Goal: Task Accomplishment & Management: Manage account settings

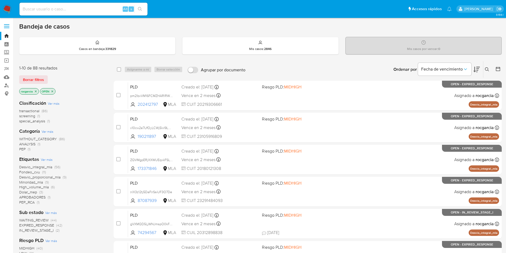
click at [485, 69] on button at bounding box center [488, 69] width 9 height 6
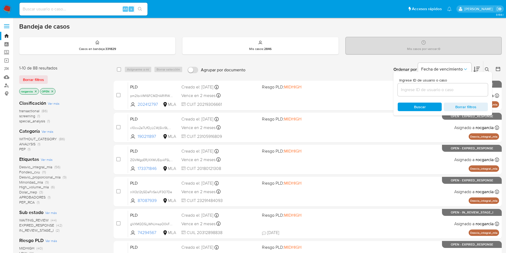
click at [438, 90] on input at bounding box center [443, 89] width 90 height 7
type input "722699649"
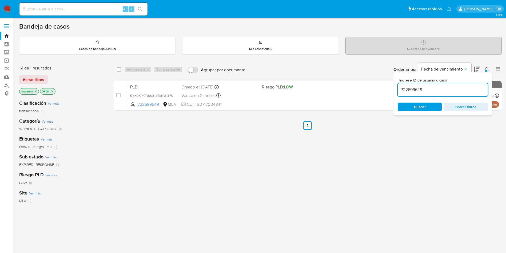
click at [488, 69] on icon at bounding box center [487, 69] width 4 height 4
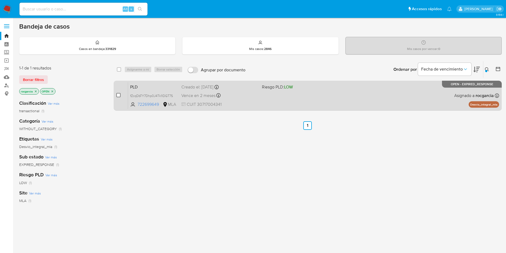
click at [120, 93] on input "checkbox" at bounding box center [118, 95] width 4 height 4
checkbox input "true"
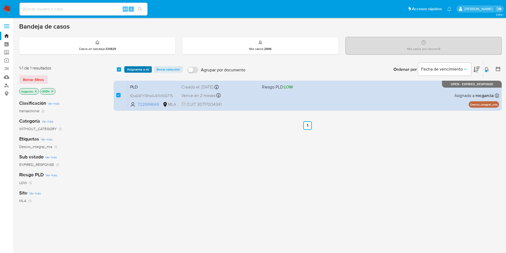
click at [145, 68] on span "Asignarme a mí" at bounding box center [138, 69] width 22 height 5
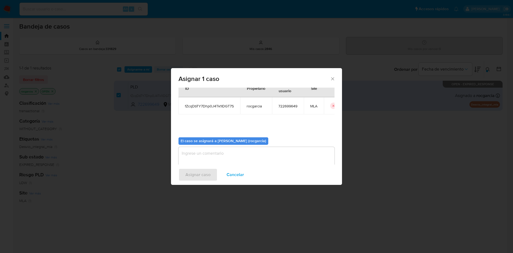
scroll to position [28, 0]
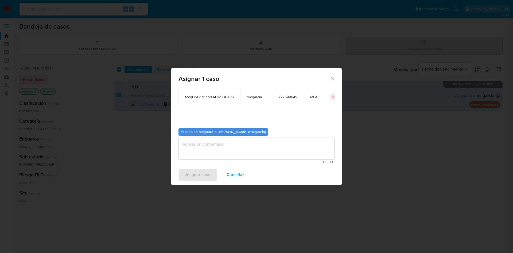
click at [215, 148] on textarea "assign-modal" at bounding box center [256, 148] width 156 height 21
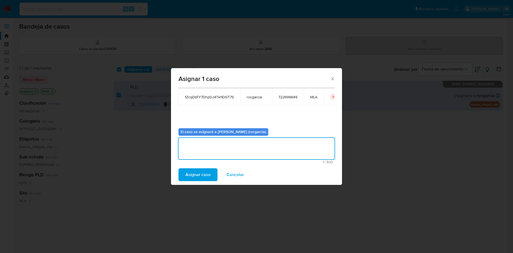
click at [207, 174] on span "Asignar caso" at bounding box center [197, 175] width 25 height 12
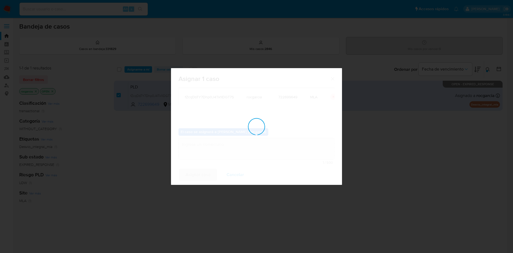
checkbox input "false"
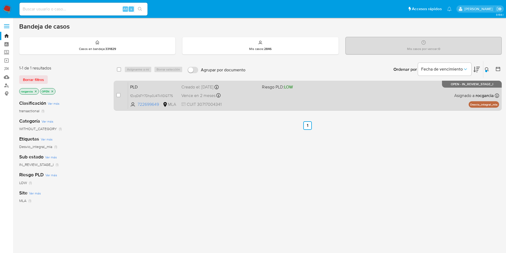
click at [344, 89] on div "PLD fZcqDbTY7Dhp0J4Tk1IDGT7S 722699649 MLA Riesgo PLD: LOW Creado el: 12/08/202…" at bounding box center [313, 95] width 371 height 27
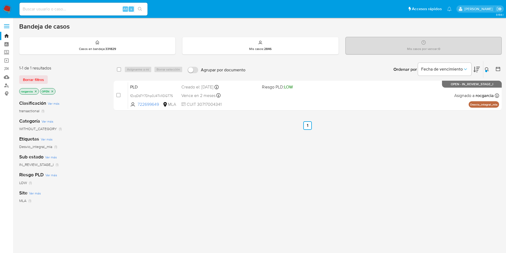
drag, startPoint x: 489, startPoint y: 69, endPoint x: 477, endPoint y: 79, distance: 15.1
click at [489, 70] on icon at bounding box center [487, 69] width 4 height 4
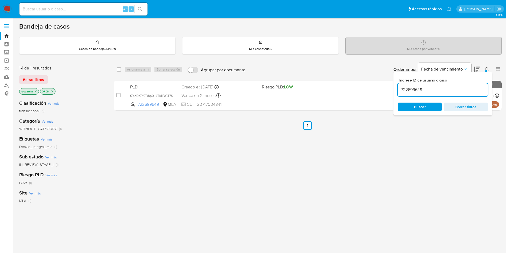
click at [449, 96] on div "722699649" at bounding box center [443, 89] width 90 height 13
click at [447, 91] on input "722699649" at bounding box center [443, 89] width 90 height 7
paste input "243242689"
type input "2432426899"
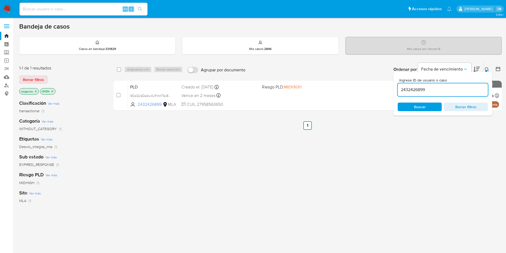
click at [485, 69] on icon at bounding box center [487, 69] width 4 height 4
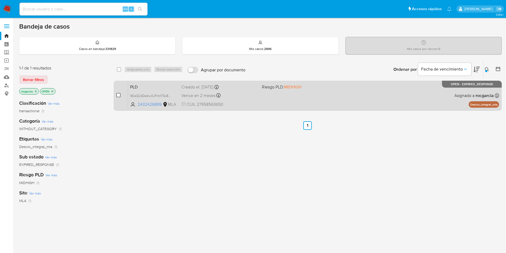
click at [119, 94] on input "checkbox" at bounding box center [118, 95] width 4 height 4
checkbox input "true"
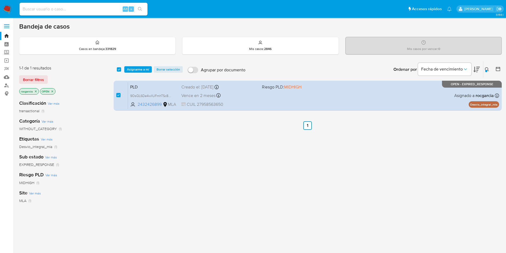
click at [134, 73] on div "select-all-cases-checkbox Asignarme a mí Borrar selección Agrupar por documento…" at bounding box center [308, 69] width 388 height 17
click at [133, 70] on span "Asignarme a mí" at bounding box center [138, 69] width 22 height 5
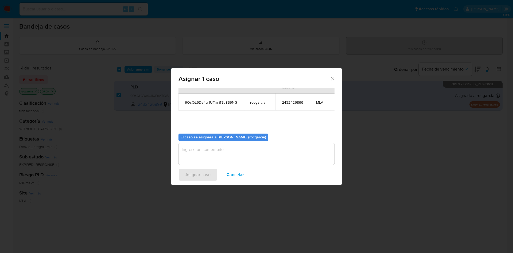
scroll to position [34, 0]
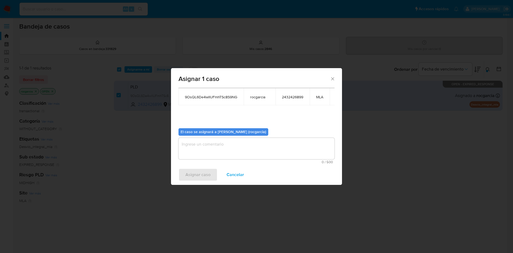
click at [223, 149] on textarea "assign-modal" at bounding box center [256, 148] width 156 height 21
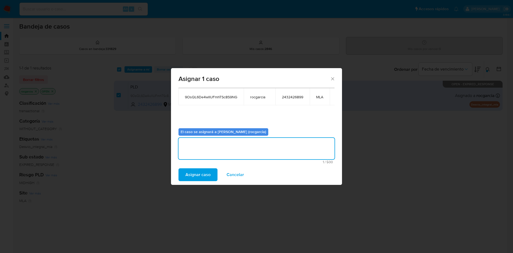
click at [201, 179] on span "Asignar caso" at bounding box center [197, 175] width 25 height 12
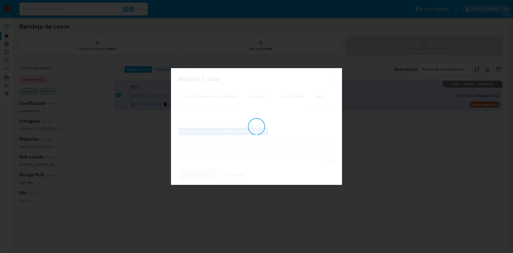
checkbox input "false"
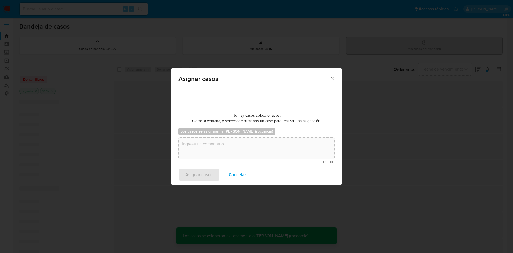
scroll to position [32, 0]
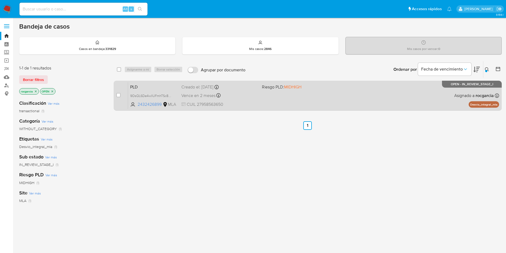
click at [300, 97] on div "PLD 9OsQL6De4wllUFmhTSc8S9NG 2432426899 MLA Riesgo PLD: MIDHIGH Creado el: 12/0…" at bounding box center [313, 95] width 371 height 27
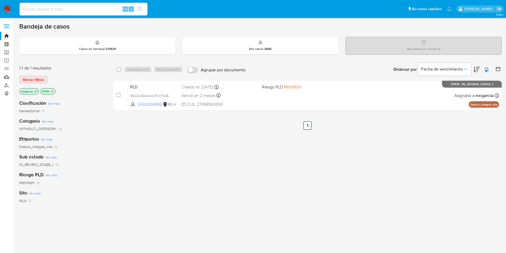
click at [488, 69] on icon at bounding box center [487, 69] width 4 height 4
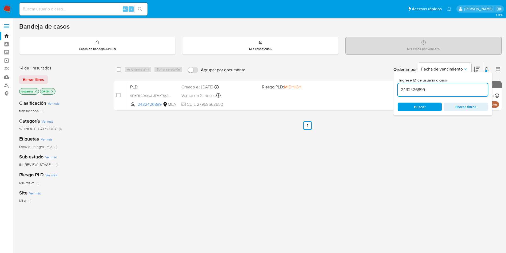
click at [437, 90] on input "2432426899" at bounding box center [443, 89] width 90 height 7
type input "497046858"
click at [486, 69] on icon at bounding box center [487, 69] width 4 height 4
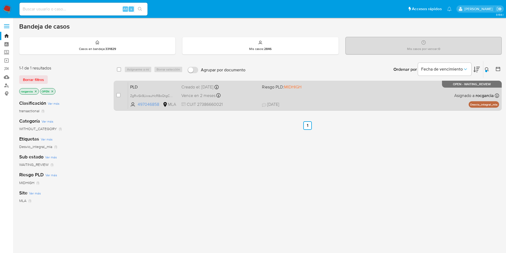
drag, startPoint x: 119, startPoint y: 95, endPoint x: 118, endPoint y: 91, distance: 4.0
click at [119, 95] on input "checkbox" at bounding box center [118, 95] width 4 height 4
checkbox input "true"
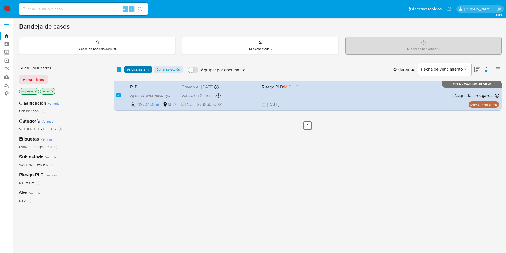
click at [138, 67] on span "Asignarme a mí" at bounding box center [138, 69] width 22 height 5
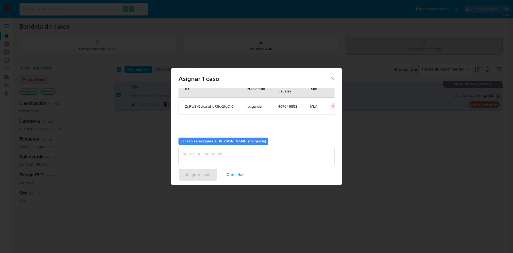
scroll to position [28, 0]
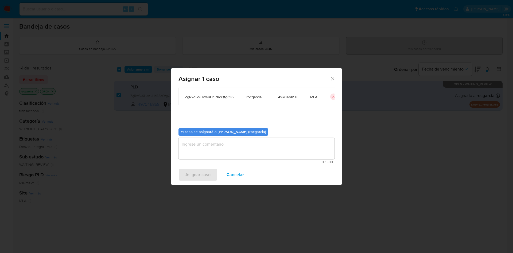
click at [219, 156] on textarea "assign-modal" at bounding box center [256, 148] width 156 height 21
click at [206, 178] on span "Asignar caso" at bounding box center [197, 175] width 25 height 12
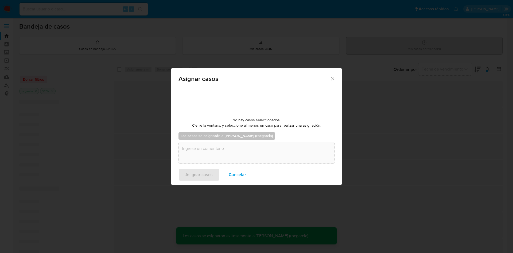
checkbox input "false"
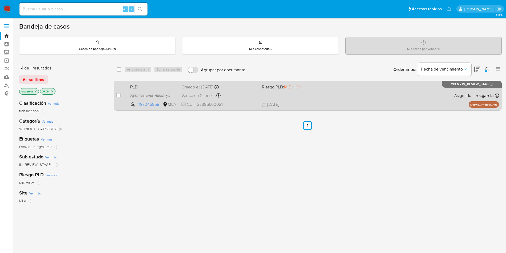
click at [303, 94] on div "PLD ZgRwSk9LkxsuHcR8oQtgClI6 497046858 MLA Riesgo PLD: MIDHIGH Creado el: 12/08…" at bounding box center [313, 95] width 371 height 27
drag, startPoint x: 118, startPoint y: 94, endPoint x: 123, endPoint y: 86, distance: 9.1
click at [118, 93] on input "checkbox" at bounding box center [118, 95] width 4 height 4
checkbox input "true"
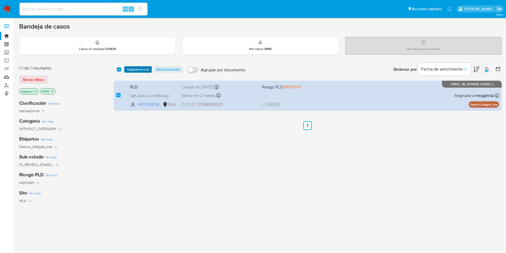
click at [133, 67] on span "Asignarme a mí" at bounding box center [138, 69] width 22 height 5
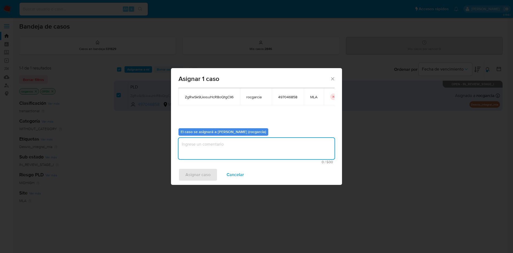
click at [233, 151] on textarea "assign-modal" at bounding box center [256, 148] width 156 height 21
click at [199, 178] on span "Asignar caso" at bounding box center [197, 175] width 25 height 12
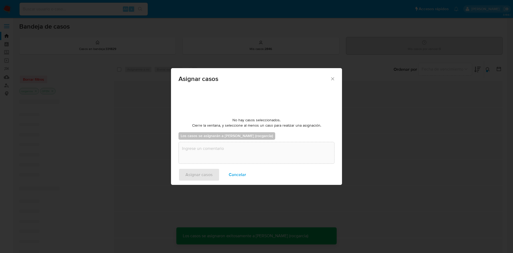
checkbox input "false"
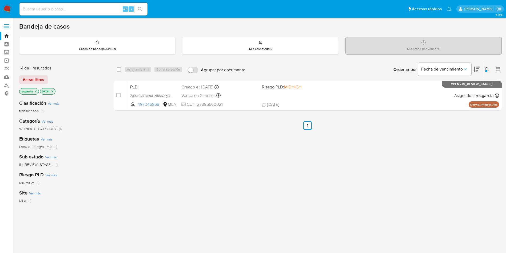
click at [489, 71] on icon at bounding box center [487, 69] width 4 height 4
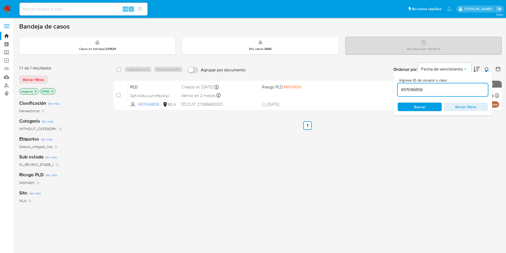
click at [461, 89] on input "497046858" at bounding box center [443, 89] width 90 height 7
type input "68106214"
click at [489, 71] on icon at bounding box center [487, 69] width 4 height 4
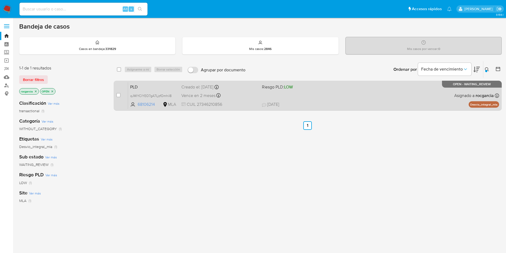
click at [123, 92] on div "case-item-checkbox No es posible asignar el caso" at bounding box center [122, 95] width 12 height 27
drag, startPoint x: 120, startPoint y: 94, endPoint x: 126, endPoint y: 84, distance: 11.7
click at [120, 95] on input "checkbox" at bounding box center [118, 95] width 4 height 4
checkbox input "true"
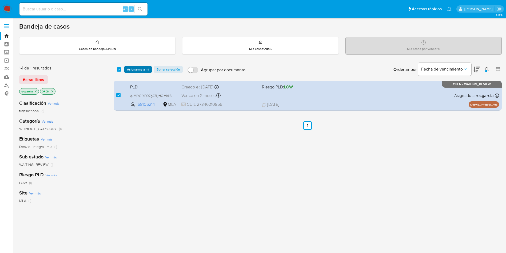
click at [137, 68] on span "Asignarme a mí" at bounding box center [138, 69] width 22 height 5
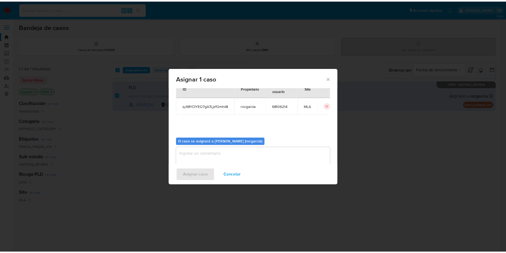
scroll to position [28, 0]
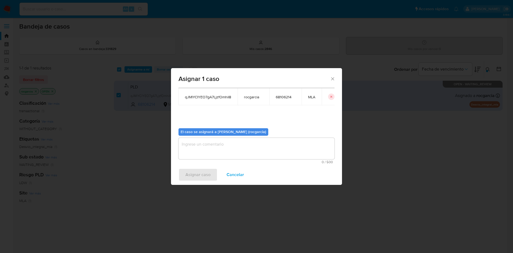
click at [208, 156] on textarea "assign-modal" at bounding box center [256, 148] width 156 height 21
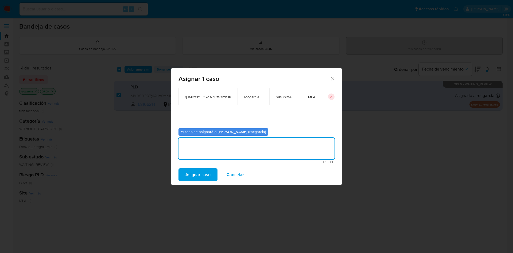
click at [204, 174] on span "Asignar caso" at bounding box center [197, 175] width 25 height 12
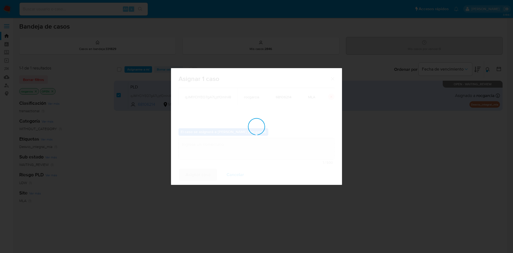
checkbox input "false"
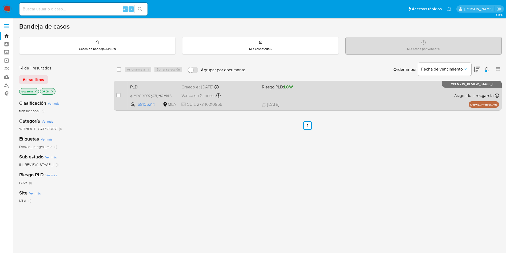
click at [333, 95] on div "PLD qJMlYCIYEO7gA7LjzfOmhiI8 68106214 MLA Riesgo PLD: LOW Creado el: 12/08/2025…" at bounding box center [313, 95] width 371 height 27
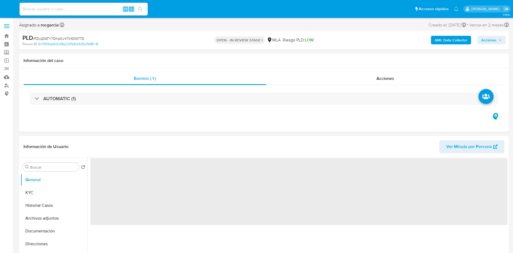
select select "10"
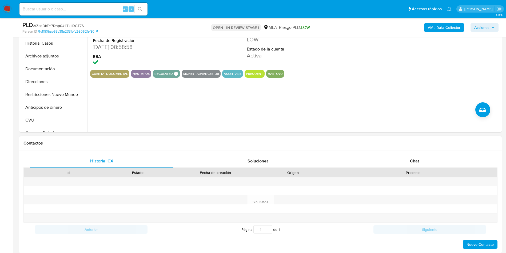
scroll to position [200, 0]
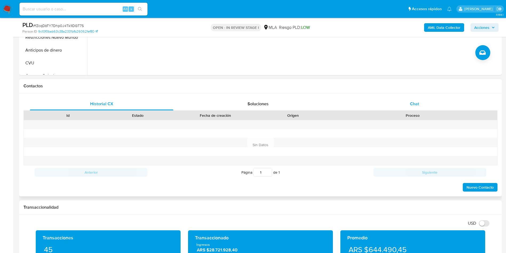
click at [412, 101] on span "Chat" at bounding box center [414, 104] width 9 height 6
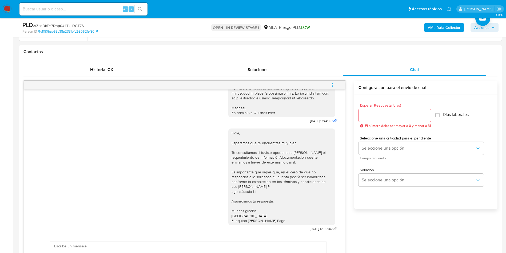
scroll to position [80, 0]
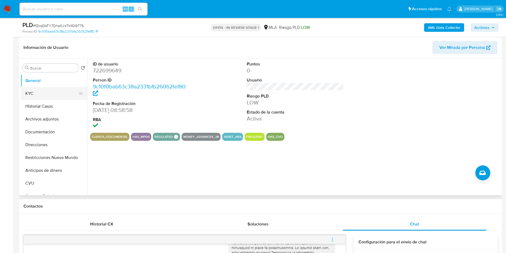
click at [33, 97] on button "KYC" at bounding box center [52, 93] width 62 height 13
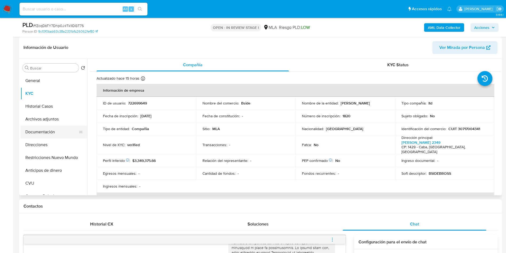
click at [44, 135] on button "Documentación" at bounding box center [52, 131] width 62 height 13
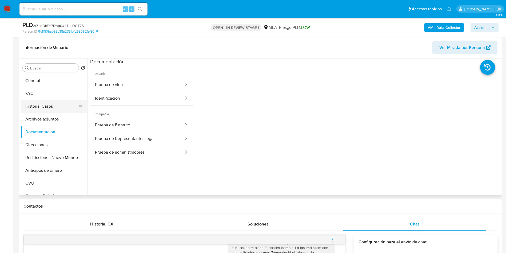
click at [44, 110] on button "Historial Casos" at bounding box center [52, 106] width 62 height 13
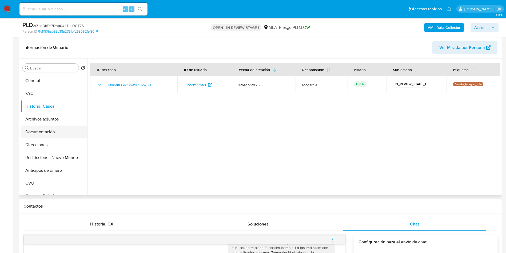
click at [50, 129] on button "Documentación" at bounding box center [52, 131] width 62 height 13
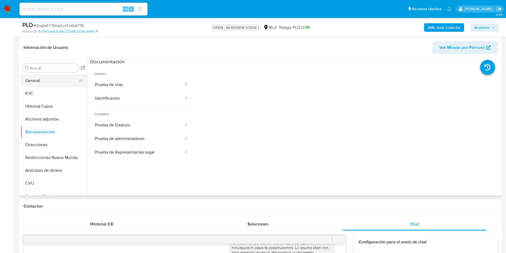
click at [50, 81] on button "General" at bounding box center [52, 80] width 62 height 13
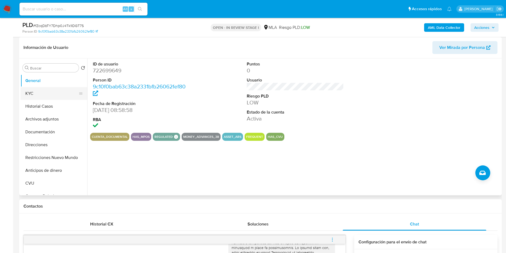
click at [26, 88] on button "KYC" at bounding box center [52, 93] width 62 height 13
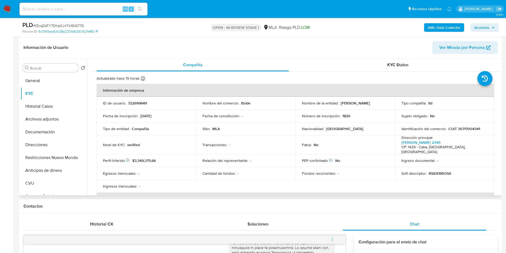
click at [345, 116] on p "1820" at bounding box center [347, 115] width 8 height 5
copy p "1820"
drag, startPoint x: 141, startPoint y: 115, endPoint x: 168, endPoint y: 117, distance: 27.0
click at [168, 117] on div "Fecha de inscripción : 28/02/2020" at bounding box center [146, 115] width 87 height 5
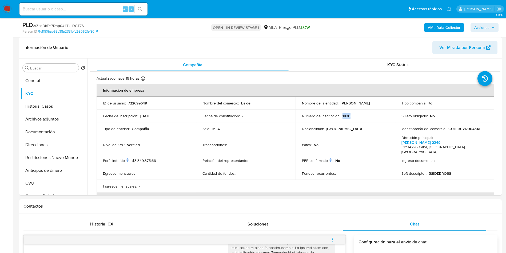
copy p "28/02/2020"
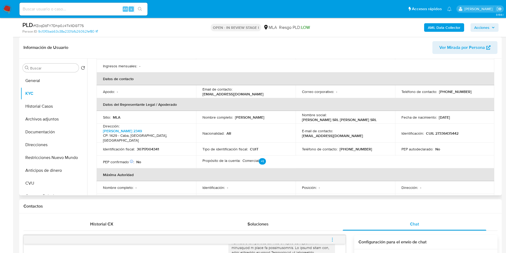
scroll to position [160, 0]
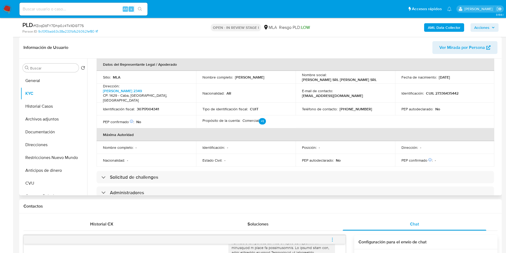
click at [353, 107] on p "(11) 40246132" at bounding box center [356, 109] width 33 height 5
copy p "40246132"
drag, startPoint x: 334, startPoint y: 85, endPoint x: 380, endPoint y: 81, distance: 46.4
click at [380, 84] on td "E-mail de contacto : bsidemaiuchi@gmail.com" at bounding box center [346, 93] width 100 height 19
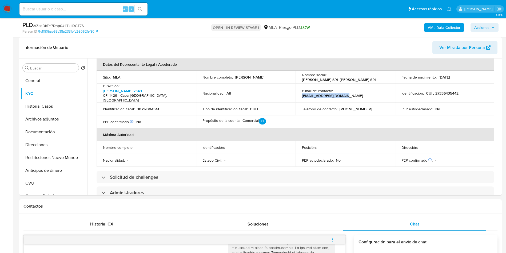
copy p "bsidemaiuchi@gmail.com"
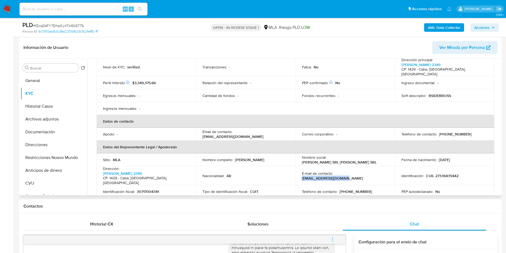
scroll to position [0, 0]
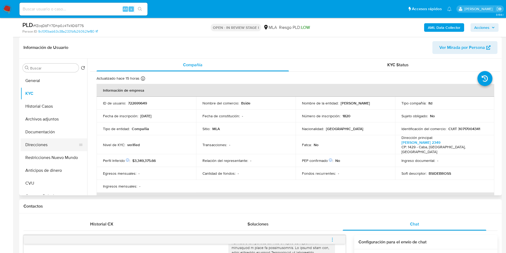
click at [36, 142] on button "Direcciones" at bounding box center [52, 144] width 62 height 13
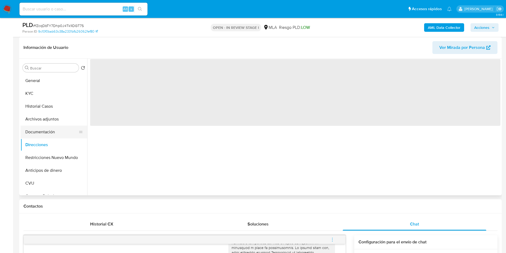
click at [39, 132] on button "Documentación" at bounding box center [52, 131] width 62 height 13
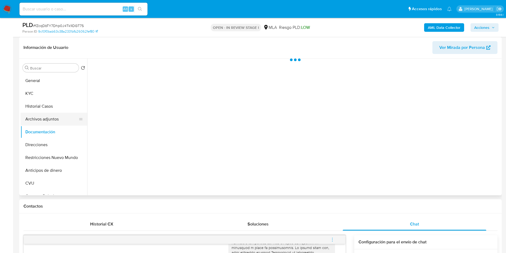
click at [38, 118] on button "Archivos adjuntos" at bounding box center [52, 119] width 62 height 13
click at [41, 130] on button "Documentación" at bounding box center [52, 131] width 62 height 13
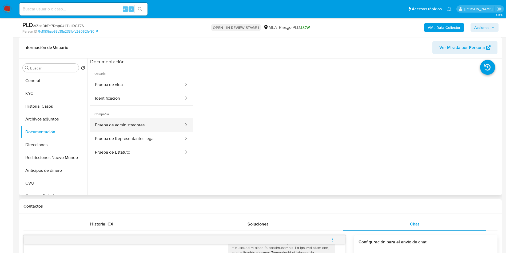
click at [143, 124] on button "Prueba de administradores" at bounding box center [137, 125] width 94 height 14
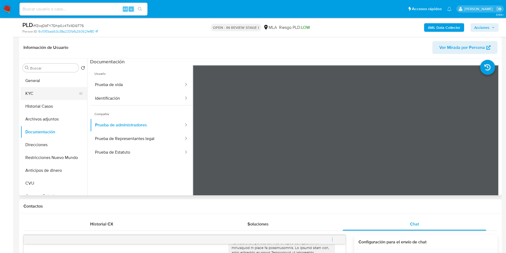
click at [38, 98] on button "KYC" at bounding box center [52, 93] width 62 height 13
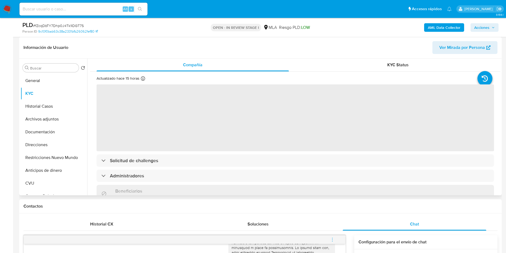
scroll to position [80, 0]
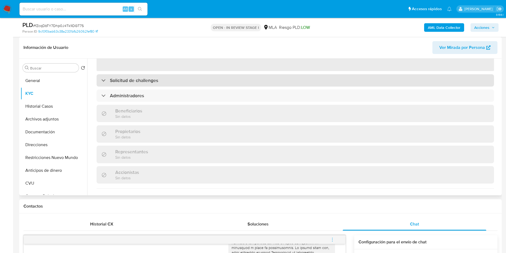
click at [140, 80] on h3 "Solicitud de challenges" at bounding box center [134, 80] width 48 height 6
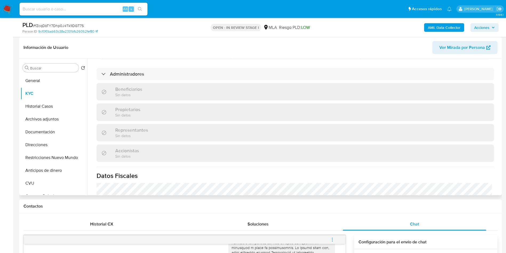
scroll to position [320, 0]
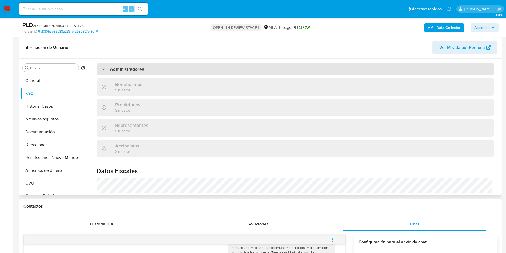
click at [137, 67] on h3 "Administradores" at bounding box center [127, 69] width 34 height 6
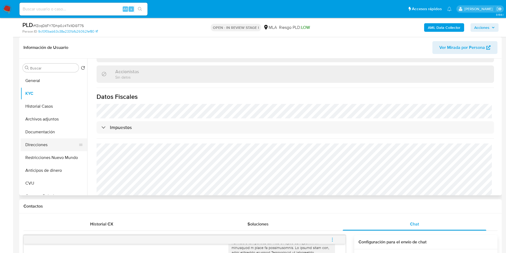
scroll to position [360, 0]
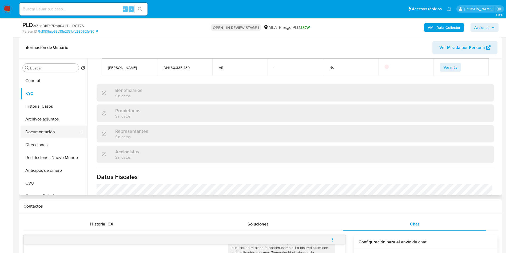
click at [44, 133] on button "Documentación" at bounding box center [52, 131] width 62 height 13
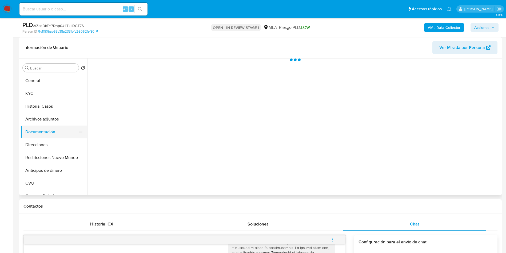
scroll to position [0, 0]
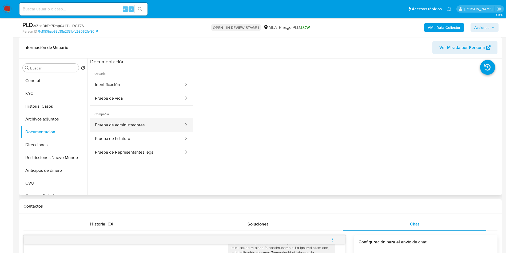
click at [148, 129] on button "Prueba de administradores" at bounding box center [137, 125] width 94 height 14
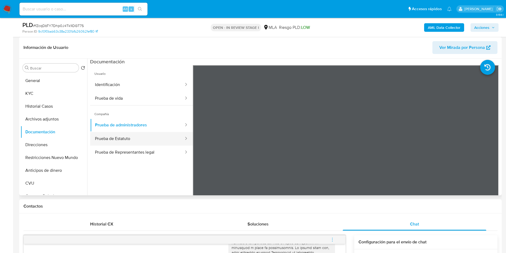
click at [183, 139] on icon at bounding box center [185, 138] width 5 height 5
click at [138, 96] on button "Prueba de vida" at bounding box center [137, 99] width 94 height 14
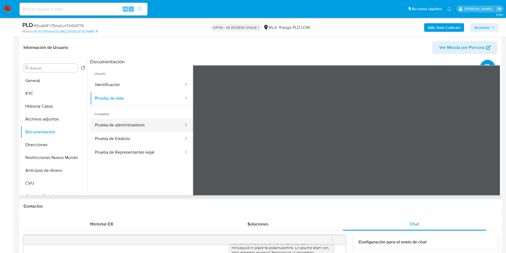
click at [140, 121] on button "Prueba de administradores" at bounding box center [137, 125] width 94 height 14
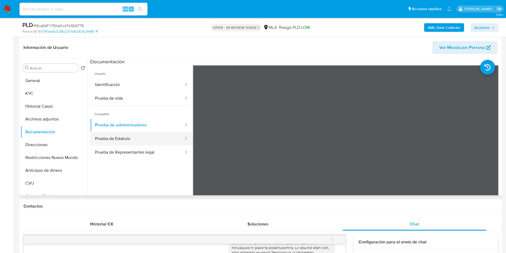
click at [115, 143] on button "Prueba de Estatuto" at bounding box center [137, 139] width 94 height 14
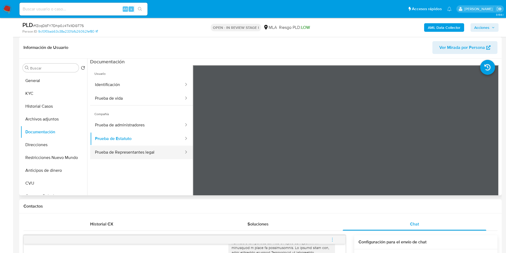
click at [115, 152] on button "Prueba de Representantes legal" at bounding box center [137, 152] width 94 height 14
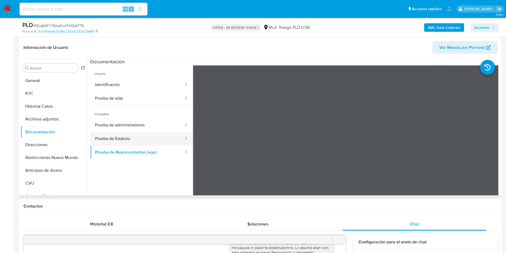
click at [113, 137] on button "Prueba de Estatuto" at bounding box center [137, 139] width 94 height 14
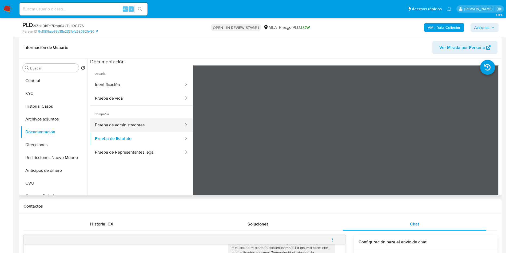
click at [183, 126] on icon at bounding box center [185, 124] width 5 height 5
click at [42, 93] on button "KYC" at bounding box center [52, 93] width 62 height 13
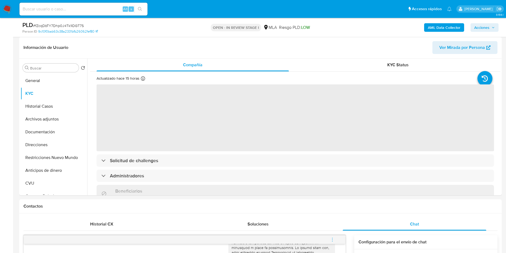
click at [447, 24] on b "AML Data Collector" at bounding box center [444, 27] width 33 height 9
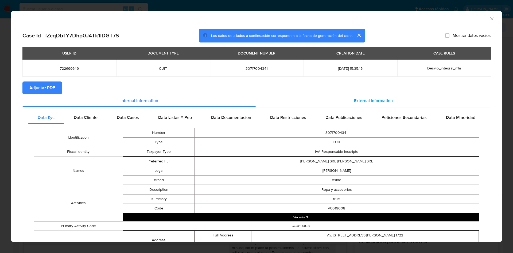
click at [348, 105] on div "External information" at bounding box center [373, 100] width 234 height 13
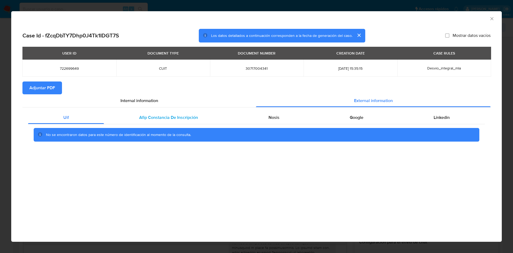
click at [162, 114] on span "Afip Constancia De Inscripción" at bounding box center [168, 117] width 59 height 6
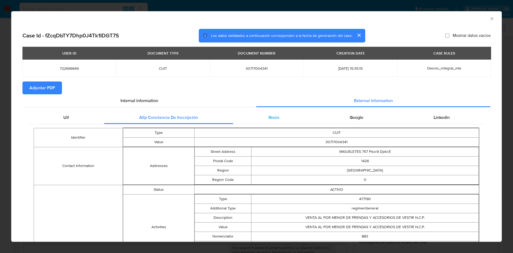
click at [273, 122] on div "Nosis" at bounding box center [273, 117] width 81 height 13
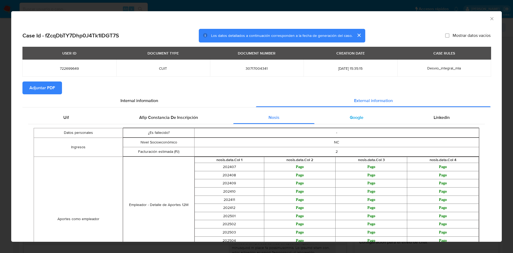
drag, startPoint x: 344, startPoint y: 116, endPoint x: 381, endPoint y: 115, distance: 36.6
click at [349, 116] on span "Google" at bounding box center [356, 117] width 14 height 6
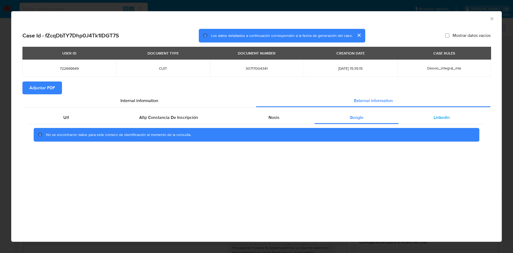
click at [445, 120] on span "Linkedin" at bounding box center [441, 117] width 16 height 6
click at [45, 93] on span "Adjuntar PDF" at bounding box center [42, 88] width 26 height 12
click at [490, 18] on icon "Cerrar ventana" at bounding box center [491, 18] width 5 height 5
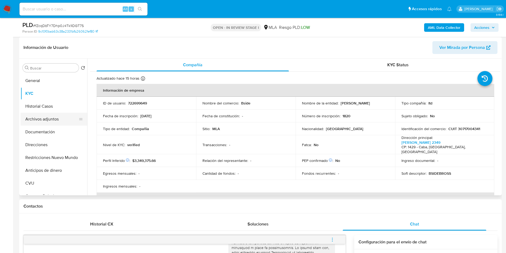
click at [44, 121] on button "Archivos adjuntos" at bounding box center [52, 119] width 62 height 13
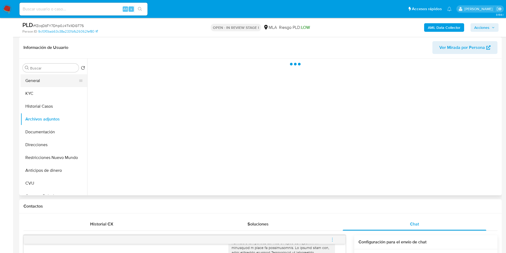
click at [63, 86] on button "General" at bounding box center [52, 80] width 62 height 13
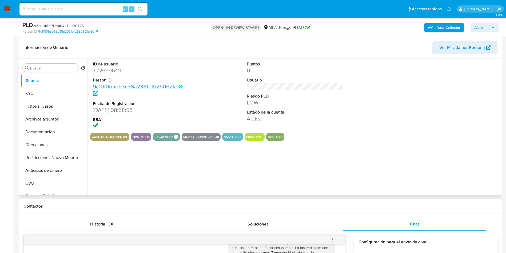
click at [104, 70] on dd "722699649" at bounding box center [141, 70] width 97 height 7
copy dd "722699649"
click at [41, 117] on button "Archivos adjuntos" at bounding box center [52, 119] width 62 height 13
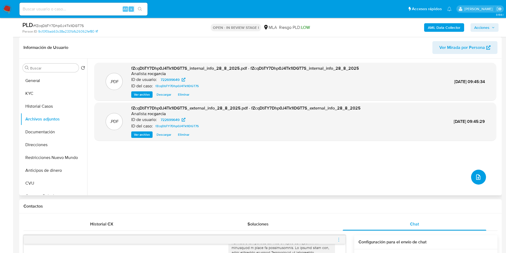
click at [479, 182] on button "upload-file" at bounding box center [478, 177] width 15 height 15
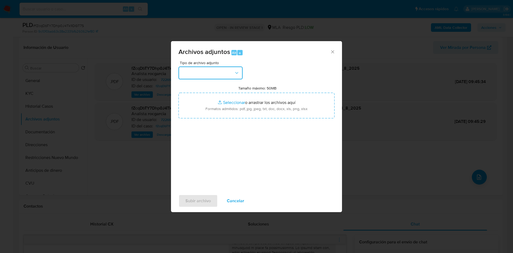
click at [209, 71] on button "button" at bounding box center [210, 72] width 64 height 13
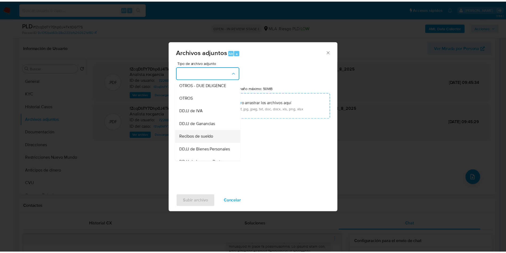
scroll to position [80, 0]
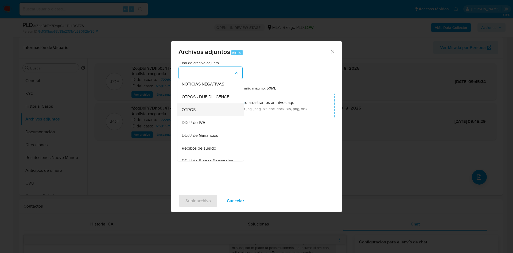
click at [204, 116] on div "OTROS" at bounding box center [209, 109] width 54 height 13
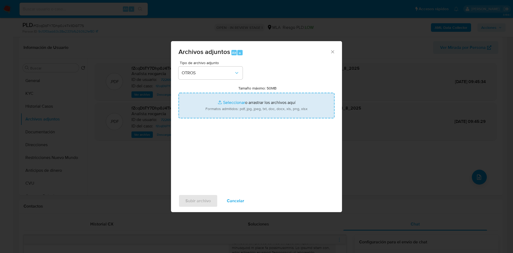
click at [222, 103] on input "Tamaño máximo: 50MB Seleccionar archivos" at bounding box center [256, 106] width 156 height 26
type input "C:\fakepath\Movimientos 722699649.xlsx"
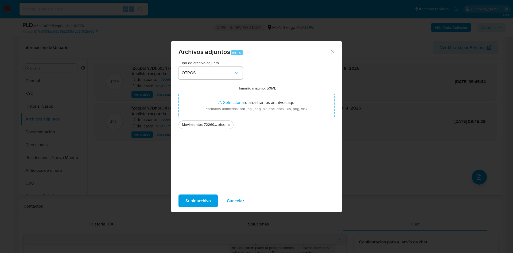
click at [187, 201] on span "Subir archivo" at bounding box center [197, 201] width 25 height 12
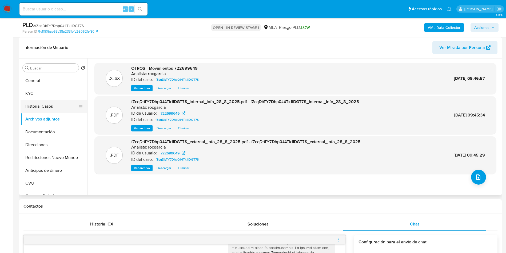
click at [46, 104] on button "Historial Casos" at bounding box center [52, 106] width 62 height 13
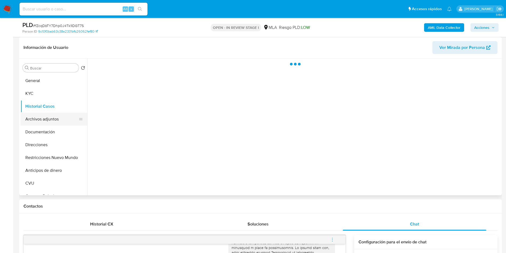
click at [48, 121] on button "Archivos adjuntos" at bounding box center [52, 119] width 62 height 13
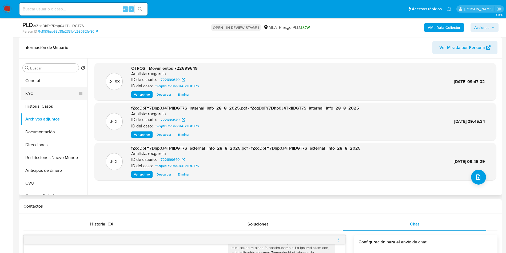
click at [29, 98] on button "KYC" at bounding box center [52, 93] width 62 height 13
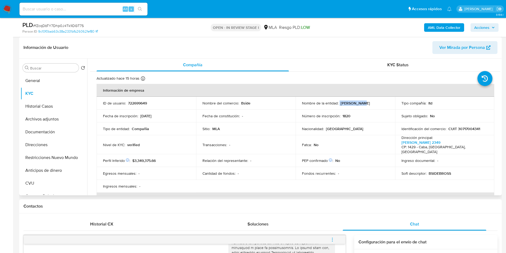
drag, startPoint x: 338, startPoint y: 104, endPoint x: 376, endPoint y: 99, distance: 38.4
click at [376, 99] on td "Nombre de la entidad : MAIUCHI SRL" at bounding box center [346, 103] width 100 height 13
copy div "MAIUCHI SRL"
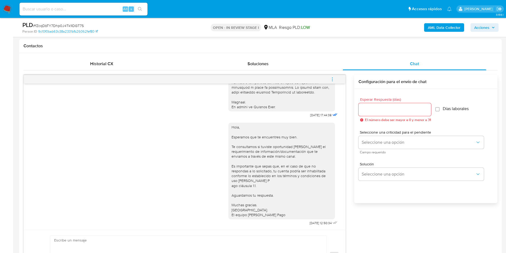
scroll to position [280, 0]
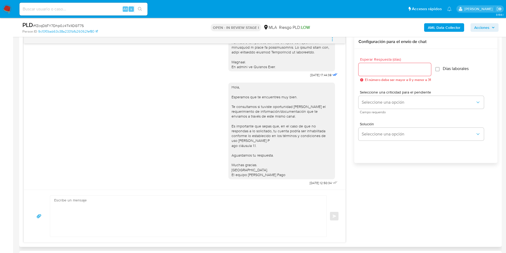
click at [77, 207] on textarea at bounding box center [187, 215] width 266 height 41
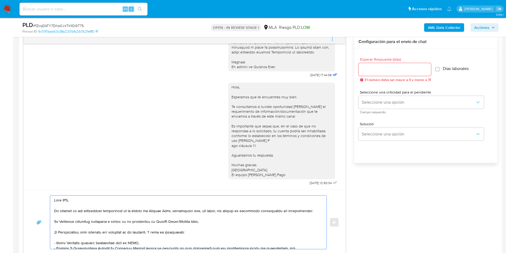
click at [64, 199] on textarea at bounding box center [187, 221] width 266 height 53
paste textarea "MAIUCHI SRL"
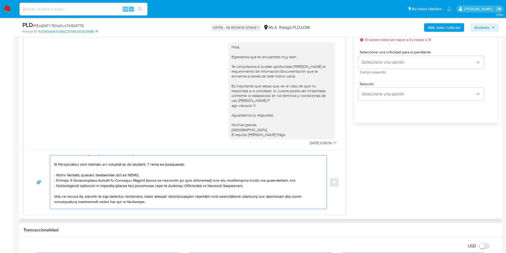
scroll to position [40, 0]
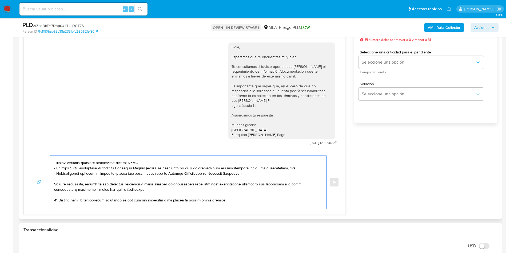
click at [70, 176] on textarea at bounding box center [187, 181] width 266 height 53
click at [68, 172] on textarea at bounding box center [187, 181] width 266 height 53
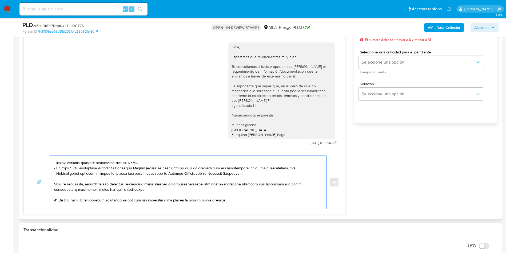
click at [68, 172] on textarea at bounding box center [187, 181] width 266 height 53
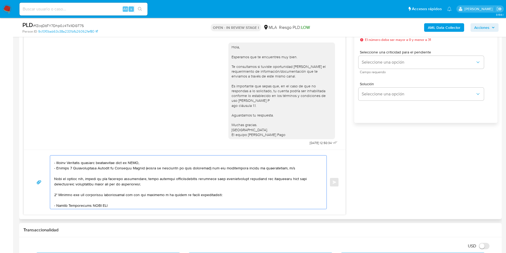
click at [84, 201] on textarea at bounding box center [187, 181] width 266 height 53
paste textarea "Carolina Grinberg - CUIT 27303354390 (ACTIVIDAD: EMPLEADO DE CAMIZETA SRL - CUI…"
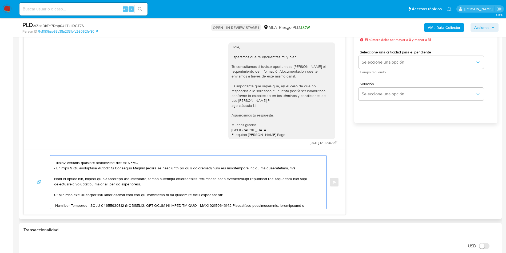
scroll to position [61, 0]
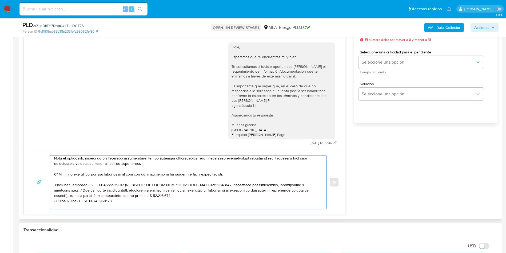
drag, startPoint x: 120, startPoint y: 185, endPoint x: 166, endPoint y: 193, distance: 46.3
click at [166, 193] on textarea at bounding box center [187, 181] width 266 height 53
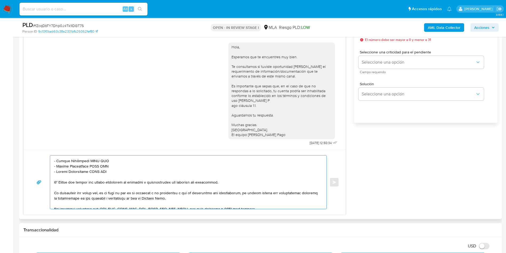
scroll to position [100, 0]
drag, startPoint x: 54, startPoint y: 160, endPoint x: 123, endPoint y: 177, distance: 70.6
click at [123, 177] on textarea at bounding box center [187, 181] width 266 height 53
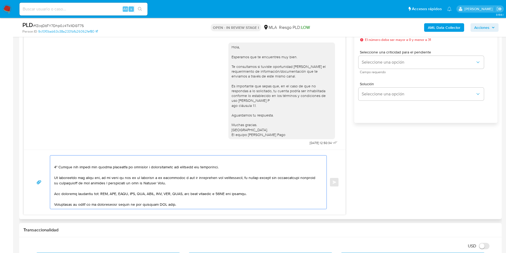
scroll to position [84, 0]
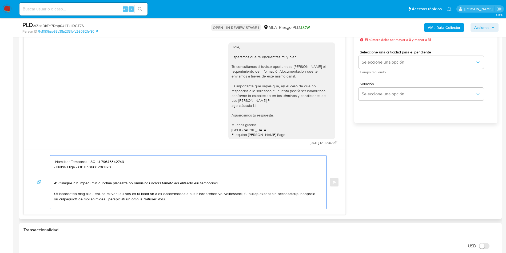
drag, startPoint x: 77, startPoint y: 183, endPoint x: 223, endPoint y: 184, distance: 146.3
click at [223, 184] on textarea at bounding box center [187, 181] width 266 height 53
click at [82, 182] on textarea at bounding box center [187, 181] width 266 height 53
click at [0, 0] on lt-span "desvío" at bounding box center [0, 0] width 0 height 0
click at [203, 181] on textarea at bounding box center [187, 181] width 266 height 53
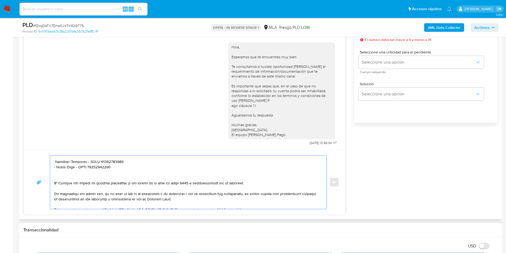
click at [198, 184] on textarea at bounding box center [187, 181] width 266 height 53
click at [0, 0] on lt-span "docum en tación" at bounding box center [0, 0] width 0 height 0
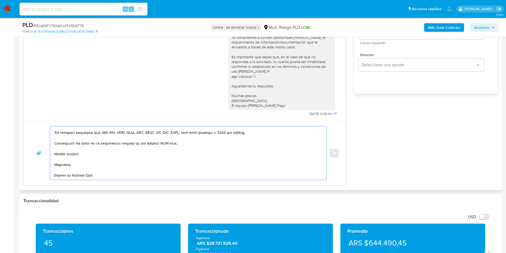
scroll to position [320, 0]
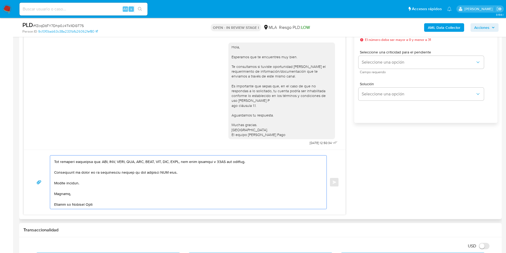
click at [161, 168] on textarea at bounding box center [187, 181] width 266 height 53
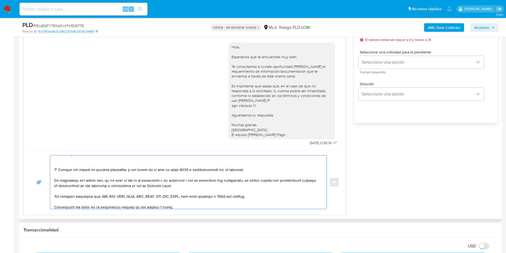
scroll to position [57, 0]
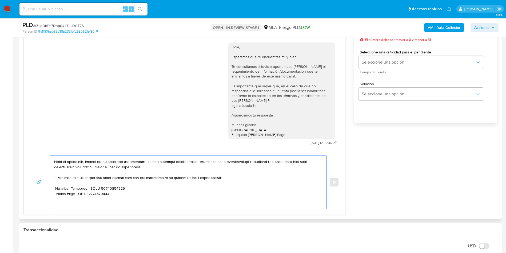
click at [78, 200] on textarea at bounding box center [187, 181] width 266 height 53
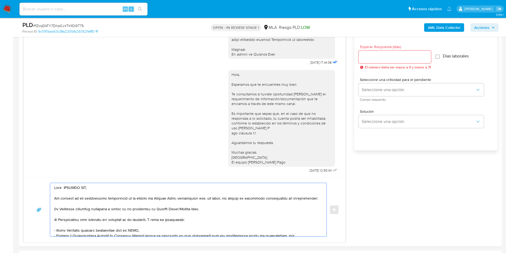
scroll to position [280, 0]
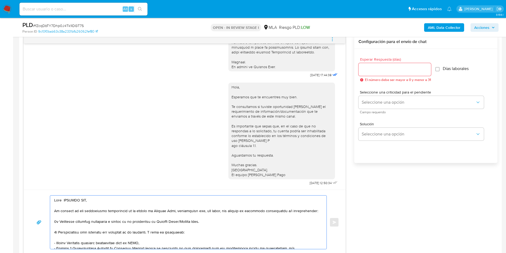
type textarea "Hola MAIUCHI SRL, En función de las operaciones registradas en tu cuenta de Mer…"
click at [419, 70] on input "Esperar Respuesta (días)" at bounding box center [395, 69] width 73 height 7
type input "3"
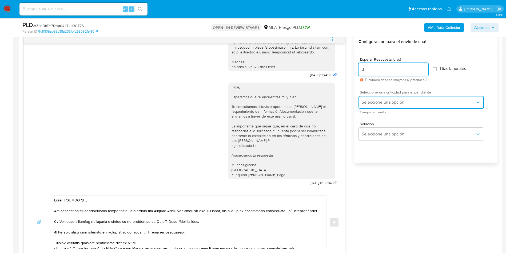
click at [376, 104] on span "Seleccione una opción" at bounding box center [419, 102] width 114 height 5
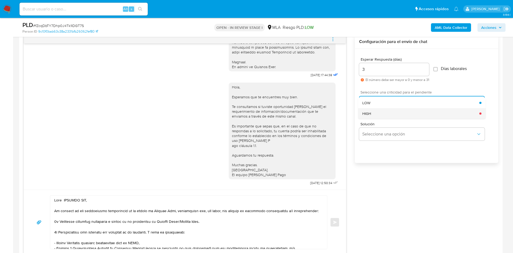
click at [378, 117] on div "HIGH" at bounding box center [420, 113] width 117 height 11
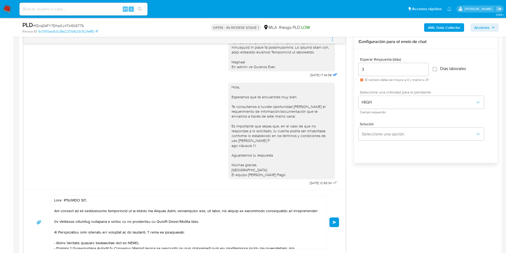
drag, startPoint x: 337, startPoint y: 222, endPoint x: 337, endPoint y: 218, distance: 3.2
click at [337, 221] on button "Enviar" at bounding box center [335, 222] width 10 height 10
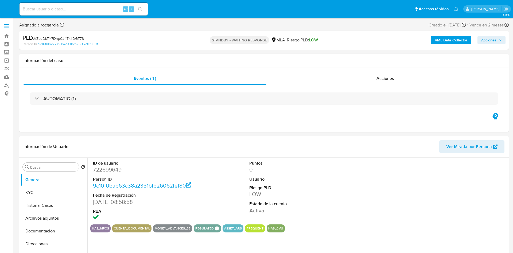
select select "10"
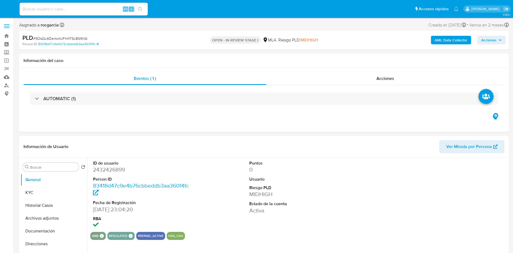
select select "10"
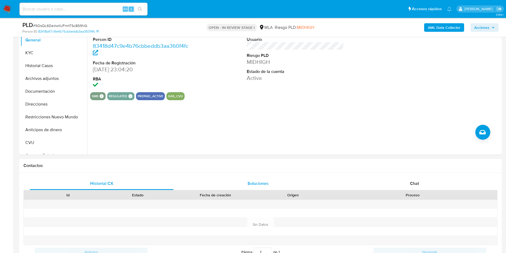
scroll to position [160, 0]
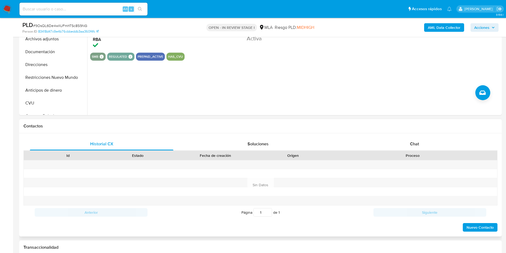
click at [405, 137] on div "Historial CX Soluciones Chat Id Estado Fecha de creación Origen Proceso Anterio…" at bounding box center [260, 184] width 483 height 103
click at [407, 141] on div "Chat" at bounding box center [415, 143] width 144 height 13
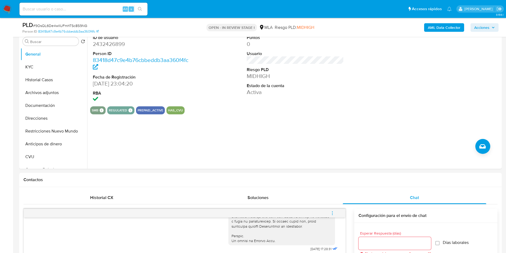
scroll to position [40, 0]
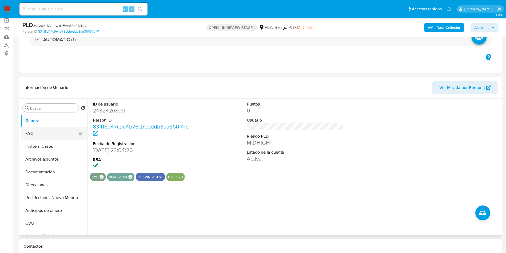
click at [26, 134] on button "KYC" at bounding box center [52, 133] width 62 height 13
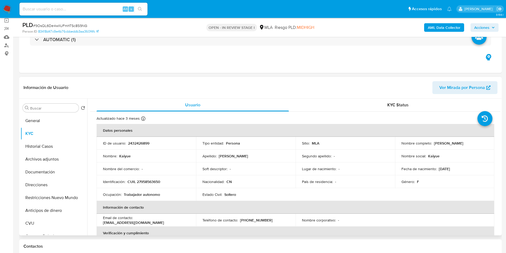
click at [146, 181] on p "CUIL 27958563650" at bounding box center [144, 181] width 33 height 5
copy p "27958563650"
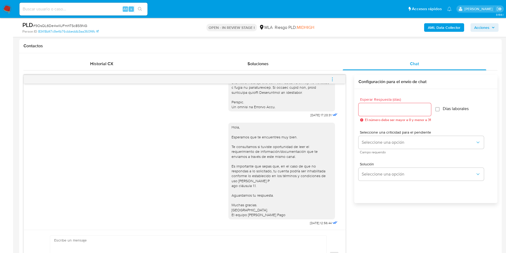
drag, startPoint x: 331, startPoint y: 83, endPoint x: 332, endPoint y: 80, distance: 3.1
click at [331, 82] on span "menu-action" at bounding box center [332, 79] width 5 height 13
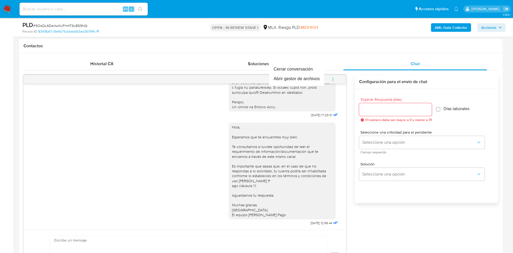
click at [332, 80] on div at bounding box center [256, 126] width 513 height 253
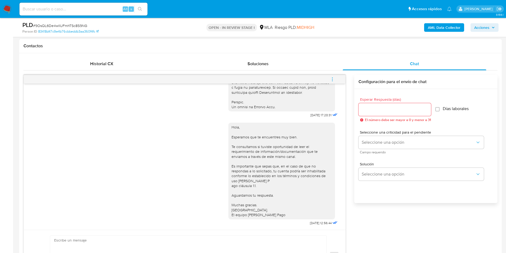
click at [335, 77] on button "menu-action" at bounding box center [333, 79] width 18 height 13
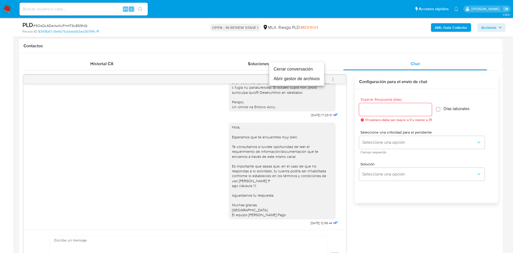
click at [296, 69] on li "Cerrar conversación" at bounding box center [296, 69] width 55 height 10
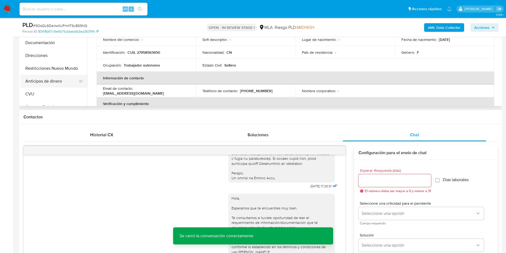
scroll to position [80, 0]
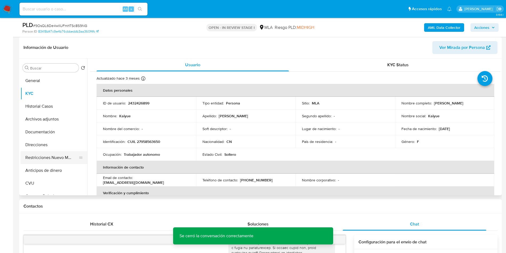
click at [40, 156] on button "Restricciones Nuevo Mundo" at bounding box center [52, 157] width 62 height 13
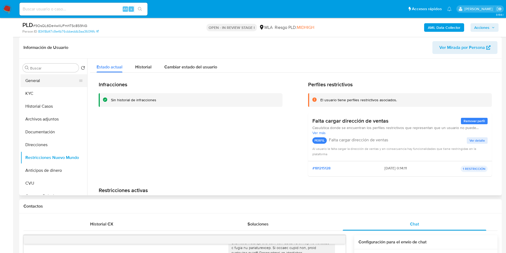
click at [47, 82] on button "General" at bounding box center [52, 80] width 62 height 13
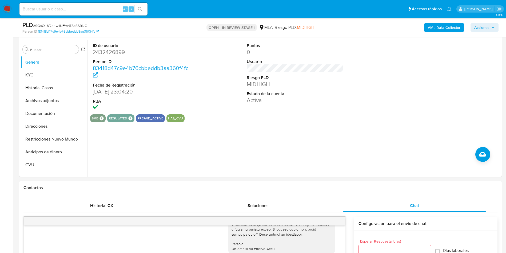
scroll to position [0, 0]
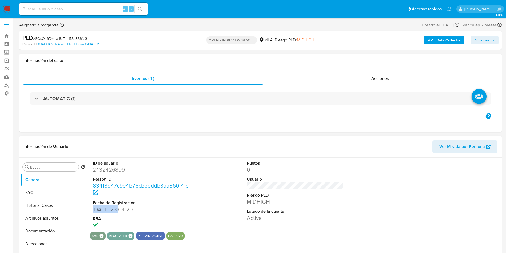
drag, startPoint x: 108, startPoint y: 210, endPoint x: 91, endPoint y: 211, distance: 16.6
click at [91, 211] on div "ID de usuario 2432426899 Person ID 83418d47c9e4b76cbbeddb3aa360f4fc Fecha de Re…" at bounding box center [141, 195] width 103 height 74
copy dd "11/05/2025"
click at [115, 167] on dd "2432426899" at bounding box center [141, 169] width 97 height 7
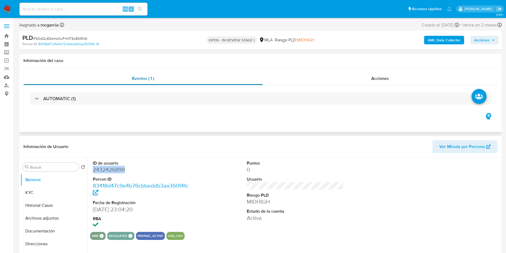
copy dd "2432426899"
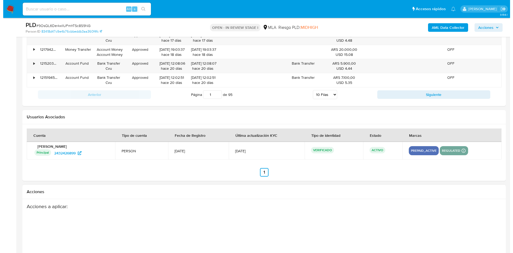
scroll to position [939, 0]
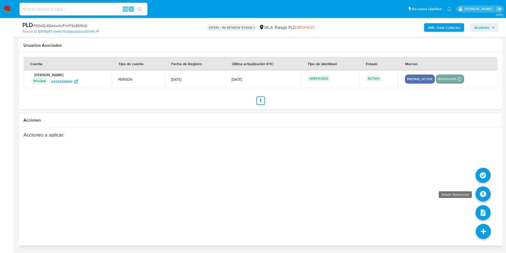
click at [483, 197] on icon at bounding box center [483, 193] width 15 height 15
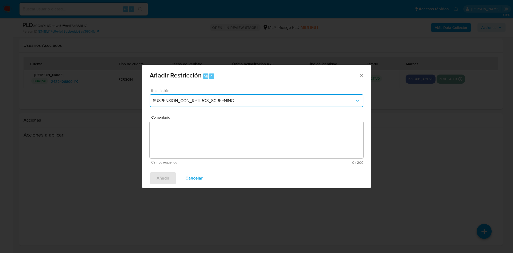
click at [178, 100] on span "SUSPENSION_CON_RETIROS_SCREENING" at bounding box center [254, 100] width 202 height 5
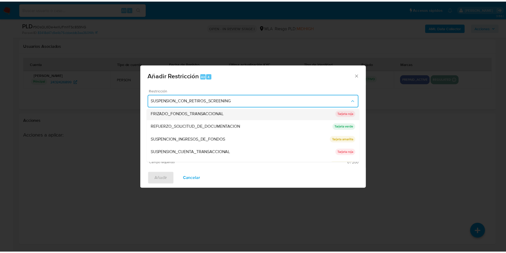
scroll to position [113, 0]
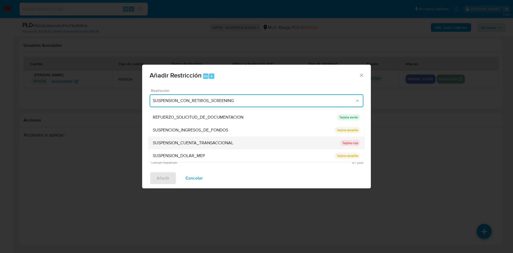
click at [194, 143] on span "SUSPENSION_CUENTA_TRANSACCIONAL" at bounding box center [193, 142] width 80 height 5
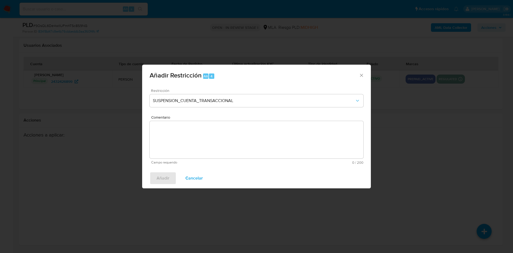
click at [194, 143] on textarea "Comentario" at bounding box center [257, 139] width 214 height 37
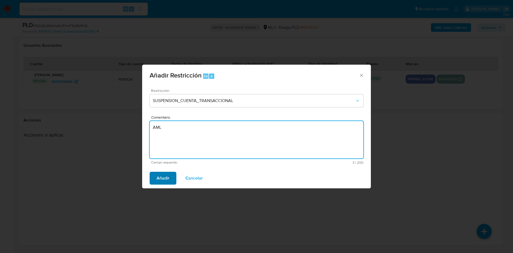
type textarea "AML"
click at [154, 179] on button "Añadir" at bounding box center [163, 178] width 27 height 13
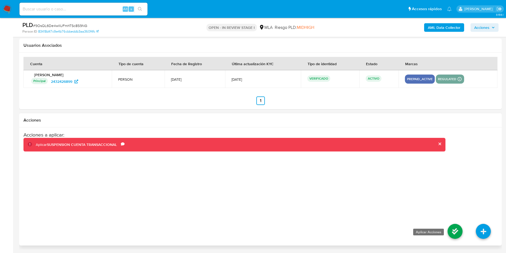
click at [451, 228] on icon at bounding box center [455, 231] width 15 height 15
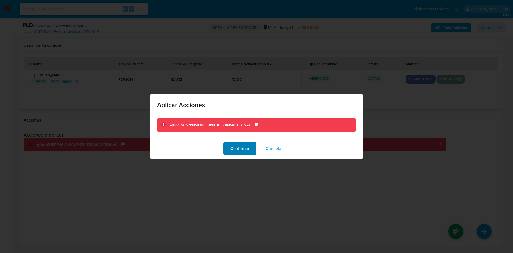
click at [242, 147] on span "Confirmar" at bounding box center [239, 149] width 19 height 12
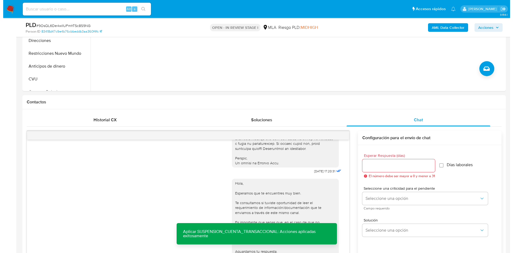
scroll to position [98, 0]
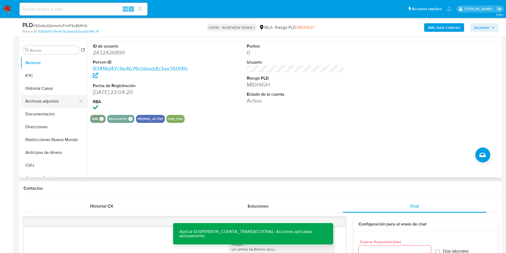
click at [48, 102] on button "Archivos adjuntos" at bounding box center [52, 101] width 62 height 13
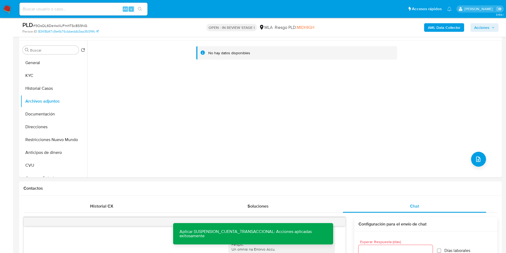
click at [439, 29] on b "AML Data Collector" at bounding box center [444, 27] width 33 height 9
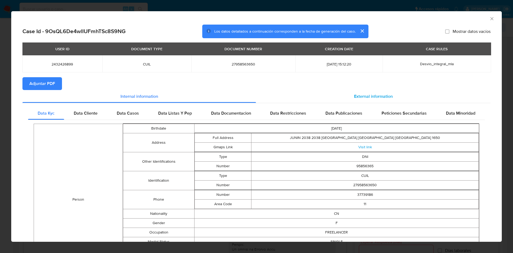
click at [373, 95] on span "External information" at bounding box center [373, 96] width 39 height 6
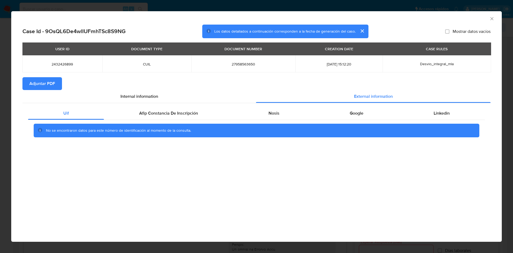
click at [160, 106] on div "Uif Afip Constancia De Inscripción Nosis Google Linkedin No se encontraron dato…" at bounding box center [256, 124] width 468 height 42
click at [156, 110] on span "Afip Constancia De Inscripción" at bounding box center [168, 113] width 59 height 6
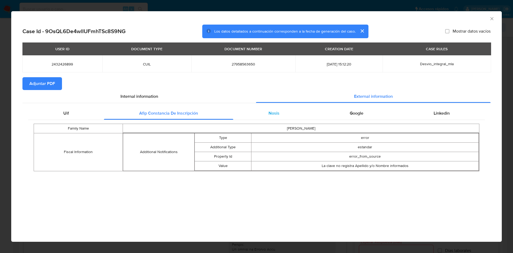
click at [279, 108] on div "Nosis" at bounding box center [273, 113] width 81 height 13
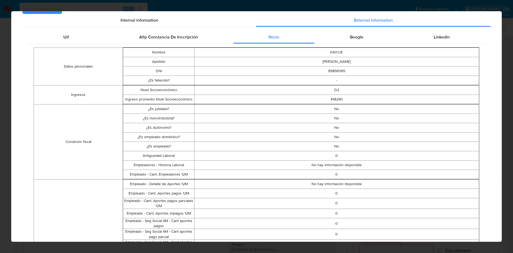
scroll to position [3, 0]
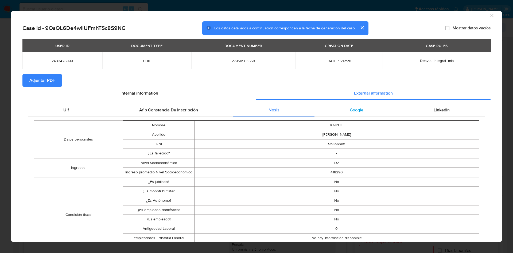
click at [357, 110] on span "Google" at bounding box center [356, 110] width 14 height 6
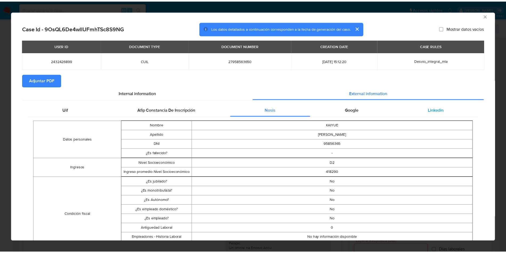
scroll to position [0, 0]
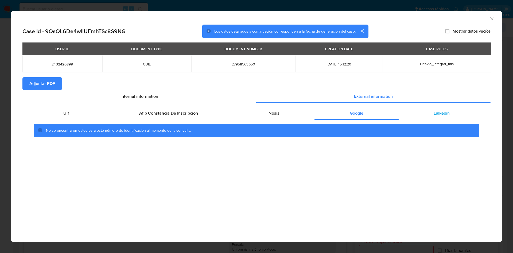
click at [432, 115] on div "Linkedin" at bounding box center [441, 113] width 86 height 13
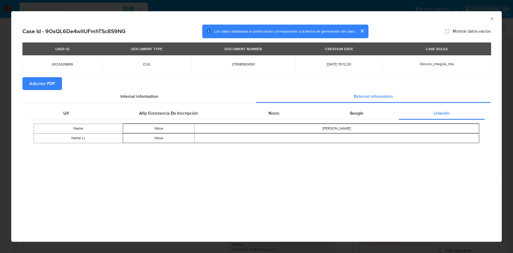
click at [58, 85] on button "Adjuntar PDF" at bounding box center [42, 83] width 40 height 13
click at [493, 18] on icon "Cerrar ventana" at bounding box center [491, 18] width 5 height 5
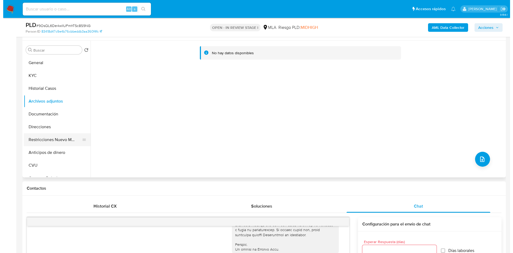
scroll to position [58, 0]
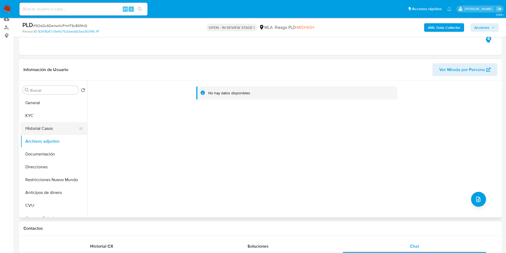
click at [39, 127] on button "Historial Casos" at bounding box center [52, 128] width 62 height 13
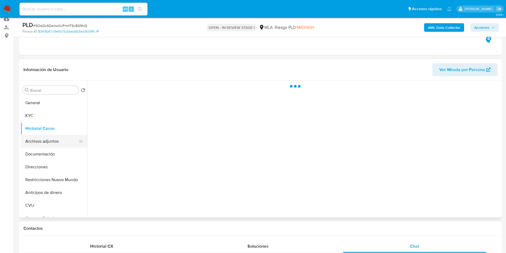
click at [38, 136] on button "Archivos adjuntos" at bounding box center [52, 141] width 62 height 13
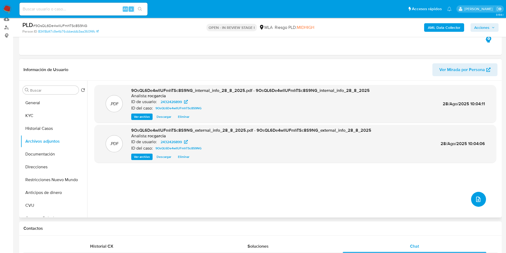
click at [475, 198] on icon "upload-file" at bounding box center [478, 199] width 6 height 6
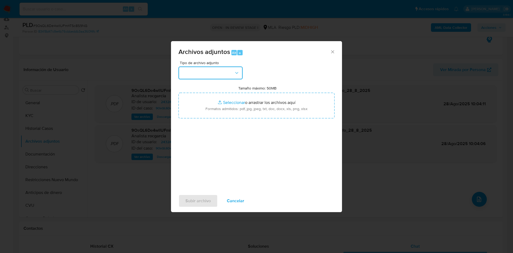
click at [200, 72] on button "button" at bounding box center [210, 72] width 64 height 13
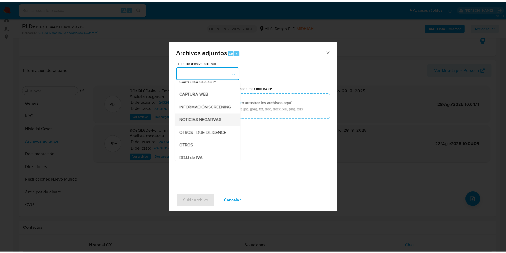
scroll to position [80, 0]
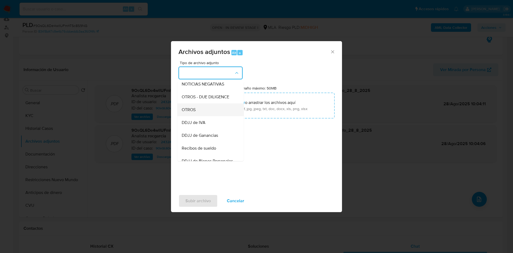
click at [208, 113] on div "OTROS" at bounding box center [209, 109] width 54 height 13
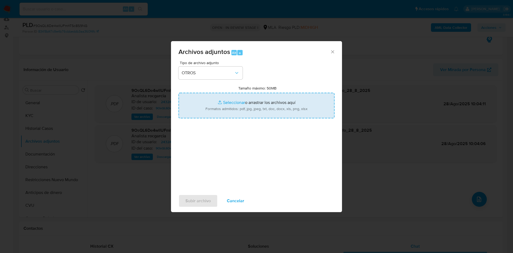
click at [234, 106] on input "Tamaño máximo: 50MB Seleccionar archivos" at bounding box center [256, 106] width 156 height 26
type input "C:\fakepath\Movimientos 2432426899.xlsx"
click at [237, 104] on input "Tamaño máximo: 50MB Seleccionar archivos" at bounding box center [256, 106] width 156 height 26
type input "C:\fakepath\Caselog 9OsQL6De4wllUFmhTSc8S9NG - 2432426899.docx"
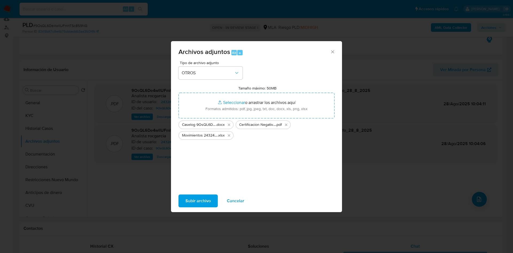
click at [196, 197] on span "Subir archivo" at bounding box center [197, 201] width 25 height 12
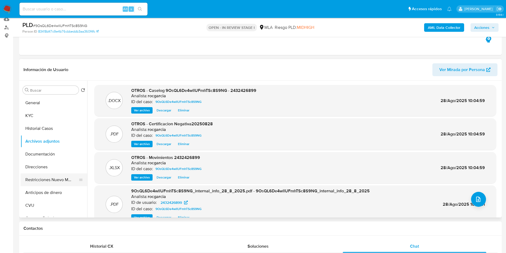
click at [36, 183] on button "Restricciones Nuevo Mundo" at bounding box center [52, 179] width 62 height 13
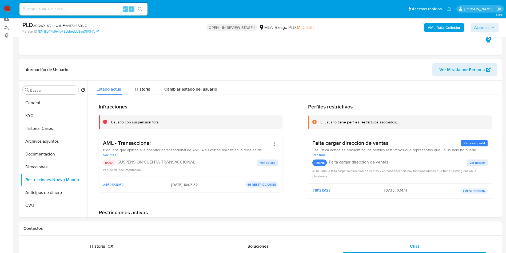
click at [482, 28] on span "Acciones" at bounding box center [482, 27] width 15 height 9
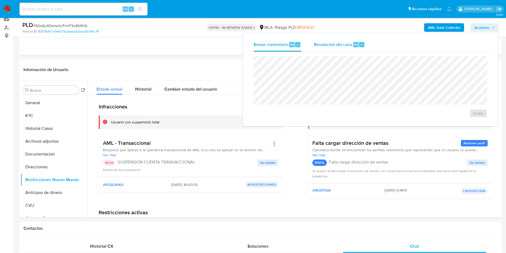
click at [329, 44] on span "Resolución del caso" at bounding box center [333, 44] width 38 height 6
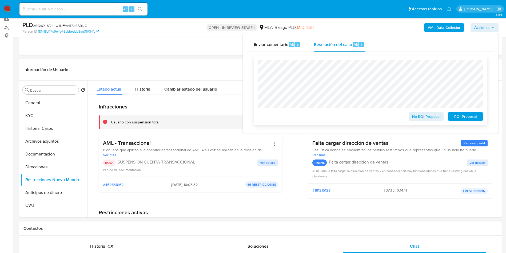
click at [478, 119] on span "ROI Proposal" at bounding box center [466, 116] width 28 height 7
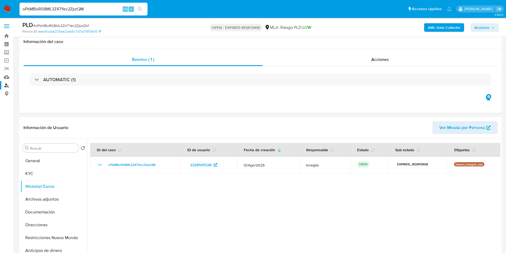
select select "10"
click at [91, 11] on input "oPbMBoR08ML3Z47Yec2ZpzQM" at bounding box center [83, 9] width 128 height 7
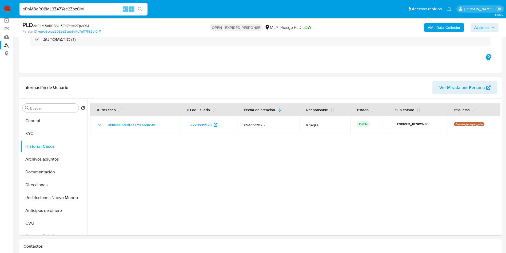
click at [91, 11] on input "oPbMBoR08ML3Z47Yec2ZpzQM" at bounding box center [83, 9] width 128 height 7
type input "Z2bu88p6S3Doore3RHij5FdS"
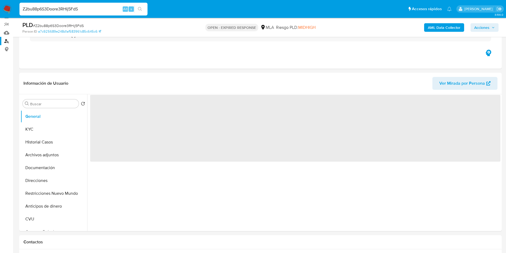
scroll to position [80, 0]
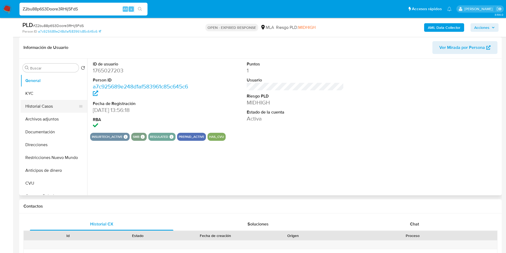
select select "10"
click at [42, 107] on button "Historial Casos" at bounding box center [52, 106] width 62 height 13
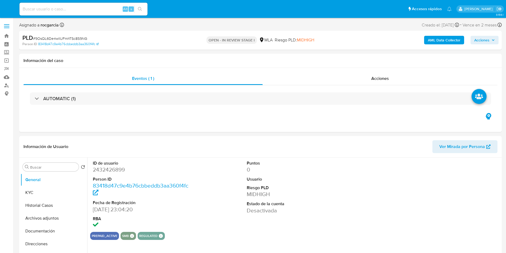
select select "10"
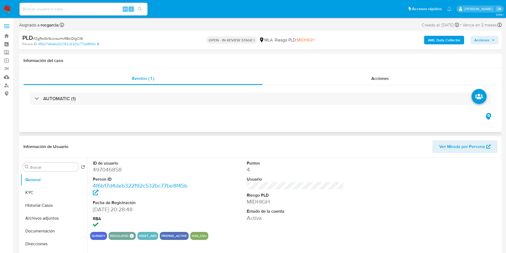
select select "10"
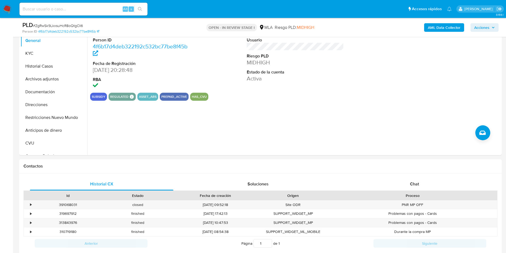
drag, startPoint x: 415, startPoint y: 187, endPoint x: 0, endPoint y: 179, distance: 415.2
click at [415, 187] on span "Chat" at bounding box center [414, 184] width 9 height 6
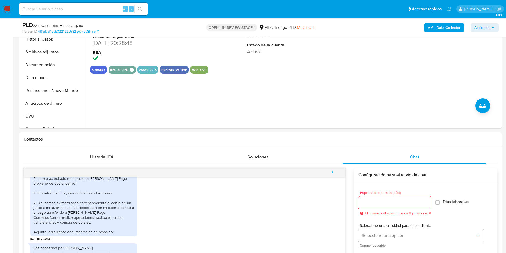
scroll to position [40, 0]
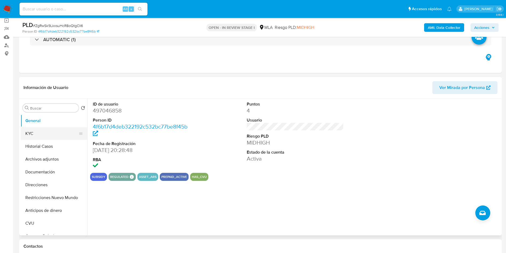
click at [43, 131] on button "KYC" at bounding box center [52, 133] width 62 height 13
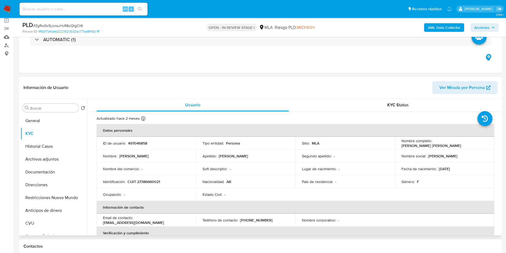
click at [151, 182] on p "CUIT 27386660021" at bounding box center [144, 181] width 33 height 5
copy p "27386660021"
click at [149, 180] on p "CUIT 27386660021" at bounding box center [144, 181] width 33 height 5
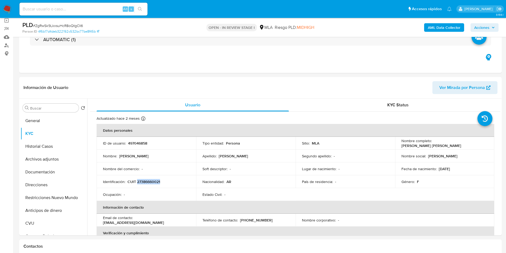
scroll to position [240, 0]
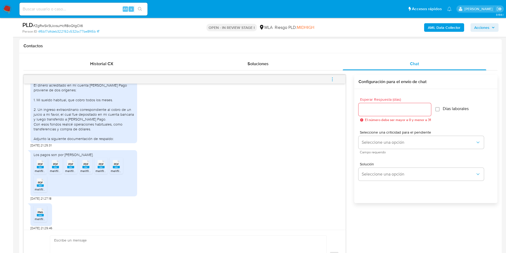
click at [37, 168] on icon at bounding box center [40, 164] width 7 height 8
click at [50, 169] on div "PDF PDF" at bounding box center [55, 163] width 11 height 10
click at [75, 173] on span "melifile1241934008081623912.pdf" at bounding box center [89, 170] width 48 height 5
click at [88, 173] on span "melifile8936111701671711581.pdf" at bounding box center [102, 170] width 44 height 5
click at [105, 173] on span "melifile5989468631792693390.pdf" at bounding box center [121, 170] width 50 height 5
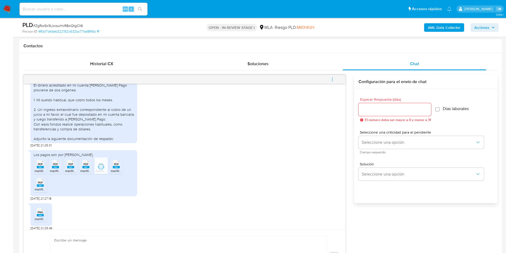
click at [119, 173] on span "melifile7103675480948273636.pdf" at bounding box center [136, 170] width 50 height 5
click at [38, 187] on rect at bounding box center [40, 185] width 7 height 2
click at [40, 214] on span "PNG" at bounding box center [40, 211] width 5 height 3
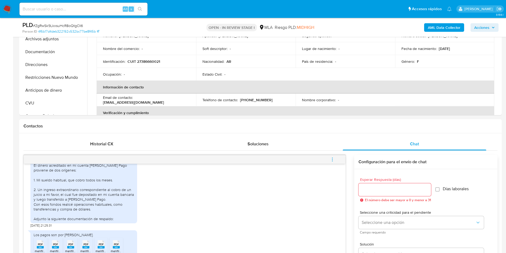
scroll to position [200, 0]
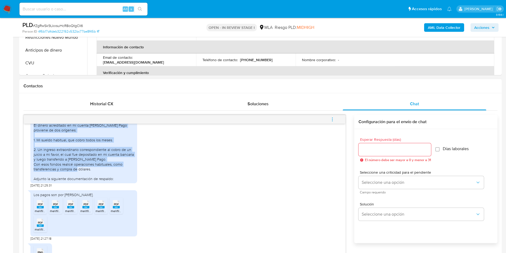
drag, startPoint x: 39, startPoint y: 137, endPoint x: 98, endPoint y: 180, distance: 73.0
click at [98, 180] on div "Hola, El dinero acreditado en mi cuenta de Mercado Pago proviene de dos orígene…" at bounding box center [84, 149] width 100 height 63
copy div "El dinero acreditado en mi cuenta de Mercado Pago proviene de dos orígenes: 1. …"
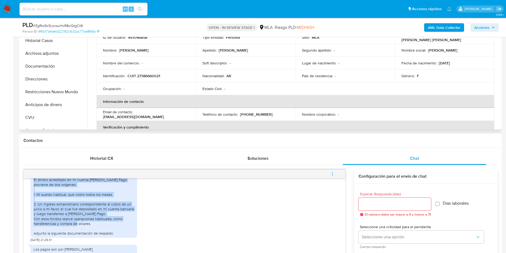
scroll to position [80, 0]
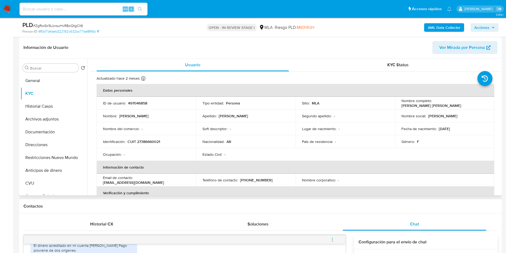
click at [138, 103] on p "497046858" at bounding box center [137, 103] width 19 height 5
copy p "497046858"
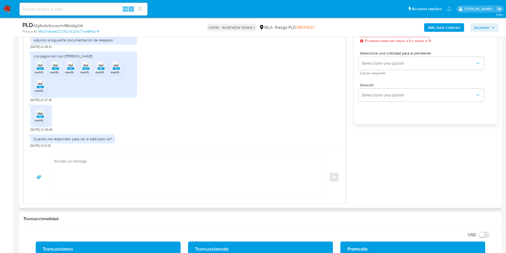
scroll to position [320, 0]
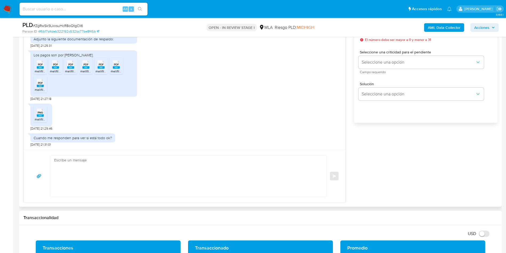
click at [117, 185] on textarea at bounding box center [187, 175] width 266 height 41
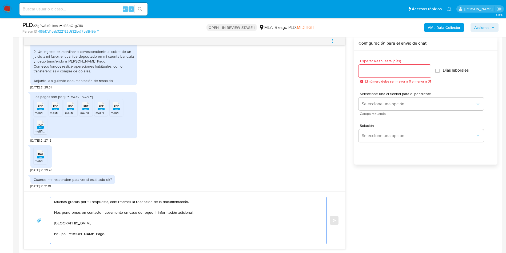
scroll to position [240, 0]
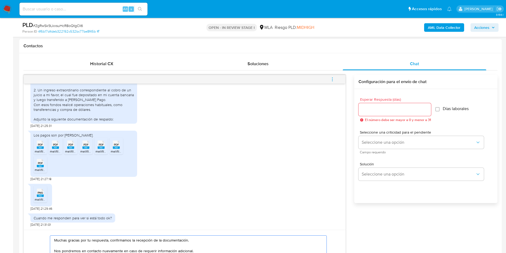
type textarea "Muchas gracias por tu respuesta, confirmamos la recepción de la documentación. …"
click at [382, 108] on input "Esperar Respuesta (días)" at bounding box center [395, 109] width 73 height 7
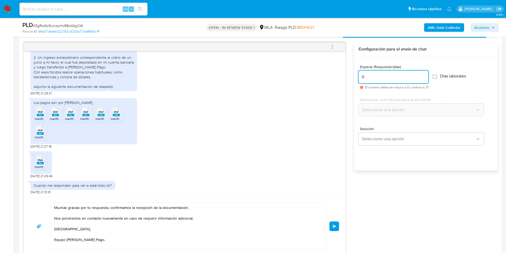
scroll to position [280, 0]
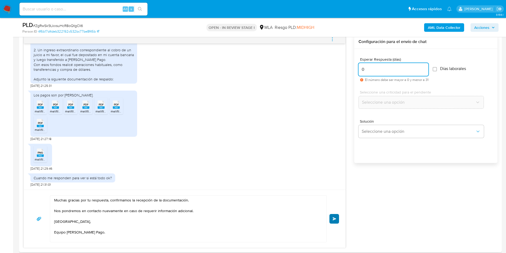
type input "0"
click at [332, 219] on button "Enviar" at bounding box center [335, 219] width 10 height 10
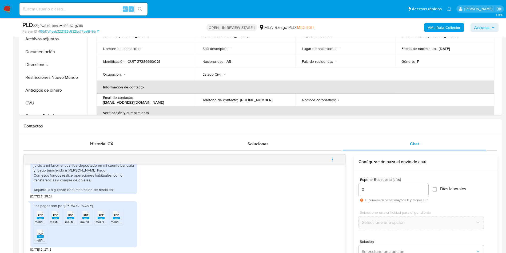
scroll to position [410, 0]
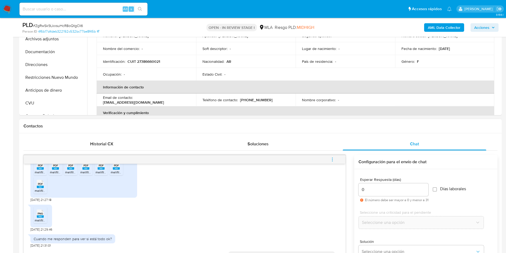
click at [334, 158] on icon "menu-action" at bounding box center [332, 159] width 5 height 5
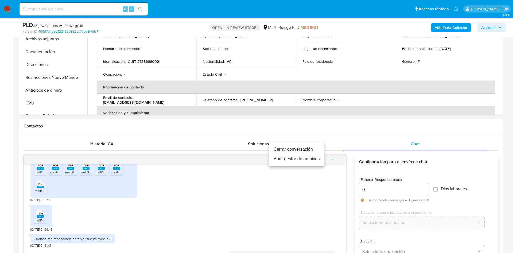
click at [305, 151] on li "Cerrar conversación" at bounding box center [296, 149] width 55 height 10
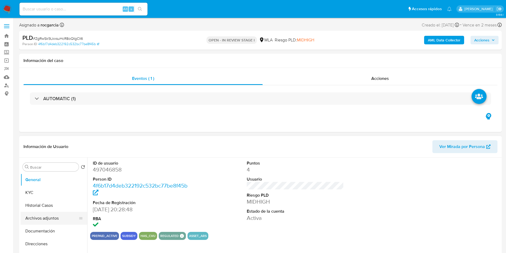
select select "10"
click at [32, 222] on button "Archivos adjuntos" at bounding box center [52, 218] width 62 height 13
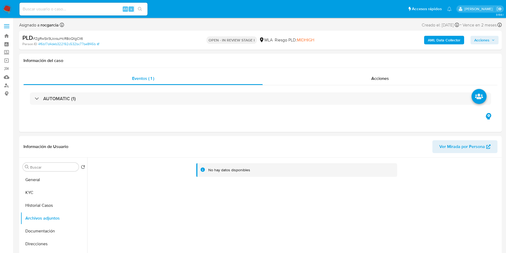
click at [432, 40] on b "AML Data Collector" at bounding box center [444, 40] width 33 height 9
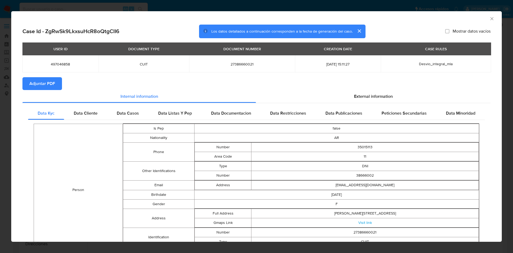
click at [38, 78] on span "Adjuntar PDF" at bounding box center [42, 84] width 26 height 12
click at [489, 17] on icon "Cerrar ventana" at bounding box center [491, 18] width 5 height 5
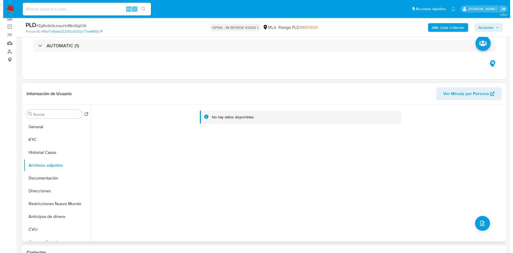
scroll to position [80, 0]
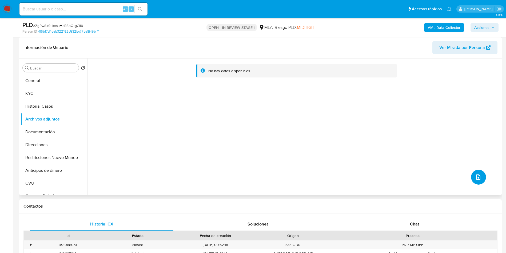
click at [475, 178] on icon "upload-file" at bounding box center [478, 177] width 6 height 6
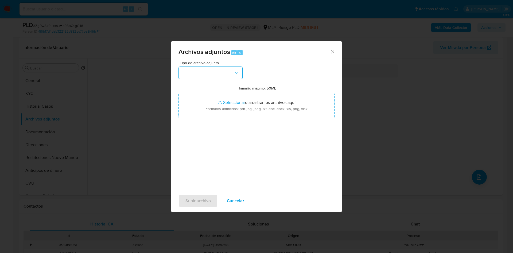
click at [189, 71] on button "button" at bounding box center [210, 72] width 64 height 13
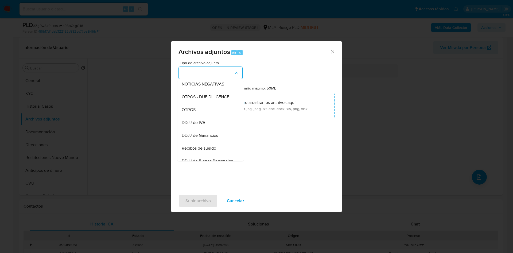
click at [204, 116] on div "OTROS" at bounding box center [209, 109] width 54 height 13
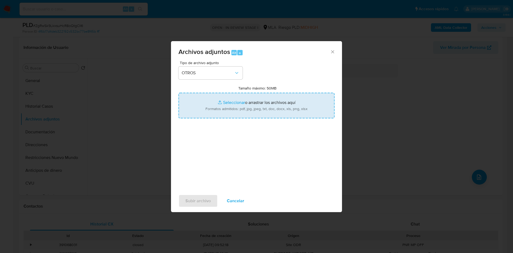
click at [226, 100] on input "Tamaño máximo: 50MB Seleccionar archivos" at bounding box center [256, 106] width 156 height 26
type input "C:\fakepath\Caselog ZgRwSk9LkxsuHcR8oQtgClI6 - 497046858.docx"
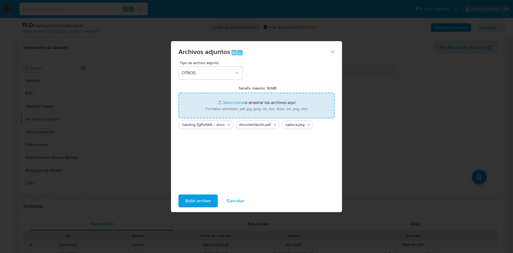
click at [223, 101] on input "Tamaño máximo: 50MB Seleccionar archivos" at bounding box center [256, 106] width 156 height 26
type input "C:\fakepath\Movimientos 497046858.xlsx"
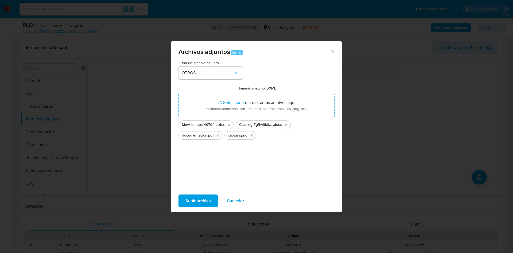
drag, startPoint x: 223, startPoint y: 101, endPoint x: 196, endPoint y: 199, distance: 101.6
click at [196, 199] on span "Subir archivo" at bounding box center [197, 201] width 25 height 12
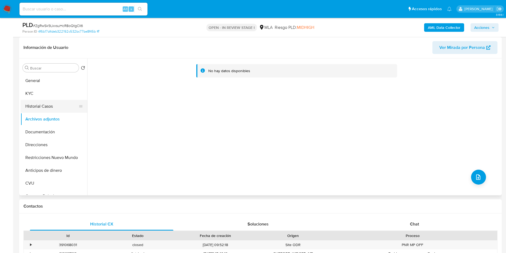
click at [28, 107] on button "Historial Casos" at bounding box center [52, 106] width 62 height 13
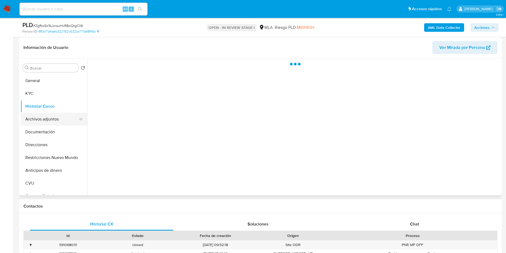
click at [34, 122] on button "Archivos adjuntos" at bounding box center [52, 119] width 62 height 13
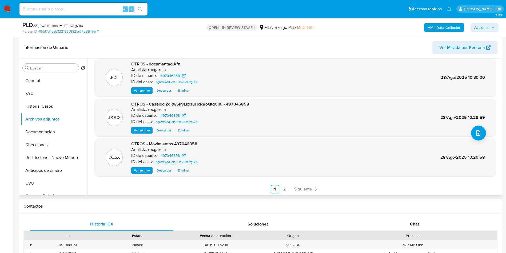
scroll to position [45, 0]
click at [282, 186] on link "2" at bounding box center [285, 188] width 9 height 9
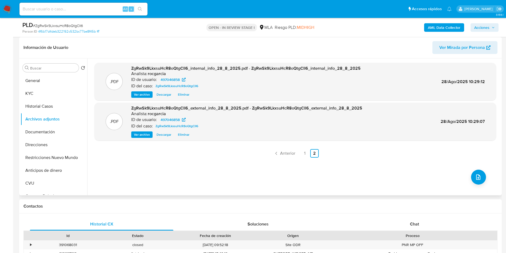
click at [476, 26] on span "Acciones" at bounding box center [482, 27] width 15 height 9
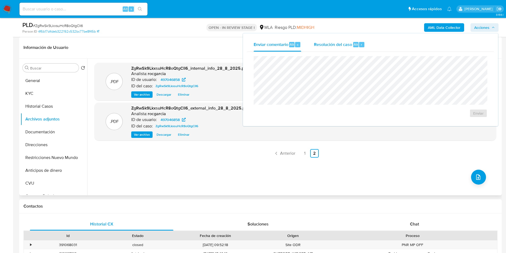
click at [344, 42] on span "Resolución del caso" at bounding box center [333, 44] width 38 height 6
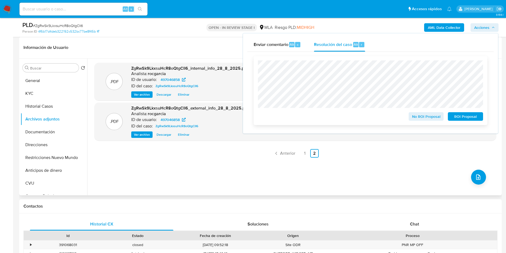
click at [421, 114] on span "No ROI Proposal" at bounding box center [427, 116] width 28 height 7
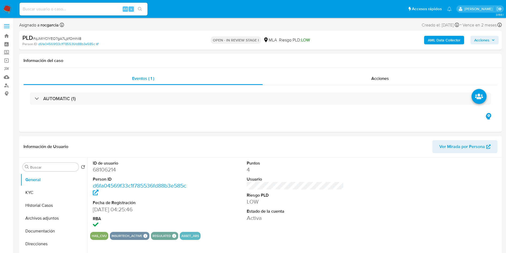
select select "10"
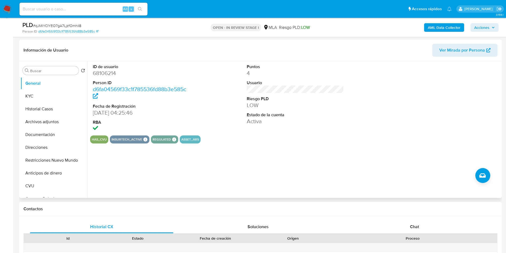
scroll to position [80, 0]
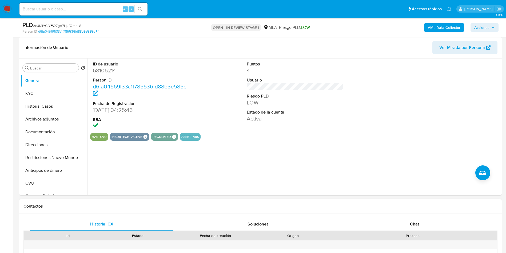
drag, startPoint x: 422, startPoint y: 218, endPoint x: 410, endPoint y: 212, distance: 12.9
click at [422, 218] on div "Chat" at bounding box center [415, 224] width 144 height 13
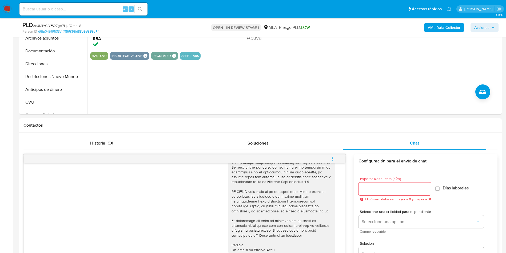
scroll to position [40, 0]
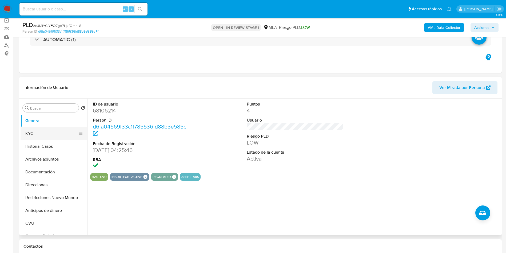
click at [28, 134] on button "KYC" at bounding box center [52, 133] width 62 height 13
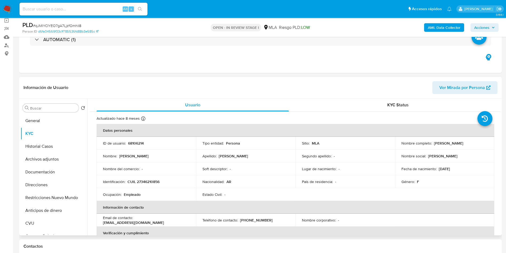
scroll to position [276, 0]
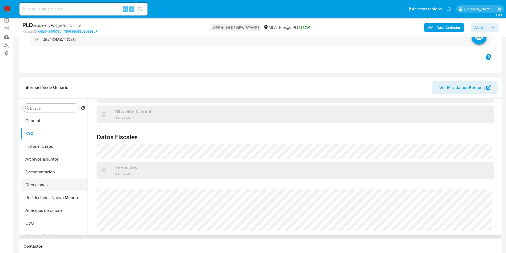
click at [55, 182] on button "Direcciones" at bounding box center [52, 184] width 62 height 13
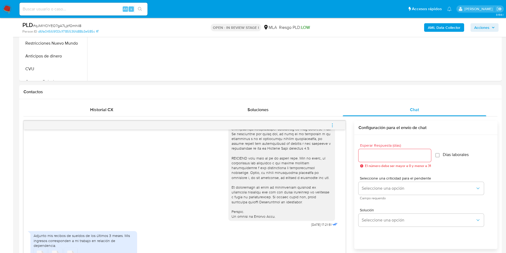
scroll to position [320, 0]
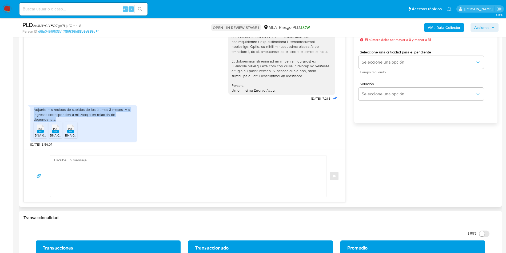
drag, startPoint x: 33, startPoint y: 108, endPoint x: 68, endPoint y: 120, distance: 36.6
click at [68, 120] on div "Adjunto mis recibos de sueldos de los últimos 3 meses. Mis ingresos corresponde…" at bounding box center [83, 123] width 107 height 37
click at [42, 129] on span "PDF" at bounding box center [40, 128] width 5 height 3
click at [57, 130] on span "PDF" at bounding box center [55, 128] width 5 height 3
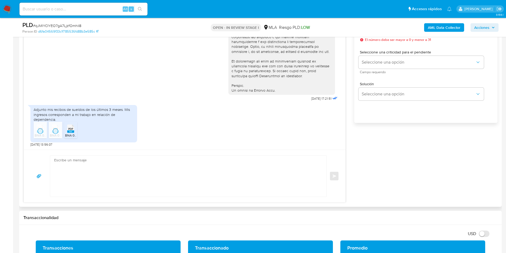
click at [69, 129] on span "PDF" at bounding box center [70, 128] width 5 height 3
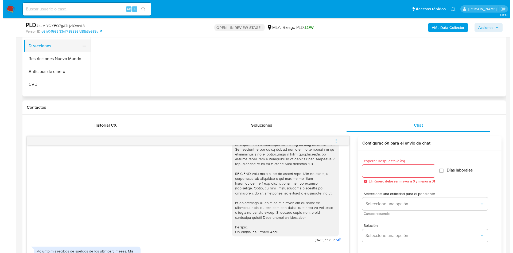
scroll to position [80, 0]
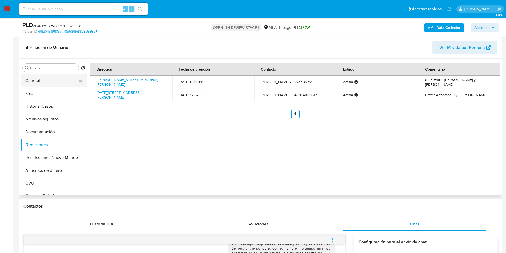
click at [44, 74] on button "General" at bounding box center [52, 80] width 62 height 13
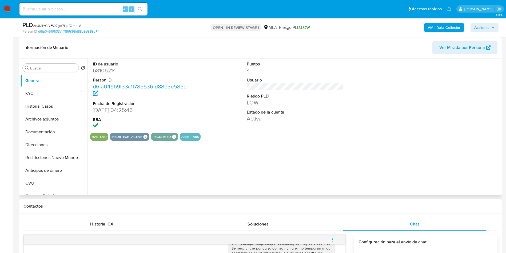
click at [103, 74] on dl "ID de usuario 68106214 Person ID d6fa04569f33c1f785536fd88b3e585c Fecha de Regi…" at bounding box center [141, 95] width 97 height 69
click at [103, 69] on dd "68106214" at bounding box center [141, 70] width 97 height 7
copy dd "68106214"
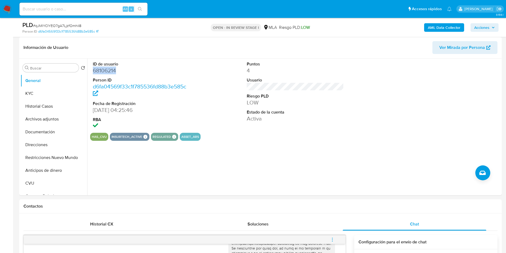
click at [436, 26] on b "AML Data Collector" at bounding box center [444, 27] width 33 height 9
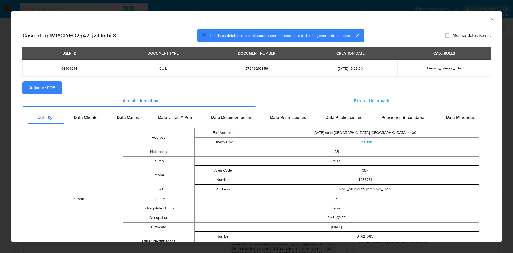
click at [345, 99] on div "External information" at bounding box center [373, 100] width 234 height 13
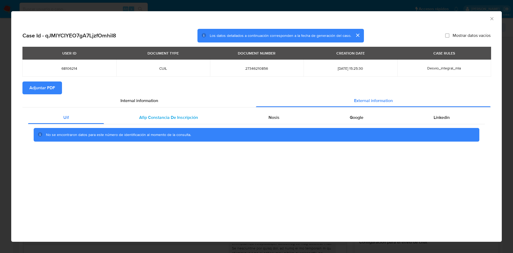
click at [165, 113] on div "Afip Constancia De Inscripción" at bounding box center [168, 117] width 129 height 13
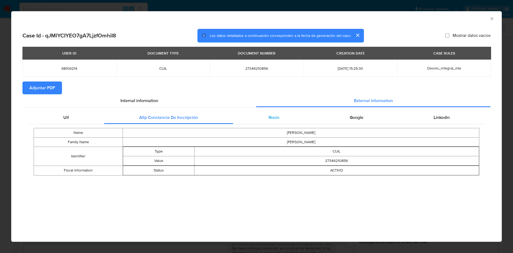
click at [260, 116] on div "Nosis" at bounding box center [273, 117] width 81 height 13
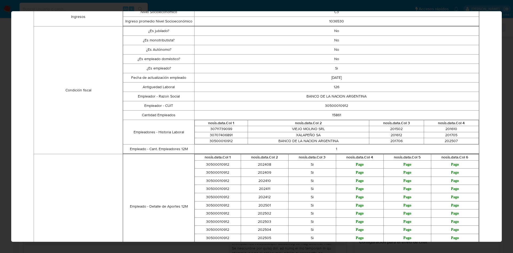
scroll to position [0, 0]
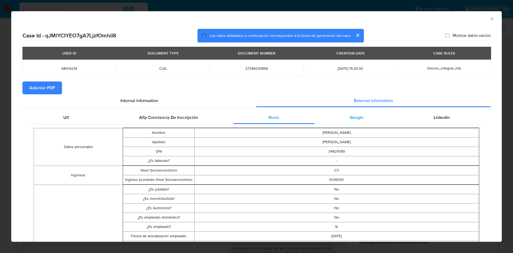
click at [359, 113] on div "Google" at bounding box center [356, 117] width 84 height 13
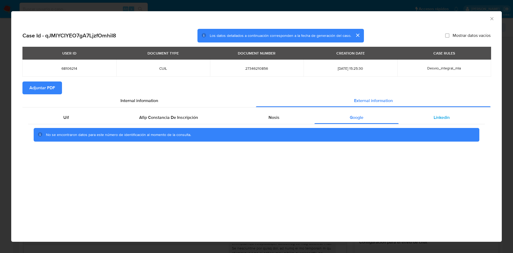
click at [457, 114] on div "Linkedin" at bounding box center [441, 117] width 86 height 13
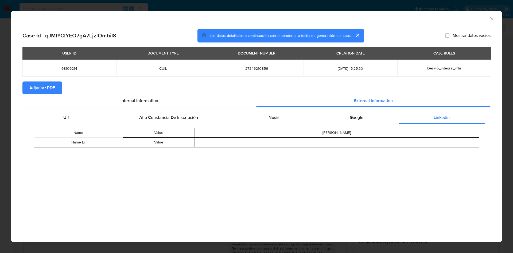
click at [49, 86] on span "Adjuntar PDF" at bounding box center [42, 88] width 26 height 12
click at [492, 18] on icon "Cerrar ventana" at bounding box center [491, 18] width 5 height 5
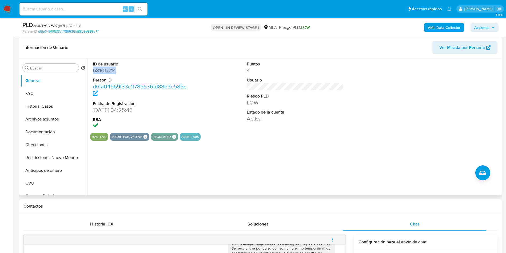
click at [113, 73] on dd "68106214" at bounding box center [141, 70] width 97 height 7
click at [43, 119] on button "Archivos adjuntos" at bounding box center [52, 119] width 62 height 13
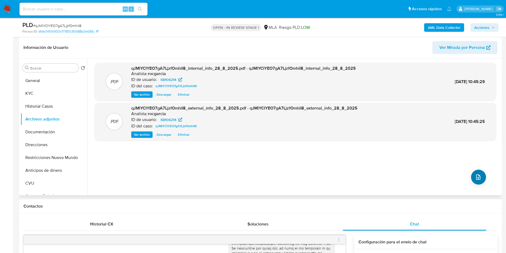
drag, startPoint x: 470, startPoint y: 184, endPoint x: 474, endPoint y: 181, distance: 5.0
click at [474, 182] on div ".PDF qJMlYCIYEO7gA7LjzfOmhiI8_internal_info_28_8_2025.pdf - qJMlYCIYEO7gA7LjzfO…" at bounding box center [296, 127] width 402 height 128
click at [475, 181] on button "upload-file" at bounding box center [478, 177] width 15 height 15
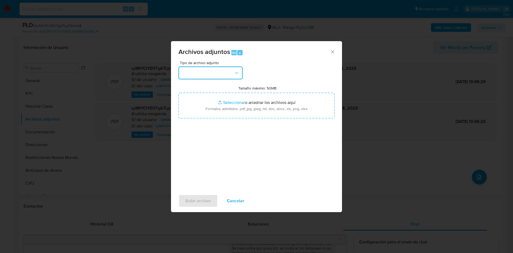
click at [203, 76] on button "button" at bounding box center [210, 72] width 64 height 13
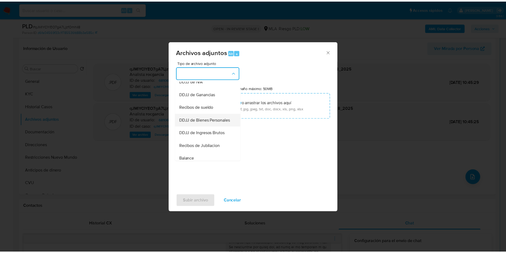
scroll to position [81, 0]
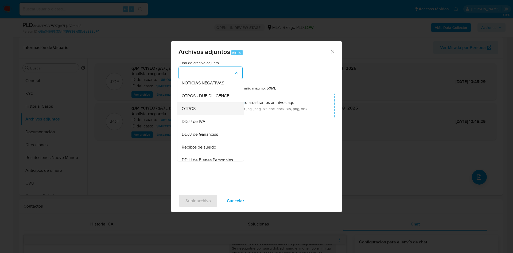
click at [199, 112] on div "OTROS" at bounding box center [209, 108] width 54 height 13
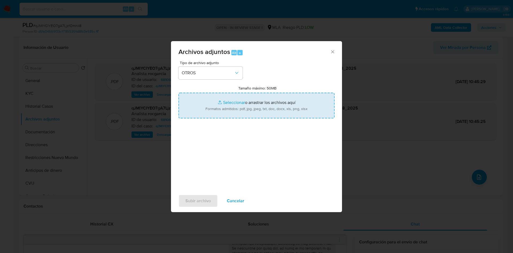
click at [219, 107] on input "Tamaño máximo: 50MB Seleccionar archivos" at bounding box center [256, 106] width 156 height 26
type input "C:\fakepath\Movimientos 68106214.xlsx"
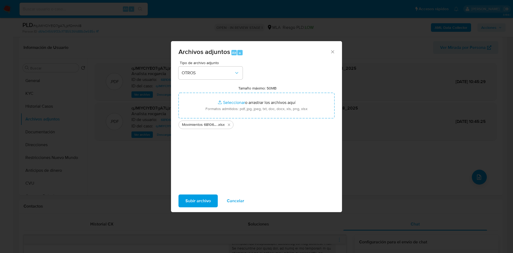
click at [199, 197] on span "Subir archivo" at bounding box center [197, 201] width 25 height 12
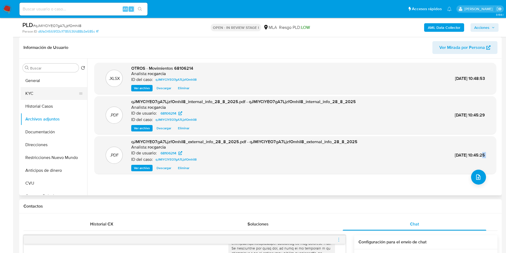
click at [57, 87] on button "KYC" at bounding box center [52, 93] width 62 height 13
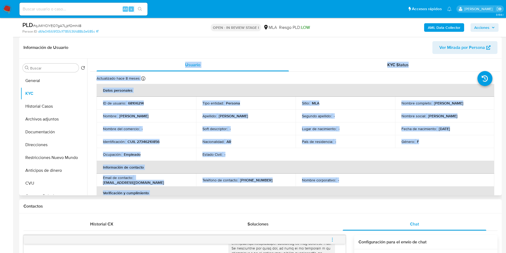
click at [393, 129] on td "Lugar de nacimiento : -" at bounding box center [346, 128] width 100 height 13
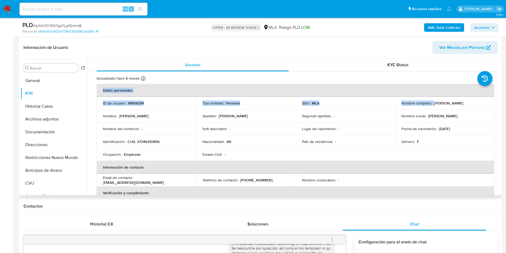
drag, startPoint x: 432, startPoint y: 102, endPoint x: 498, endPoint y: 101, distance: 65.9
click at [499, 101] on div "Usuario KYC Status Actualizado hace 8 meses Creado: 14/03/2020 04:19:42 Actuali…" at bounding box center [294, 126] width 414 height 137
drag, startPoint x: 455, startPoint y: 106, endPoint x: 443, endPoint y: 105, distance: 12.0
click at [455, 106] on td "Nombre completo : Grecia Yanina Nieva Correa" at bounding box center [445, 103] width 100 height 13
click at [434, 104] on p "Grecia Yanina Nieva Correa" at bounding box center [448, 103] width 29 height 5
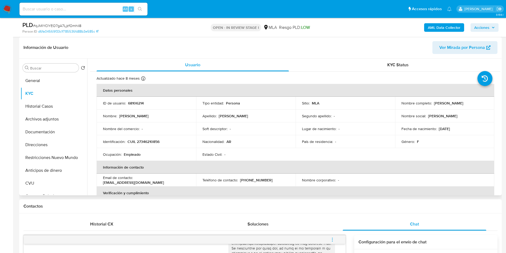
click at [432, 103] on div "Nombre completo : Grecia Yanina Nieva Correa" at bounding box center [445, 103] width 87 height 5
drag, startPoint x: 432, startPoint y: 103, endPoint x: 484, endPoint y: 100, distance: 51.6
click at [485, 100] on td "Nombre completo : Grecia Yanina Nieva Correa" at bounding box center [445, 103] width 100 height 13
copy p "Grecia Yanina Nieva Correa"
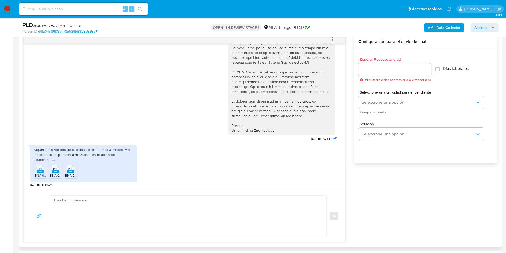
click at [138, 215] on textarea at bounding box center [187, 215] width 266 height 41
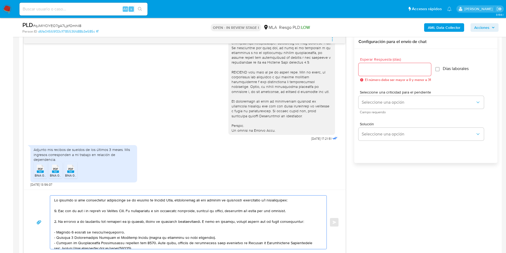
click at [56, 199] on textarea at bounding box center [187, 221] width 266 height 53
click at [56, 200] on textarea at bounding box center [187, 221] width 266 height 53
paste textarea "Grecia Yanina Nieva Correa"
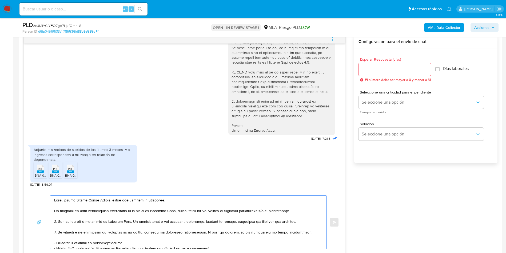
click at [159, 198] on textarea at bounding box center [187, 221] width 266 height 53
click at [153, 202] on textarea at bounding box center [187, 221] width 266 height 53
click at [0, 0] on lt-span "re sp uesta" at bounding box center [0, 0] width 0 height 0
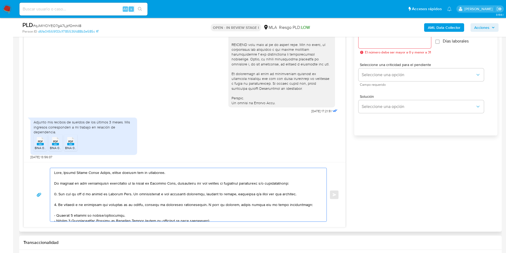
scroll to position [320, 0]
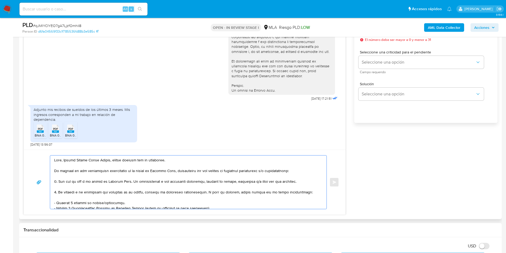
drag, startPoint x: 133, startPoint y: 180, endPoint x: 308, endPoint y: 184, distance: 174.1
click at [308, 184] on textarea at bounding box center [187, 181] width 266 height 53
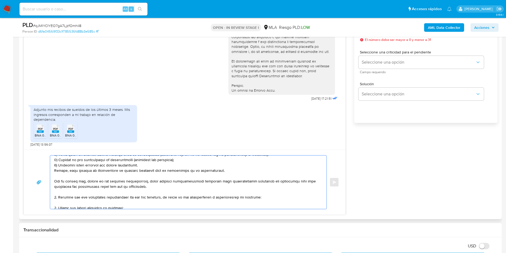
scroll to position [95, 0]
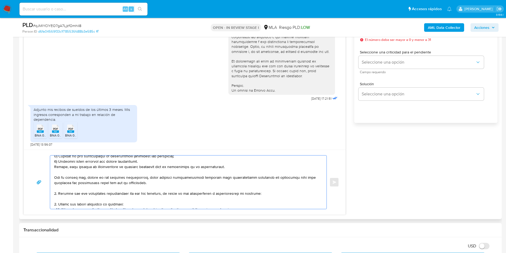
drag, startPoint x: 58, startPoint y: 190, endPoint x: 56, endPoint y: 188, distance: 3.5
click at [56, 188] on textarea at bounding box center [187, 181] width 266 height 53
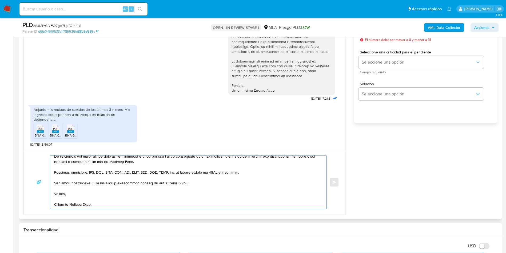
scroll to position [4, 0]
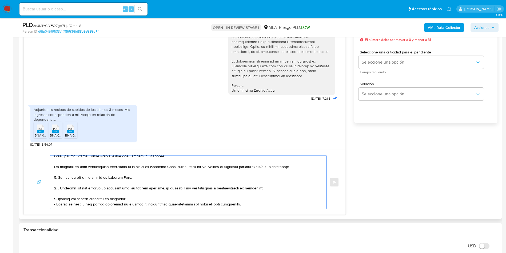
click at [92, 190] on textarea at bounding box center [187, 181] width 266 height 53
click at [92, 193] on textarea at bounding box center [187, 181] width 266 height 53
paste textarea "- Edgar Eduardo Duran Ramirez - CUIL 20956730938"
paste textarea "- Josefina Barrera - CUIT 27330832512 (ACTIVIDAD: EMPLEADO DE AVATURE SRL - CUI…"
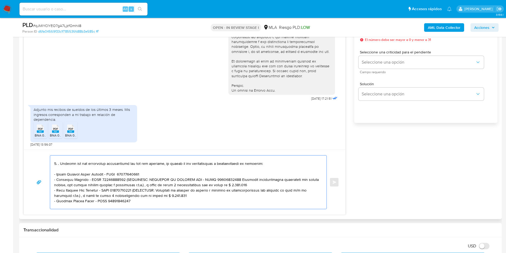
drag, startPoint x: 117, startPoint y: 180, endPoint x: 246, endPoint y: 185, distance: 128.5
click at [246, 185] on textarea at bounding box center [187, 181] width 266 height 53
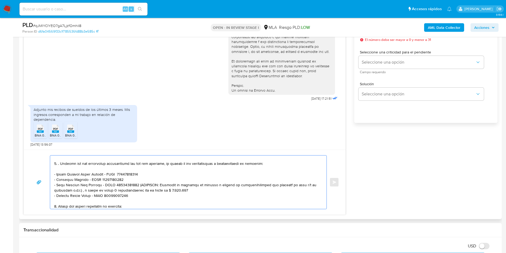
drag, startPoint x: 135, startPoint y: 185, endPoint x: 194, endPoint y: 189, distance: 58.9
click at [194, 189] on textarea at bounding box center [187, 181] width 266 height 53
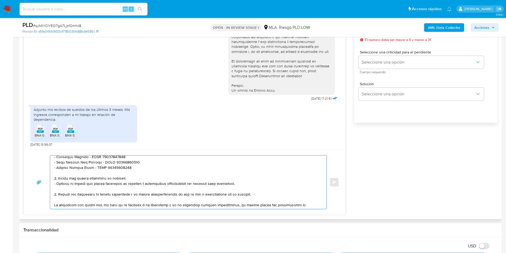
scroll to position [69, 0]
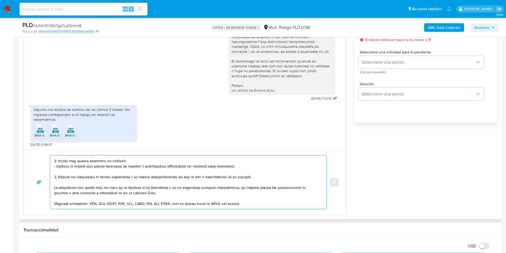
drag, startPoint x: 55, startPoint y: 161, endPoint x: 56, endPoint y: 177, distance: 16.1
click at [56, 177] on textarea at bounding box center [187, 181] width 266 height 53
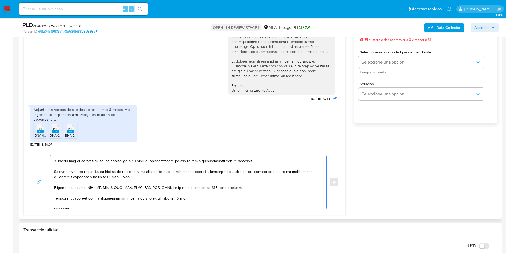
scroll to position [53, 0]
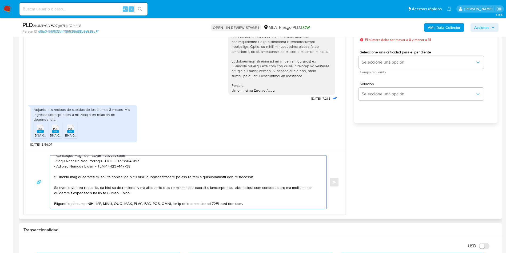
click at [199, 176] on textarea at bounding box center [187, 181] width 266 height 53
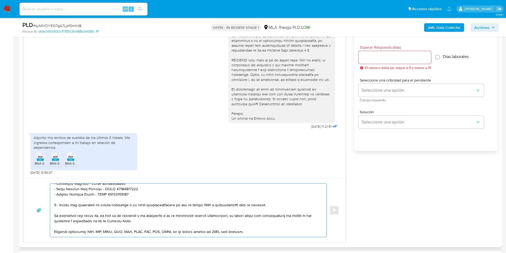
scroll to position [280, 0]
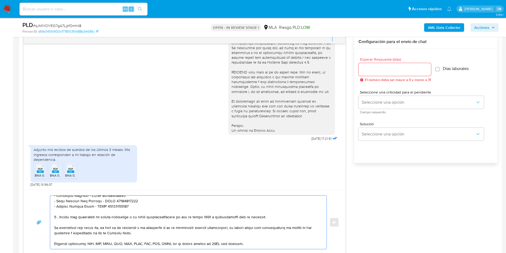
type textarea "Hola, Grecia Yanina Nieva Correa, muchas gracias por tu respuesta. En función d…"
click at [377, 67] on input "Esperar Respuesta (días)" at bounding box center [395, 69] width 73 height 7
type input "3"
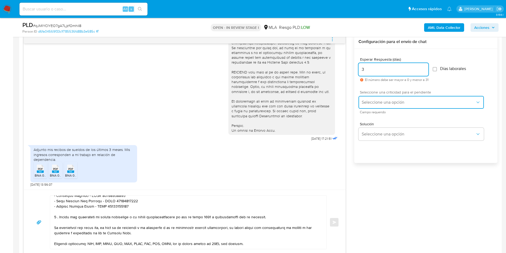
click at [388, 99] on button "Seleccione una opción" at bounding box center [421, 102] width 125 height 13
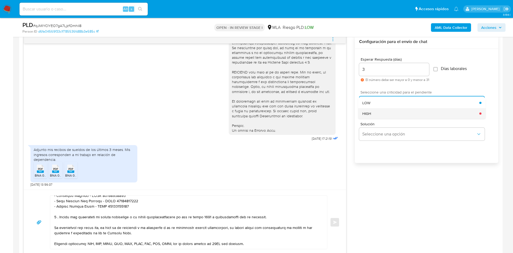
click at [385, 115] on div "HIGH" at bounding box center [420, 113] width 117 height 11
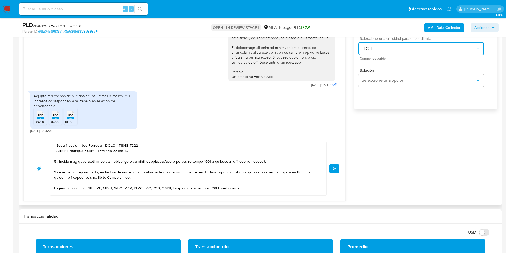
scroll to position [360, 0]
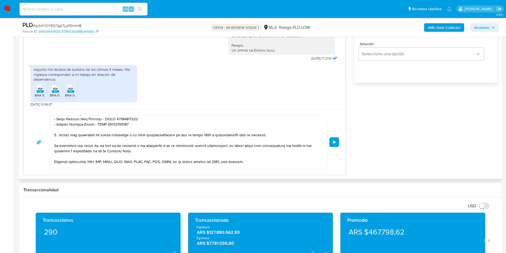
click at [335, 142] on span "Enviar" at bounding box center [335, 141] width 4 height 3
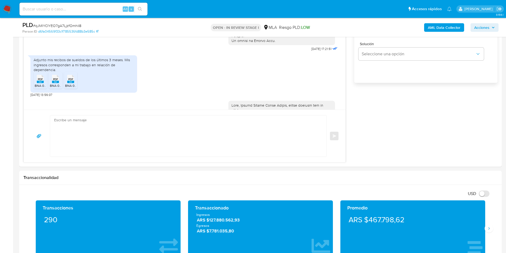
scroll to position [401, 0]
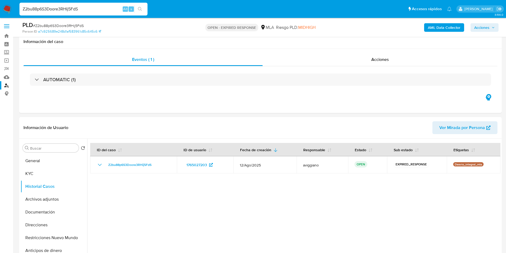
select select "10"
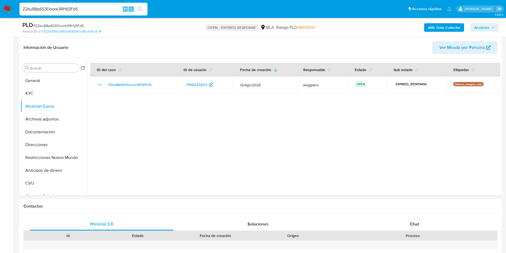
click at [8, 9] on img at bounding box center [7, 9] width 9 height 9
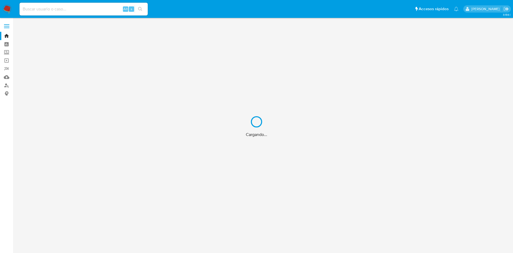
click at [6, 88] on div "Cargando..." at bounding box center [256, 126] width 513 height 253
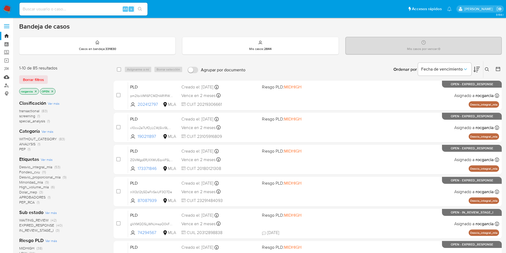
click at [8, 77] on link "Mulan" at bounding box center [32, 77] width 64 height 8
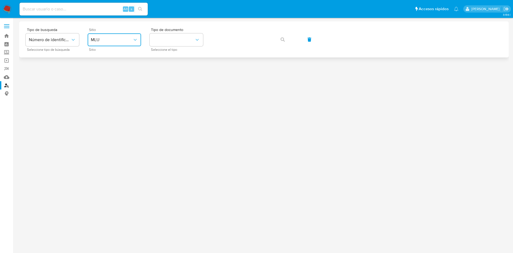
click at [102, 41] on span "MLU" at bounding box center [112, 39] width 42 height 5
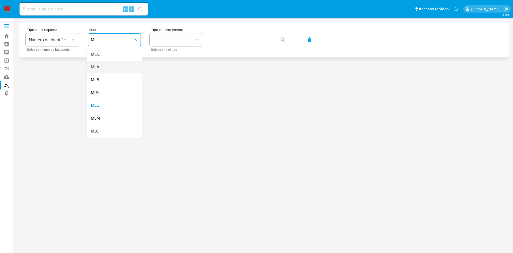
click at [107, 64] on div "MLA" at bounding box center [113, 67] width 44 height 13
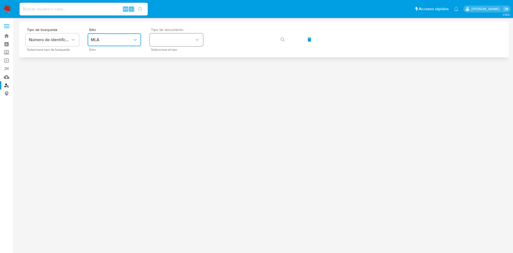
click at [177, 40] on button "identificationType" at bounding box center [176, 39] width 53 height 13
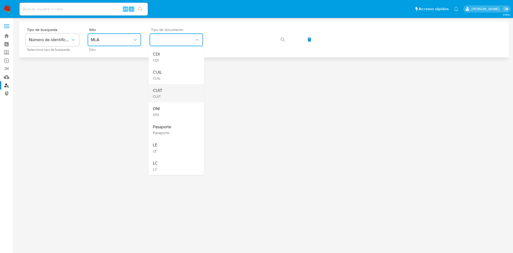
click at [189, 87] on div "CUIT CUIT" at bounding box center [175, 93] width 44 height 18
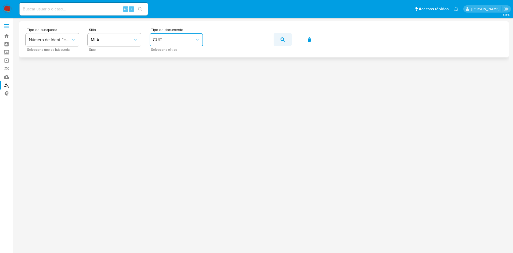
click at [287, 41] on button "button" at bounding box center [282, 39] width 18 height 13
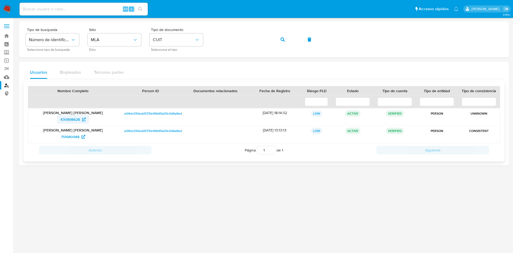
click at [70, 121] on span "430898628" at bounding box center [69, 119] width 19 height 9
click at [65, 137] on span "751940948" at bounding box center [70, 136] width 18 height 9
click at [282, 38] on icon "button" at bounding box center [282, 39] width 4 height 4
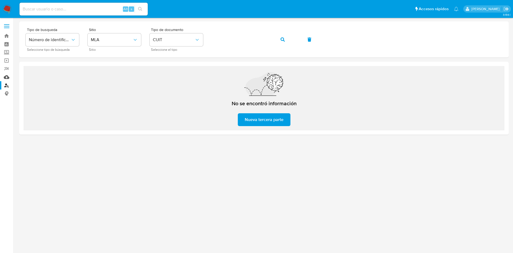
click at [9, 75] on link "Mulan" at bounding box center [32, 77] width 64 height 8
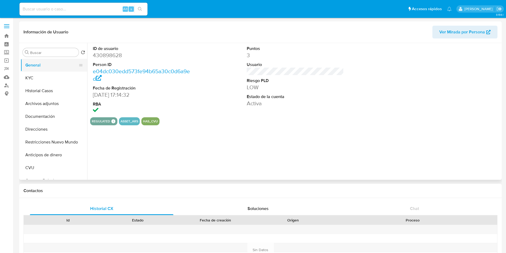
select select "10"
click at [50, 130] on button "Direcciones" at bounding box center [52, 129] width 62 height 13
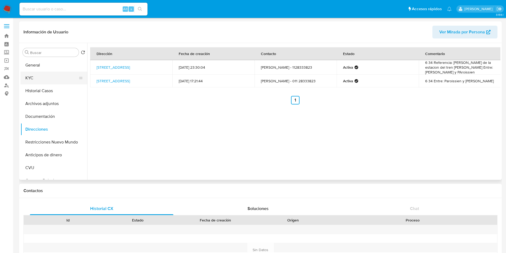
click at [45, 77] on button "KYC" at bounding box center [52, 78] width 62 height 13
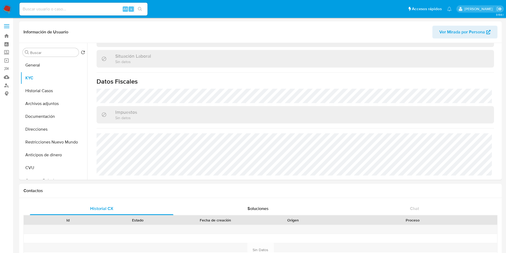
scroll to position [31, 0]
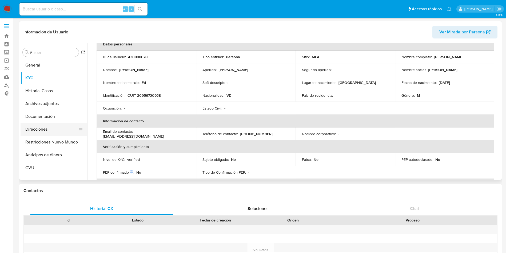
click at [40, 130] on button "Direcciones" at bounding box center [52, 129] width 62 height 13
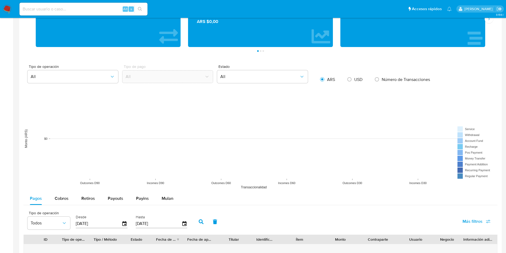
scroll to position [0, 0]
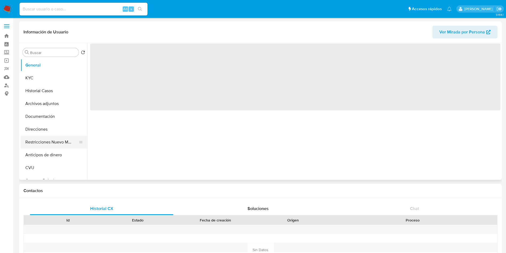
click at [26, 144] on button "Restricciones Nuevo Mundo" at bounding box center [52, 142] width 62 height 13
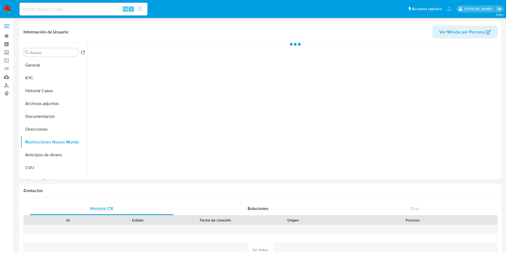
select select "10"
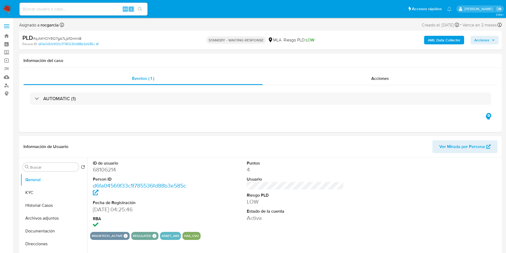
select select "10"
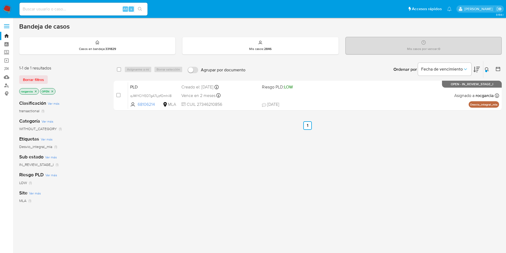
drag, startPoint x: 488, startPoint y: 66, endPoint x: 474, endPoint y: 77, distance: 17.6
click at [487, 66] on button at bounding box center [488, 69] width 9 height 6
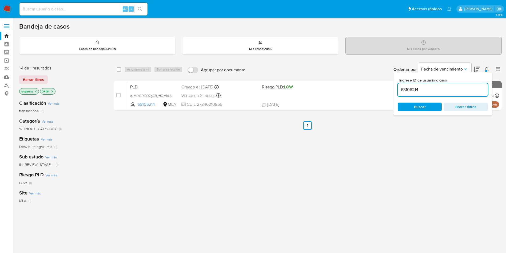
click at [446, 89] on input "68106214" at bounding box center [443, 89] width 90 height 7
type input "29025748"
click at [489, 68] on icon at bounding box center [487, 69] width 4 height 4
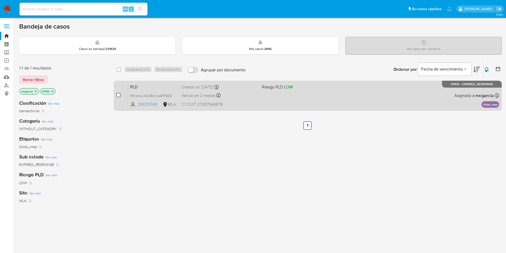
click at [119, 94] on input "checkbox" at bounding box center [118, 95] width 4 height 4
checkbox input "true"
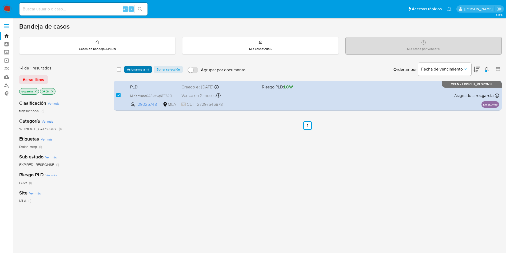
click at [134, 69] on span "Asignarme a mí" at bounding box center [138, 69] width 22 height 5
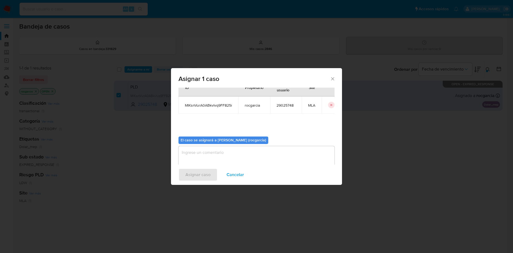
scroll to position [28, 0]
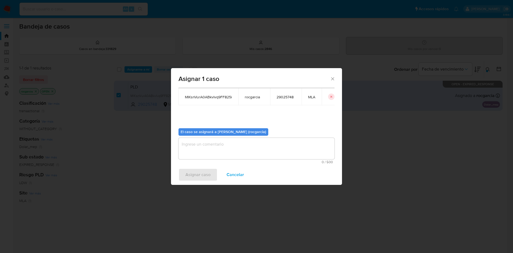
click at [210, 147] on textarea "assign-modal" at bounding box center [256, 148] width 156 height 21
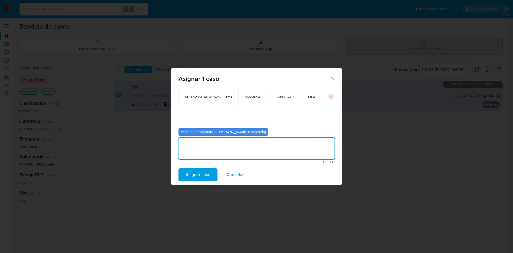
click at [201, 171] on span "Asignar caso" at bounding box center [197, 175] width 25 height 12
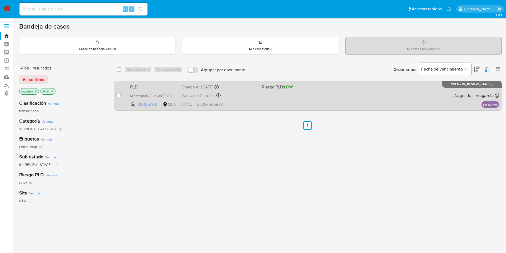
click at [308, 102] on div "PLD MlKsnVurA0ABkvlvq9FF825i 29025748 MLA Riesgo PLD: LOW Creado el: 12/08/2025…" at bounding box center [313, 95] width 371 height 27
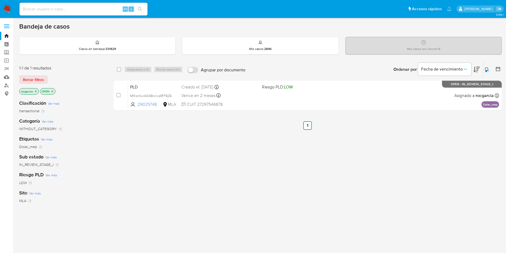
click at [485, 71] on button at bounding box center [488, 69] width 9 height 6
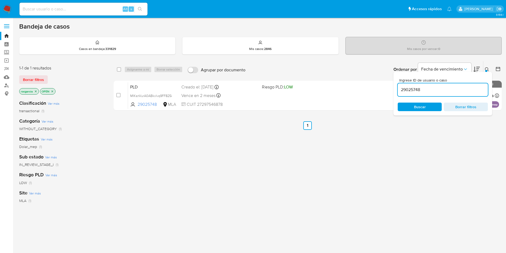
click at [414, 89] on input "29025748" at bounding box center [443, 89] width 90 height 7
type input "196551030"
click at [485, 70] on button at bounding box center [488, 69] width 9 height 6
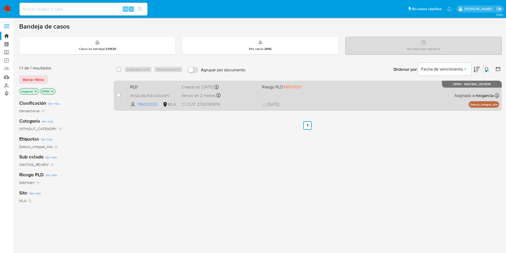
click at [116, 91] on div "case-item-checkbox No es posible asignar el caso" at bounding box center [122, 95] width 12 height 27
click at [117, 93] on input "checkbox" at bounding box center [118, 95] width 4 height 4
checkbox input "true"
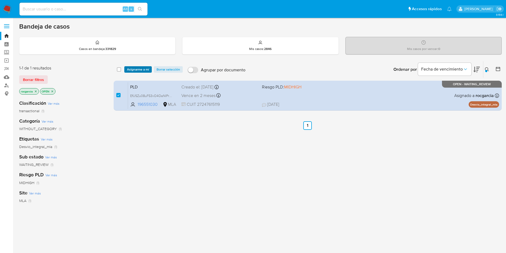
click at [137, 70] on span "Asignarme a mí" at bounding box center [138, 69] width 22 height 5
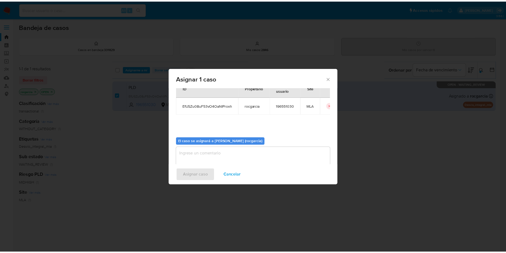
scroll to position [28, 0]
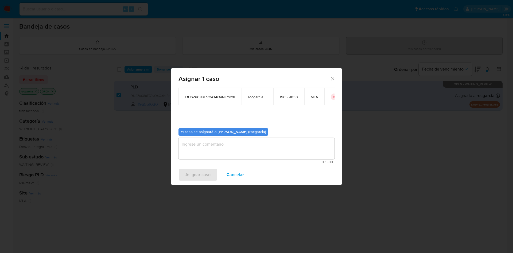
click at [200, 151] on textarea "assign-modal" at bounding box center [256, 148] width 156 height 21
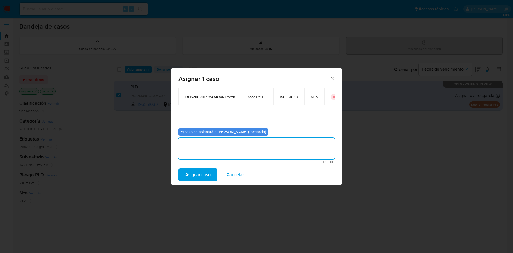
click at [197, 175] on span "Asignar caso" at bounding box center [197, 175] width 25 height 12
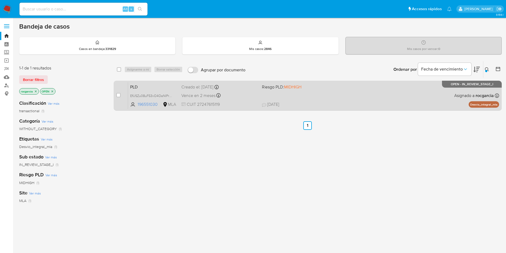
click at [351, 103] on span "20/08/2025 20/08/2025 07:28" at bounding box center [340, 104] width 157 height 6
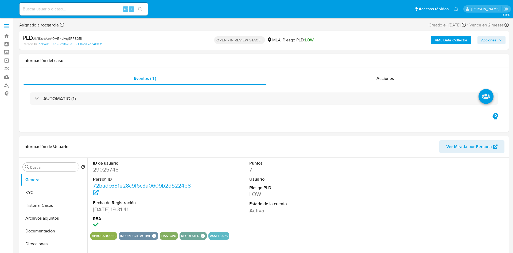
select select "10"
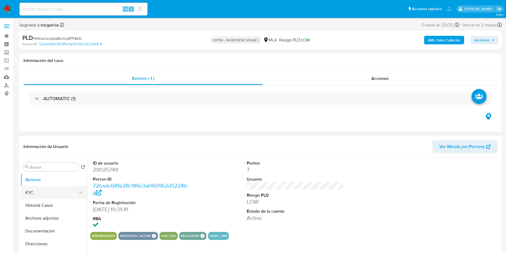
click at [29, 194] on button "KYC" at bounding box center [52, 192] width 62 height 13
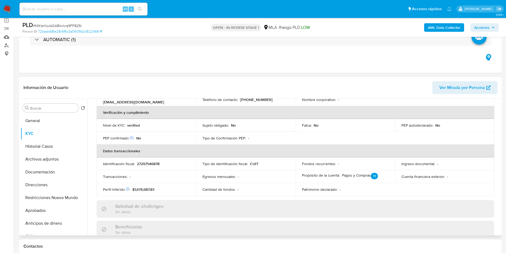
scroll to position [36, 0]
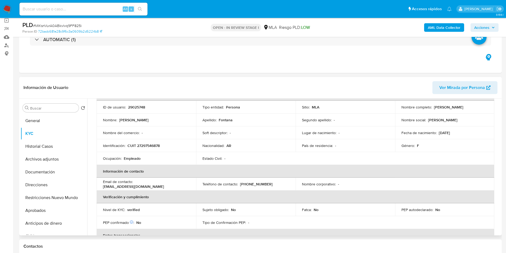
click at [139, 107] on p "29025748" at bounding box center [136, 107] width 17 height 5
copy p "29025748"
click at [31, 161] on button "Archivos adjuntos" at bounding box center [52, 159] width 62 height 13
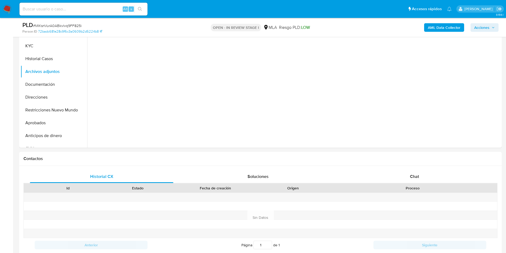
scroll to position [200, 0]
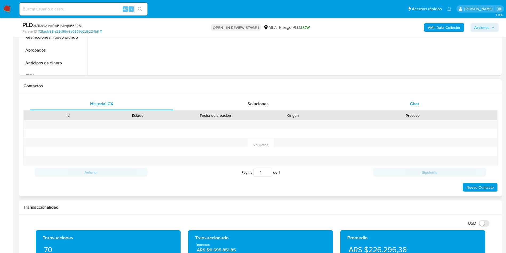
click at [411, 106] on span "Chat" at bounding box center [414, 104] width 9 height 6
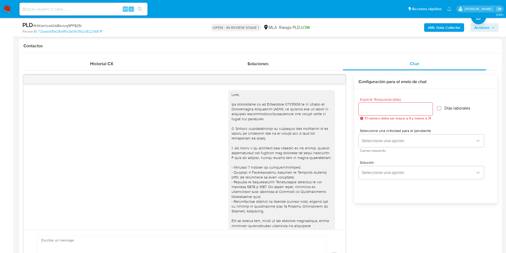
scroll to position [274, 0]
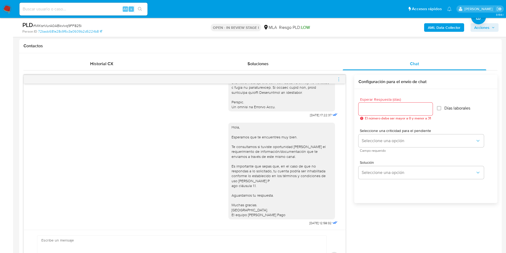
click at [341, 77] on icon "menu-action" at bounding box center [339, 79] width 5 height 5
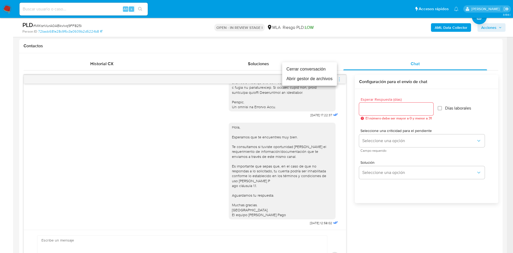
drag, startPoint x: 313, startPoint y: 68, endPoint x: 273, endPoint y: 74, distance: 40.6
click at [313, 68] on li "Cerrar conversación" at bounding box center [309, 69] width 55 height 10
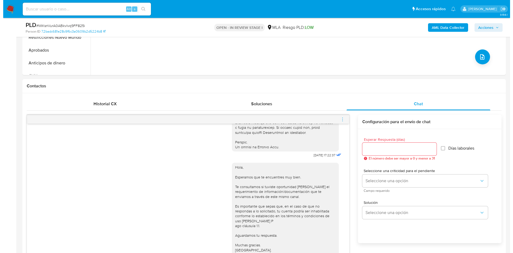
scroll to position [40, 0]
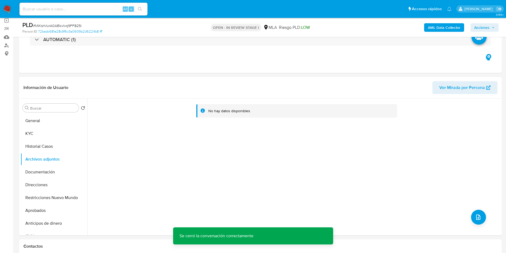
click at [448, 29] on b "AML Data Collector" at bounding box center [444, 27] width 33 height 9
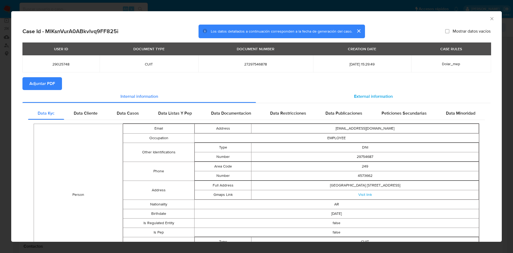
click at [370, 99] on div "External information" at bounding box center [373, 96] width 234 height 13
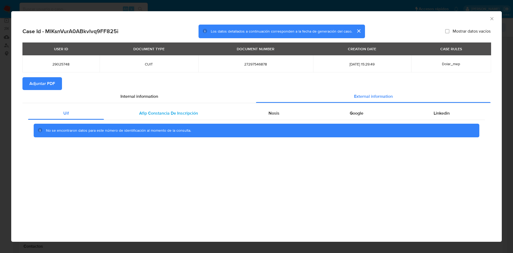
click at [200, 112] on div "Afip Constancia De Inscripción" at bounding box center [168, 113] width 129 height 13
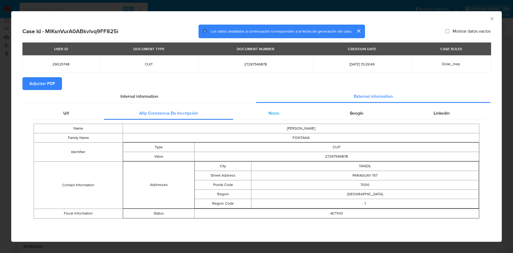
click at [270, 115] on span "Nosis" at bounding box center [273, 113] width 11 height 6
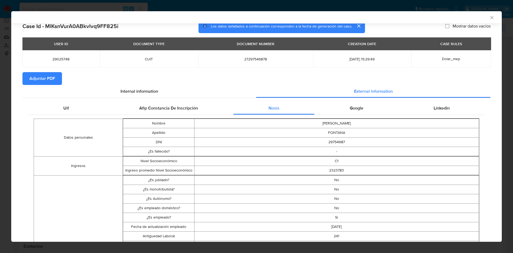
scroll to position [0, 0]
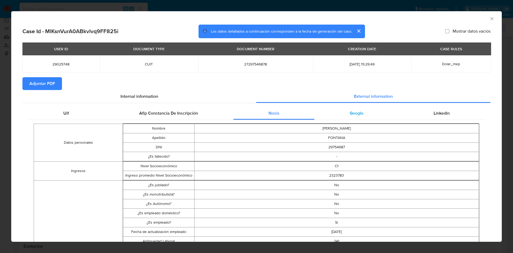
click at [355, 109] on div "Google" at bounding box center [356, 113] width 84 height 13
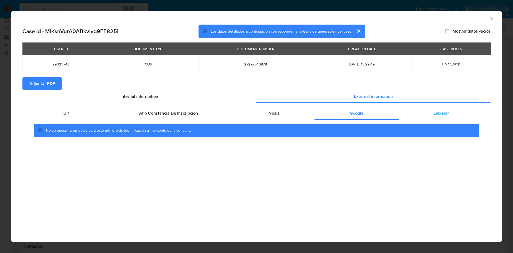
click at [436, 113] on span "Linkedin" at bounding box center [441, 113] width 16 height 6
click at [300, 211] on div "AML Data Collector Case Id - MlKsnVurA0ABkvlvq9FF825i Los datos detallados a co…" at bounding box center [256, 126] width 490 height 230
click at [51, 82] on span "Adjuntar PDF" at bounding box center [42, 84] width 26 height 12
click at [491, 19] on icon "Cerrar ventana" at bounding box center [491, 18] width 5 height 5
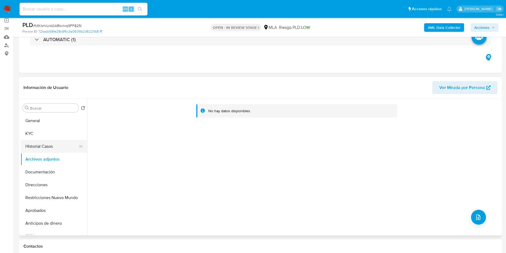
click at [36, 141] on button "Historial Casos" at bounding box center [52, 146] width 62 height 13
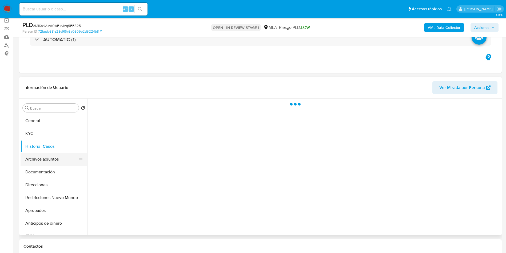
click at [37, 156] on button "Archivos adjuntos" at bounding box center [52, 159] width 62 height 13
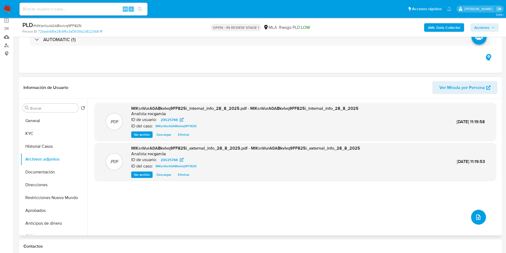
click at [477, 213] on button "upload-file" at bounding box center [478, 217] width 15 height 15
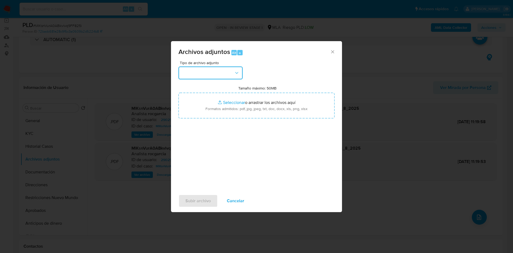
click at [214, 78] on button "button" at bounding box center [210, 72] width 64 height 13
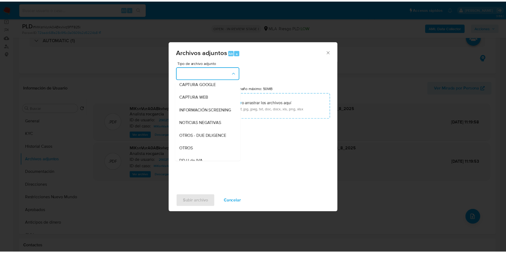
scroll to position [80, 0]
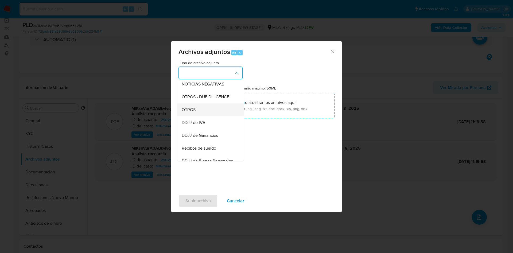
click at [210, 116] on div "OTROS" at bounding box center [209, 109] width 54 height 13
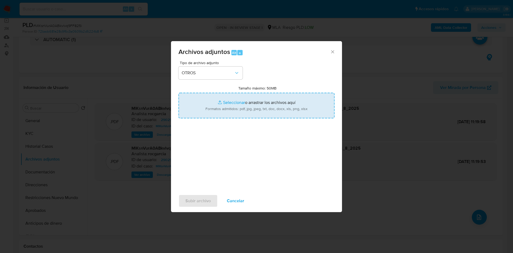
click at [219, 106] on input "Tamaño máximo: 50MB Seleccionar archivos" at bounding box center [256, 106] width 156 height 26
type input "C:\fakepath\Movimientos 29025748.xlsx"
click at [230, 99] on input "Tamaño máximo: 50MB Seleccionar archivos" at bounding box center [256, 106] width 156 height 26
type input "C:\fakepath\Caselog MlKsnVurA0ABkvlvq9FF825i - 29025748.docx"
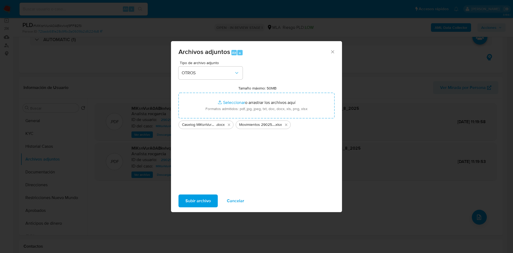
click at [199, 200] on span "Subir archivo" at bounding box center [197, 201] width 25 height 12
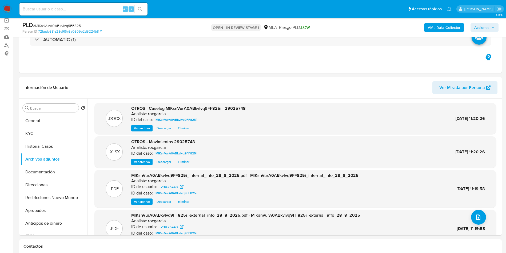
drag, startPoint x: 483, startPoint y: 26, endPoint x: 479, endPoint y: 27, distance: 4.3
click at [483, 26] on span "Acciones" at bounding box center [482, 27] width 15 height 9
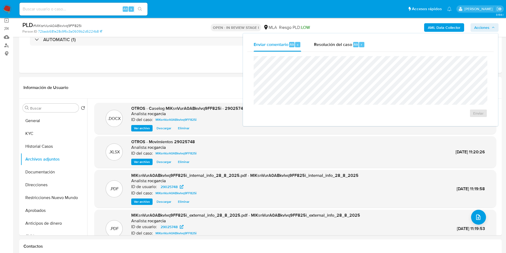
drag, startPoint x: 349, startPoint y: 48, endPoint x: 348, endPoint y: 54, distance: 5.9
click at [348, 48] on div "Resolución del caso Alt r" at bounding box center [339, 45] width 51 height 14
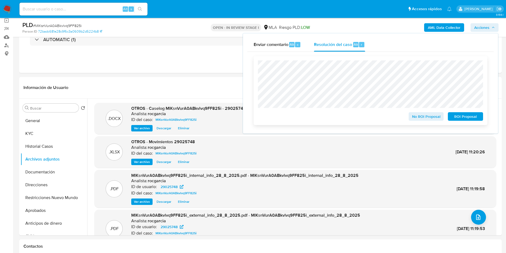
click at [420, 116] on span "No ROI Proposal" at bounding box center [427, 116] width 28 height 7
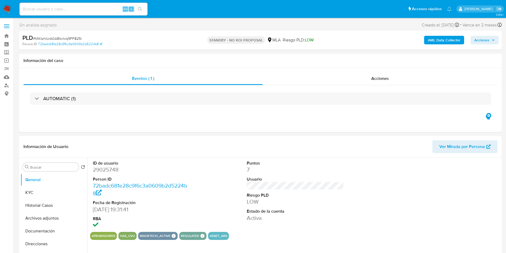
select select "10"
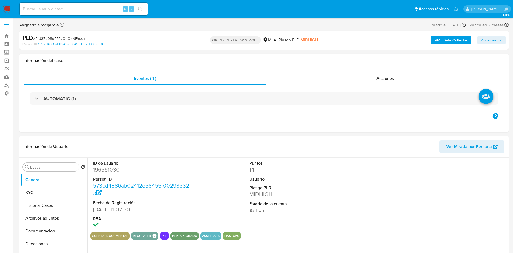
select select "10"
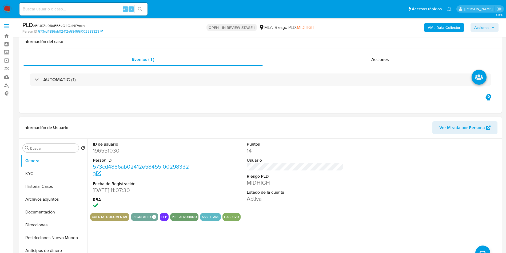
scroll to position [200, 0]
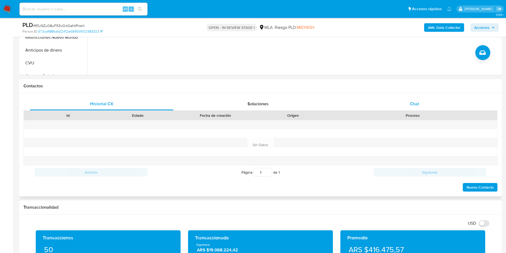
click at [418, 106] on span "Chat" at bounding box center [414, 104] width 9 height 6
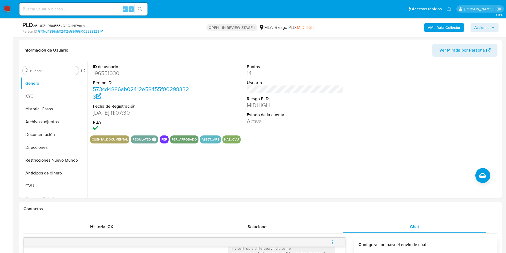
scroll to position [80, 0]
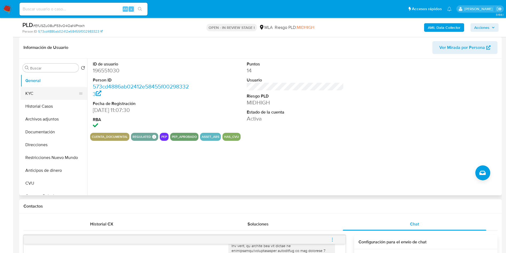
click at [44, 88] on button "KYC" at bounding box center [52, 93] width 62 height 13
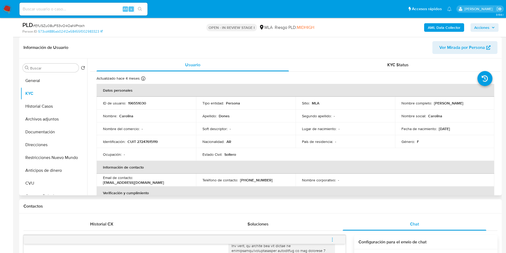
click at [149, 139] on td "Identificación : CUIT 27247615119" at bounding box center [147, 141] width 100 height 13
click at [149, 139] on p "CUIT 27247615119" at bounding box center [143, 141] width 30 height 5
copy p "27247615119"
click at [46, 85] on button "General" at bounding box center [52, 80] width 62 height 13
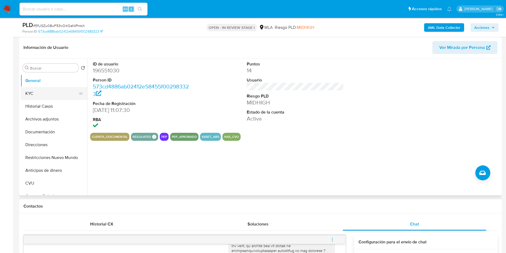
click at [53, 92] on button "KYC" at bounding box center [52, 93] width 62 height 13
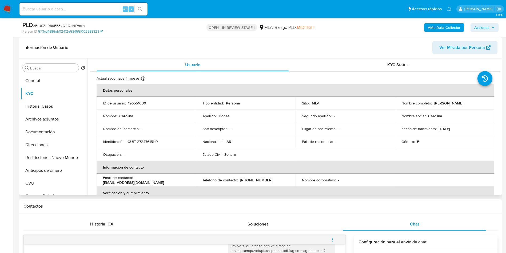
drag, startPoint x: 441, startPoint y: 105, endPoint x: 469, endPoint y: 107, distance: 28.4
click at [469, 107] on td "Nombre completo : Carolina Dones" at bounding box center [445, 103] width 100 height 13
copy p "Carolina Dones"
click at [51, 70] on div "Buscar" at bounding box center [51, 68] width 56 height 9
click at [47, 69] on input "Buscar" at bounding box center [53, 68] width 46 height 5
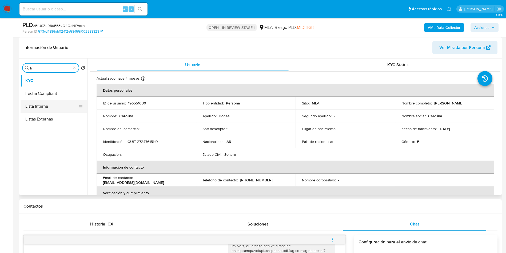
type input "li"
click at [45, 108] on button "Lista Interna" at bounding box center [52, 106] width 62 height 13
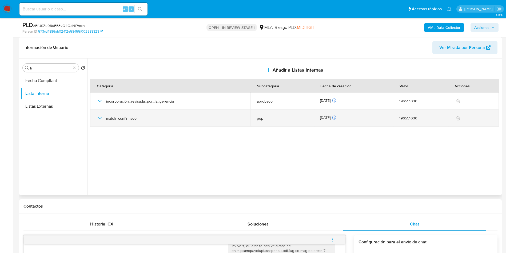
click at [97, 117] on icon "button" at bounding box center [100, 118] width 6 height 6
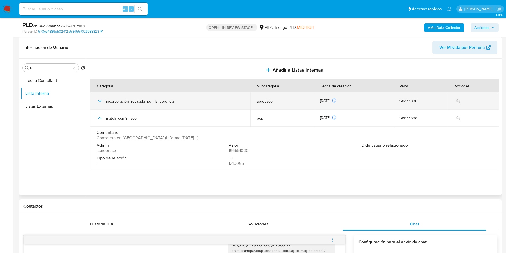
click at [100, 104] on icon "button" at bounding box center [100, 101] width 6 height 6
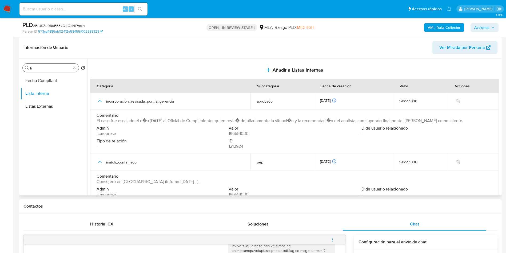
click at [74, 70] on div "Buscar li" at bounding box center [51, 68] width 56 height 9
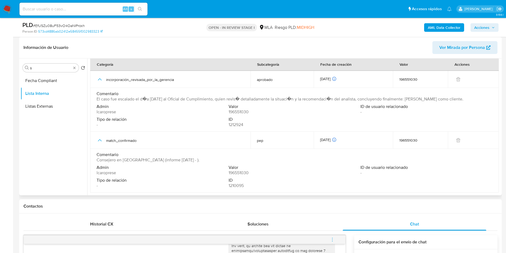
scroll to position [0, 0]
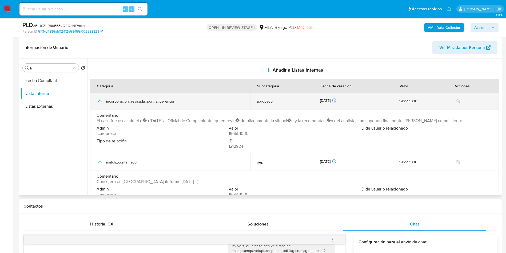
click at [100, 104] on icon "button" at bounding box center [100, 101] width 6 height 6
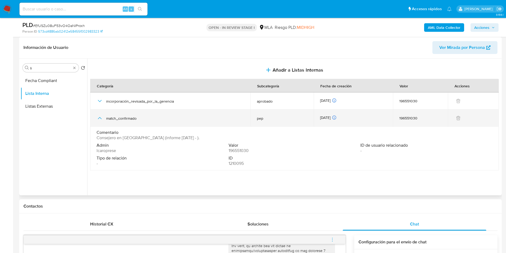
click at [98, 120] on icon "button" at bounding box center [100, 118] width 6 height 6
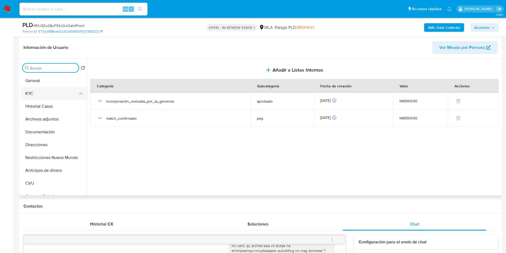
click at [41, 97] on button "KYC" at bounding box center [52, 93] width 62 height 13
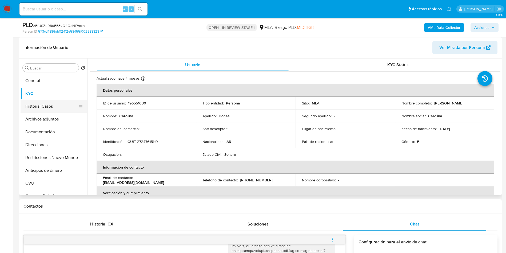
click at [47, 103] on button "Historial Casos" at bounding box center [52, 106] width 62 height 13
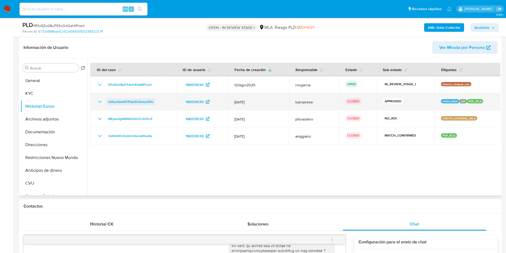
click at [123, 100] on span "m0Lyc6wa1R7Pqw5UQvsyLKPe" at bounding box center [130, 102] width 45 height 6
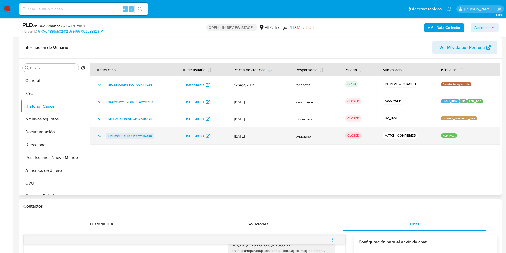
click at [109, 135] on span "OdSnVrDUtuOshJ5scw91xeKa" at bounding box center [130, 136] width 44 height 6
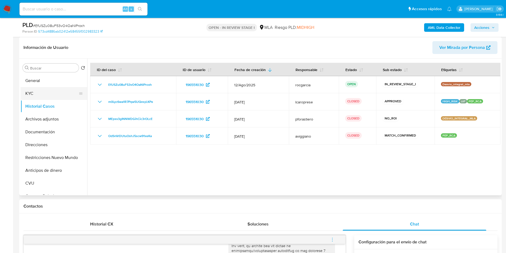
click at [40, 96] on button "KYC" at bounding box center [52, 93] width 62 height 13
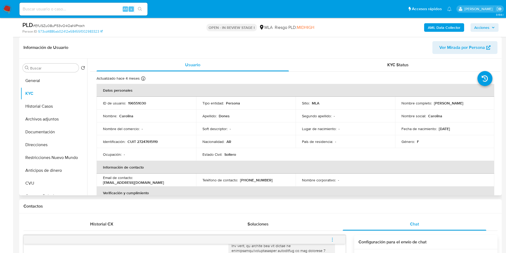
drag, startPoint x: 433, startPoint y: 105, endPoint x: 463, endPoint y: 104, distance: 30.7
click at [463, 104] on div "Nombre completo : Carolina Dones" at bounding box center [445, 103] width 87 height 5
copy p "[PERSON_NAME]"
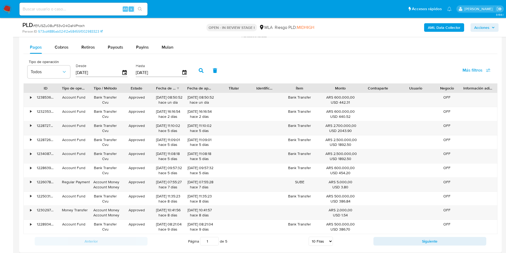
scroll to position [641, 0]
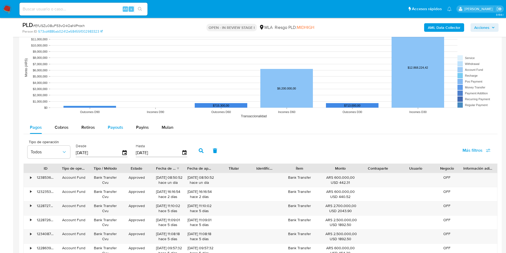
click at [116, 127] on span "Payouts" at bounding box center [115, 127] width 15 height 6
select select "10"
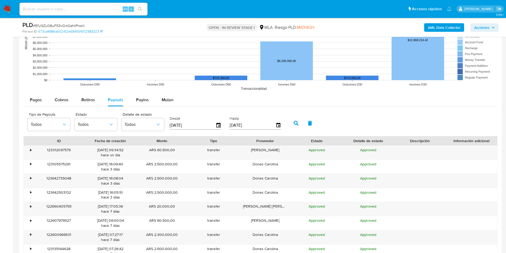
scroll to position [681, 0]
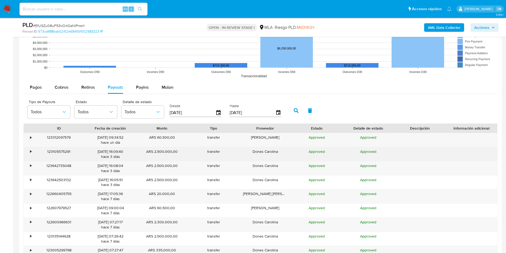
click at [31, 152] on div "•" at bounding box center [30, 151] width 1 height 5
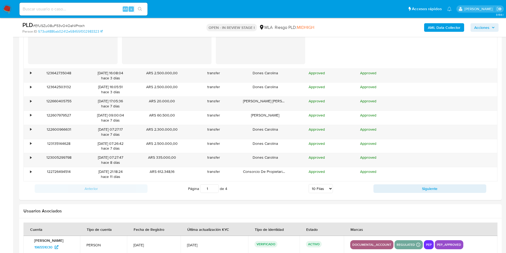
scroll to position [993, 0]
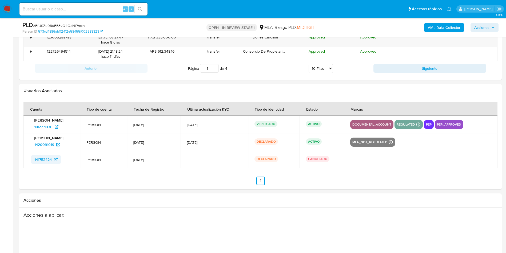
click at [44, 157] on span "141752424" at bounding box center [42, 159] width 17 height 9
click at [42, 146] on span "1420091019" at bounding box center [44, 144] width 20 height 9
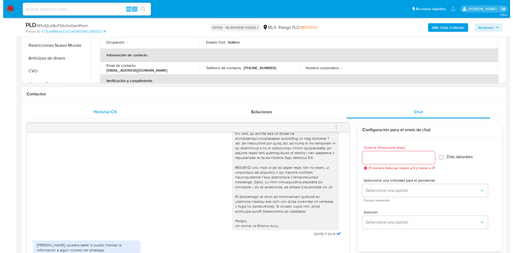
scroll to position [72, 0]
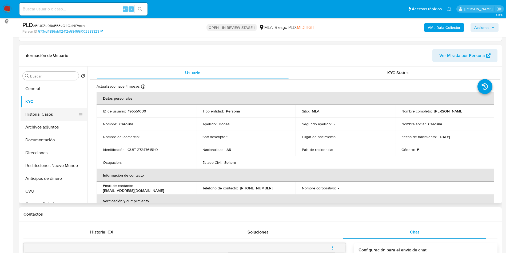
click at [41, 116] on button "Historial Casos" at bounding box center [52, 114] width 62 height 13
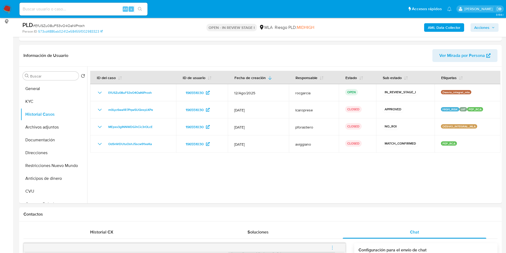
click at [29, 89] on button "General" at bounding box center [52, 88] width 62 height 13
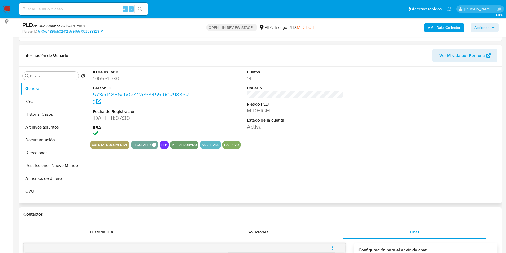
click at [106, 80] on dd "196551030" at bounding box center [141, 78] width 97 height 7
copy dd "196551030"
click at [49, 131] on button "Archivos adjuntos" at bounding box center [52, 127] width 62 height 13
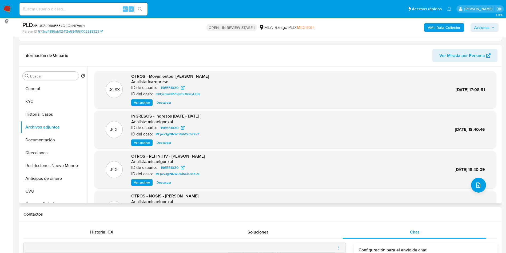
click at [143, 143] on span "Ver archivo" at bounding box center [142, 142] width 16 height 5
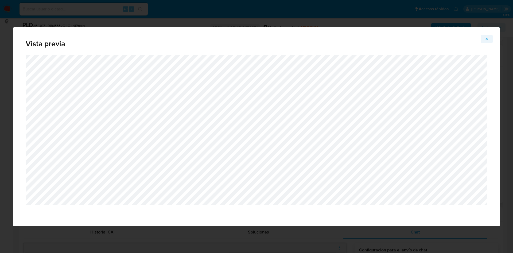
click at [489, 37] on button "Attachment preview" at bounding box center [487, 39] width 12 height 9
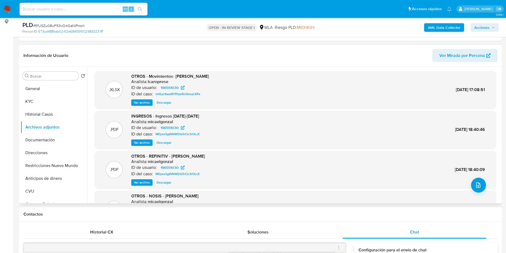
click at [142, 102] on span "Ver archivo" at bounding box center [142, 102] width 16 height 5
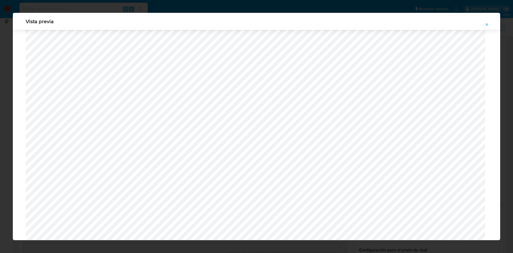
scroll to position [630, 0]
click at [0, 53] on div "Vista previa" at bounding box center [256, 126] width 513 height 253
click at [483, 26] on button "Attachment preview" at bounding box center [487, 24] width 12 height 9
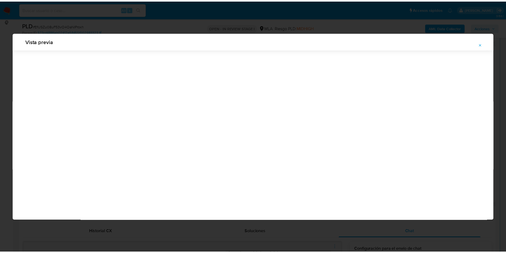
scroll to position [0, 0]
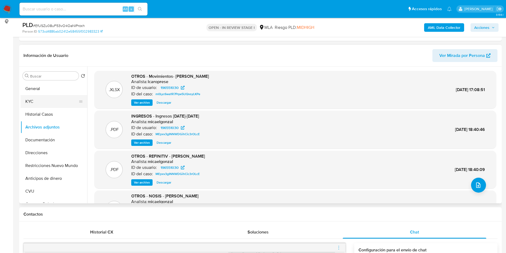
click at [45, 105] on button "KYC" at bounding box center [52, 101] width 62 height 13
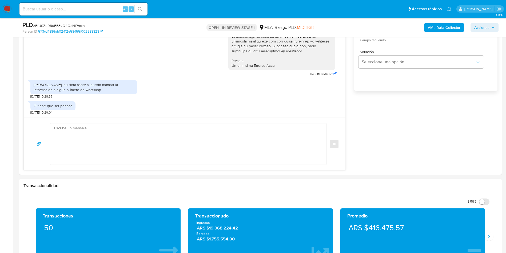
scroll to position [112, 0]
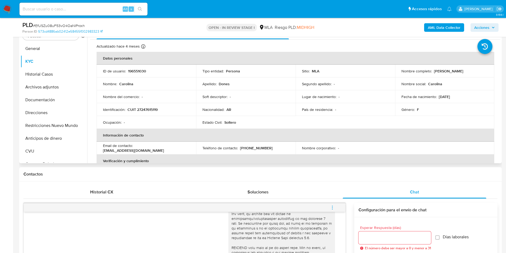
click at [143, 70] on p "196551030" at bounding box center [137, 71] width 18 height 5
copy p "196551030"
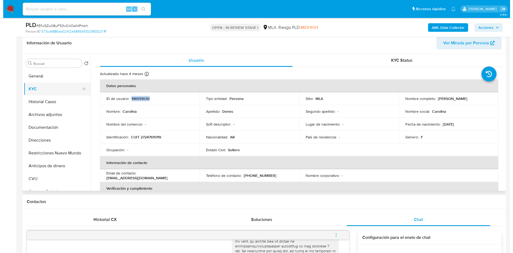
scroll to position [72, 0]
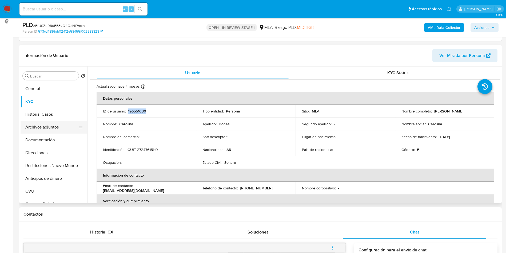
click at [37, 125] on button "Archivos adjuntos" at bounding box center [52, 127] width 62 height 13
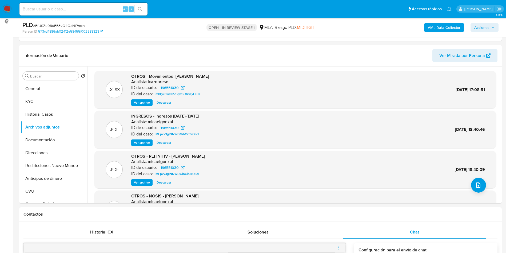
click at [446, 28] on b "AML Data Collector" at bounding box center [444, 27] width 33 height 9
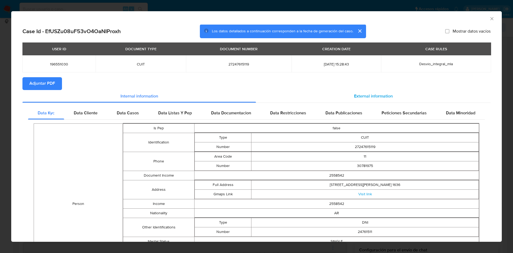
click at [361, 91] on div "External information" at bounding box center [373, 96] width 234 height 13
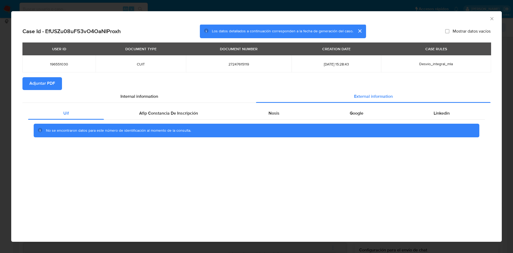
click at [192, 120] on div "No se encontraron datos para este número de identificación al momento de la con…" at bounding box center [256, 130] width 457 height 21
click at [192, 110] on span "Afip Constancia De Inscripción" at bounding box center [168, 113] width 59 height 6
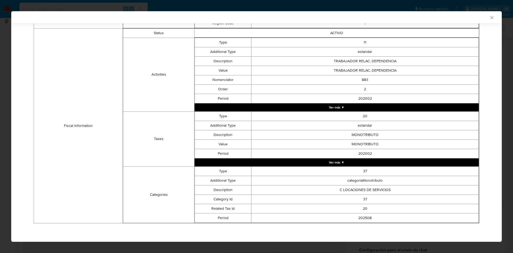
scroll to position [0, 0]
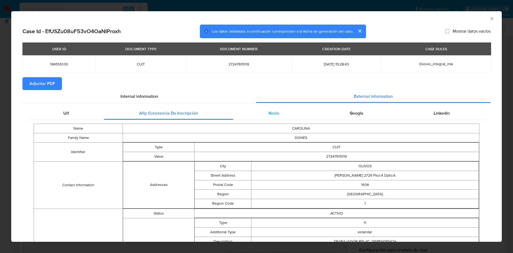
click at [268, 114] on span "Nosis" at bounding box center [273, 113] width 11 height 6
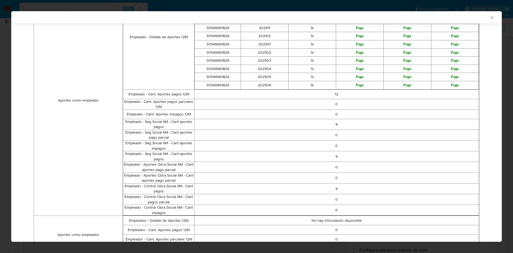
scroll to position [39, 0]
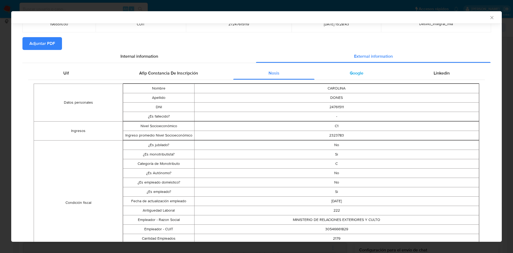
click at [360, 79] on div "Google" at bounding box center [356, 73] width 84 height 13
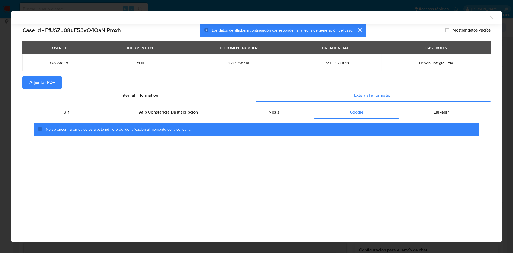
scroll to position [0, 0]
click at [446, 109] on span "Linkedin" at bounding box center [441, 112] width 16 height 6
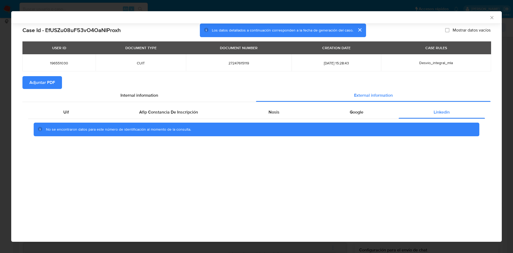
click at [39, 86] on span "Adjuntar PDF" at bounding box center [42, 83] width 26 height 12
click at [492, 13] on div "AML Data Collector" at bounding box center [256, 17] width 490 height 12
click at [490, 16] on icon "Cerrar ventana" at bounding box center [491, 17] width 5 height 5
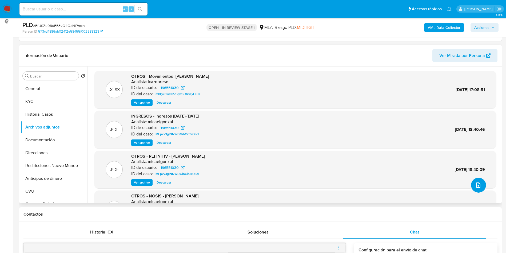
click at [479, 184] on icon "upload-file" at bounding box center [478, 185] width 6 height 6
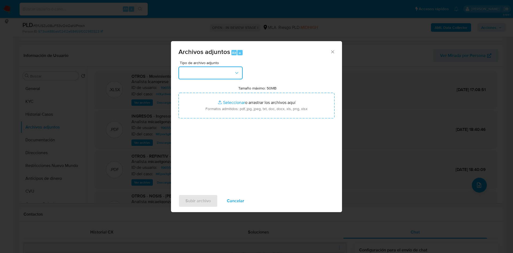
click at [195, 74] on button "button" at bounding box center [210, 72] width 64 height 13
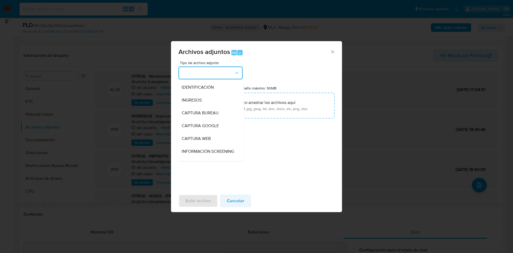
click at [243, 200] on span "Cancelar" at bounding box center [235, 201] width 17 height 12
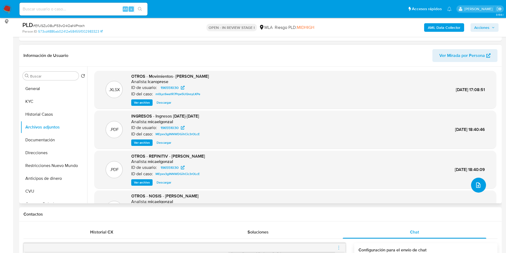
click at [480, 189] on button "Esperar Respuesta (días)" at bounding box center [478, 185] width 15 height 15
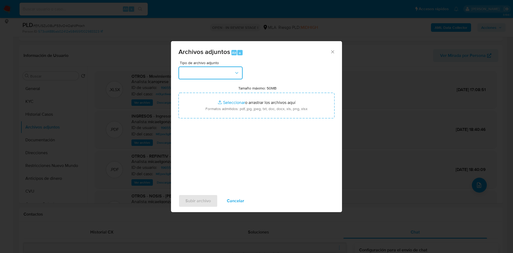
click at [226, 79] on button "button" at bounding box center [210, 72] width 64 height 13
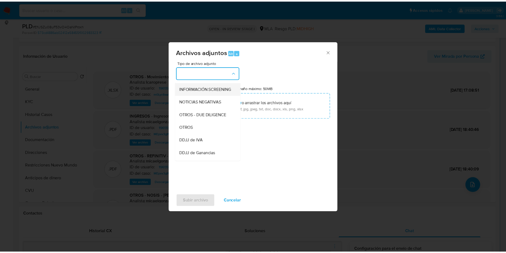
scroll to position [80, 0]
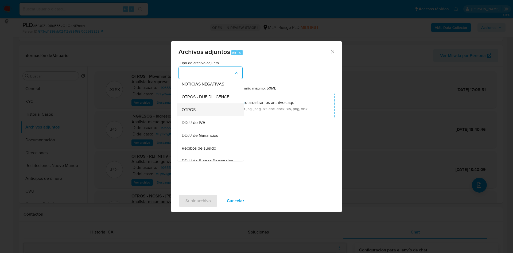
click at [208, 113] on div "OTROS" at bounding box center [209, 109] width 54 height 13
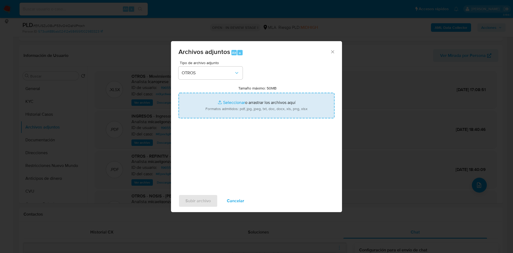
click at [224, 100] on input "Tamaño máximo: 50MB Seleccionar archivos" at bounding box center [256, 106] width 156 height 26
type input "C:\fakepath\Movimientos 196551030.xlsx"
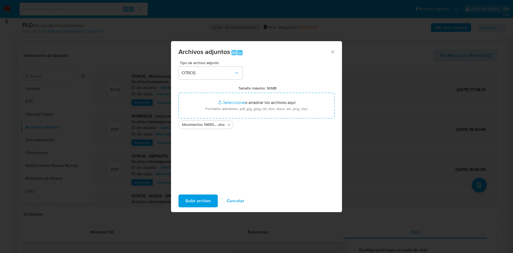
click at [195, 200] on span "Subir archivo" at bounding box center [197, 201] width 25 height 12
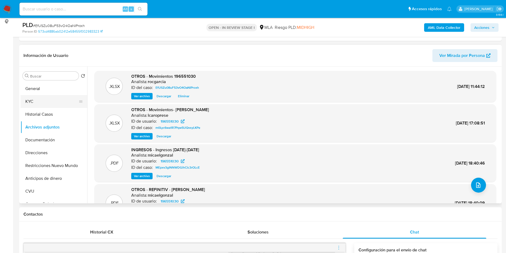
click at [32, 103] on button "KYC" at bounding box center [52, 101] width 62 height 13
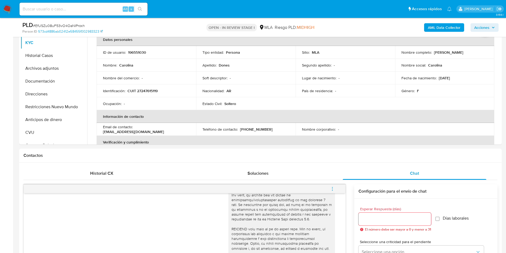
scroll to position [32, 0]
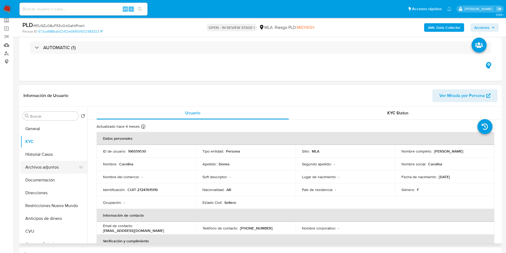
click at [42, 166] on button "Archivos adjuntos" at bounding box center [52, 167] width 62 height 13
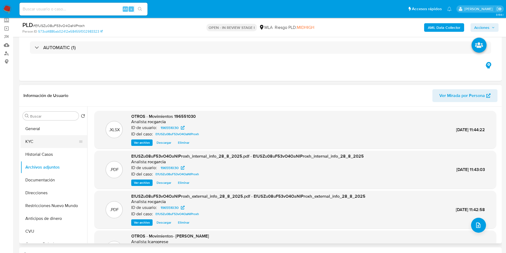
click at [30, 140] on button "KYC" at bounding box center [52, 141] width 62 height 13
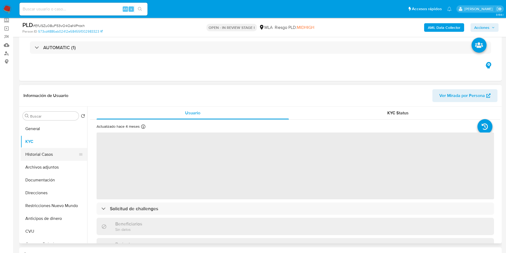
click at [33, 154] on button "Historial Casos" at bounding box center [52, 154] width 62 height 13
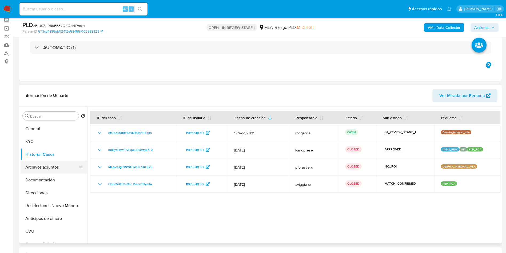
click at [31, 169] on button "Archivos adjuntos" at bounding box center [52, 167] width 62 height 13
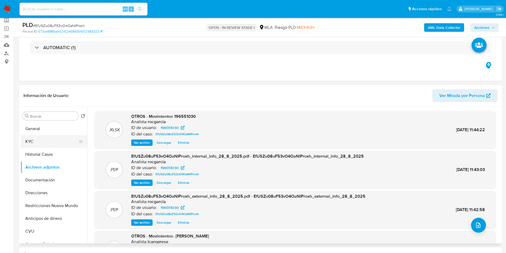
click at [41, 144] on button "KYC" at bounding box center [52, 141] width 62 height 13
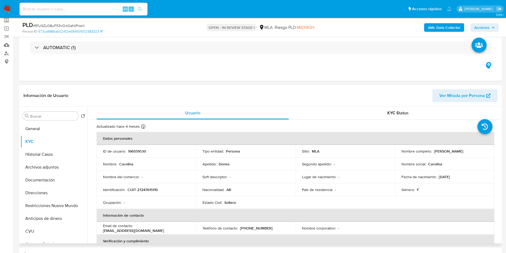
drag, startPoint x: 433, startPoint y: 152, endPoint x: 466, endPoint y: 152, distance: 32.3
click at [466, 152] on div "Nombre completo : Carolina Dones" at bounding box center [445, 151] width 87 height 5
copy p "[PERSON_NAME]"
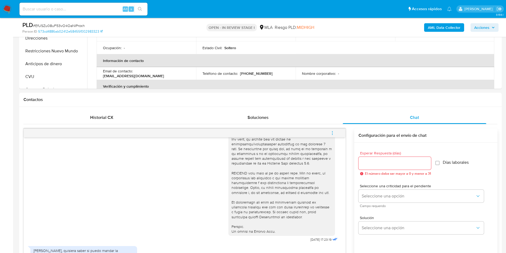
scroll to position [392, 0]
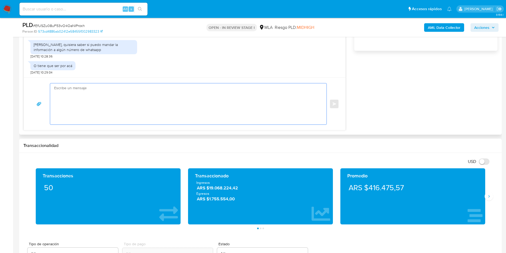
click at [81, 104] on textarea at bounding box center [187, 103] width 266 height 41
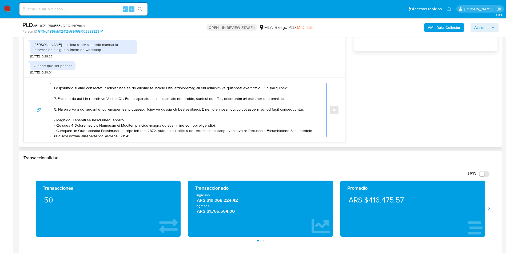
click at [54, 87] on textarea at bounding box center [187, 109] width 266 height 53
paste textarea "[PERSON_NAME]"
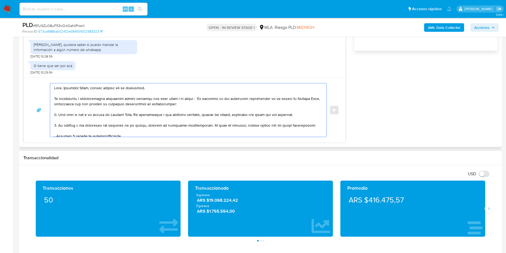
paste textarea "documentacion@mercadopago.com.ar"
drag, startPoint x: 264, startPoint y: 100, endPoint x: 270, endPoint y: 103, distance: 6.3
click at [270, 103] on textarea at bounding box center [187, 109] width 266 height 53
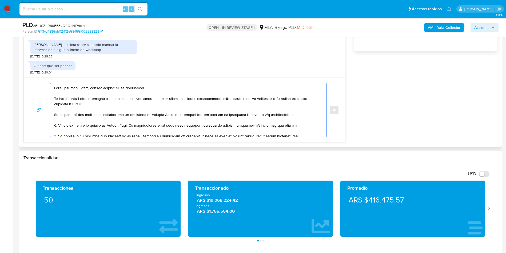
click at [100, 98] on textarea at bounding box center [187, 109] width 266 height 53
click at [0, 0] on lt-span "docum en tación" at bounding box center [0, 0] width 0 height 0
click at [130, 87] on textarea at bounding box center [187, 109] width 266 height 53
click at [137, 88] on textarea at bounding box center [187, 109] width 266 height 53
click at [0, 0] on lt-strong "sp" at bounding box center [0, 0] width 0 height 0
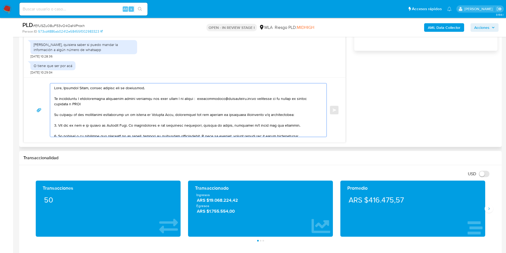
drag, startPoint x: 59, startPoint y: 98, endPoint x: 128, endPoint y: 101, distance: 69.5
click at [128, 101] on textarea at bounding box center [187, 109] width 266 height 53
drag, startPoint x: 171, startPoint y: 97, endPoint x: 184, endPoint y: 99, distance: 13.9
click at [184, 99] on textarea at bounding box center [187, 109] width 266 height 53
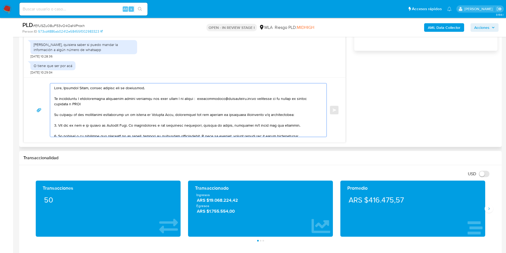
click at [184, 99] on textarea at bounding box center [187, 109] width 266 height 53
click at [193, 98] on textarea at bounding box center [187, 109] width 266 height 53
click at [215, 96] on textarea at bounding box center [187, 109] width 266 height 53
click at [189, 100] on textarea at bounding box center [187, 109] width 266 height 53
click at [0, 0] on lt-em "correo:" at bounding box center [0, 0] width 0 height 0
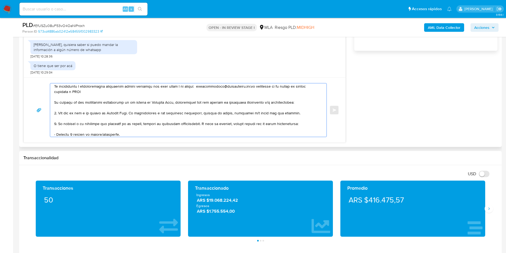
scroll to position [0, 0]
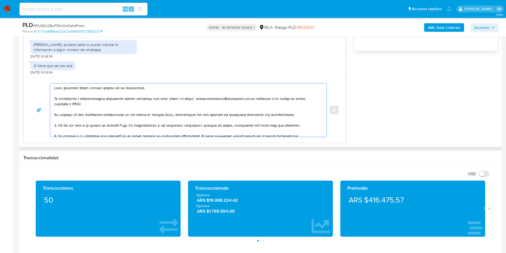
drag, startPoint x: 132, startPoint y: 125, endPoint x: 297, endPoint y: 125, distance: 165.0
click at [297, 125] on textarea at bounding box center [187, 109] width 266 height 53
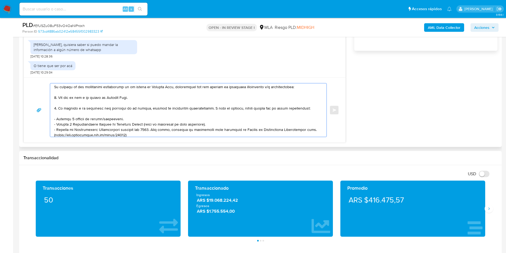
scroll to position [40, 0]
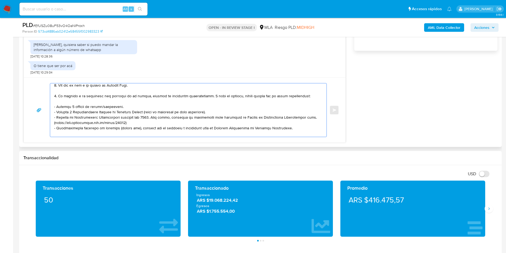
drag, startPoint x: 102, startPoint y: 106, endPoint x: 127, endPoint y: 108, distance: 25.2
click at [127, 108] on textarea at bounding box center [187, 109] width 266 height 53
drag, startPoint x: 54, startPoint y: 117, endPoint x: 151, endPoint y: 124, distance: 97.4
click at [151, 124] on textarea at bounding box center [187, 109] width 266 height 53
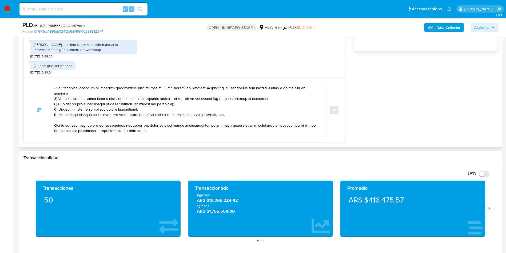
scroll to position [78, 0]
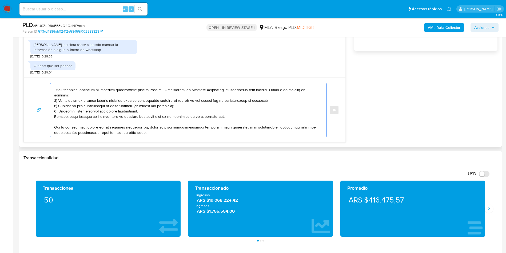
drag, startPoint x: 54, startPoint y: 85, endPoint x: 232, endPoint y: 115, distance: 181.0
click at [232, 115] on div at bounding box center [187, 109] width 274 height 53
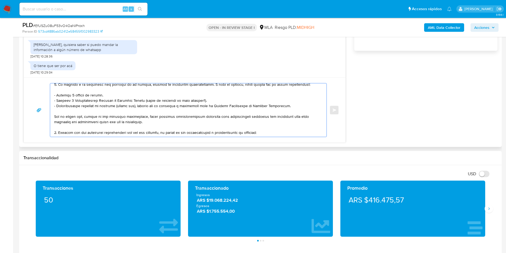
scroll to position [92, 0]
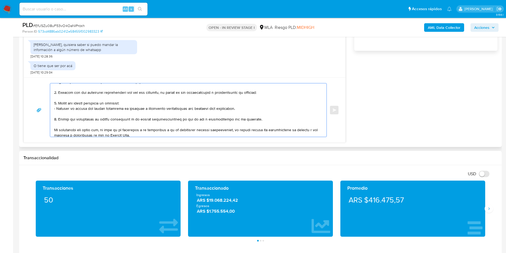
drag, startPoint x: 54, startPoint y: 93, endPoint x: 269, endPoint y: 119, distance: 216.6
click at [269, 119] on textarea at bounding box center [187, 109] width 266 height 53
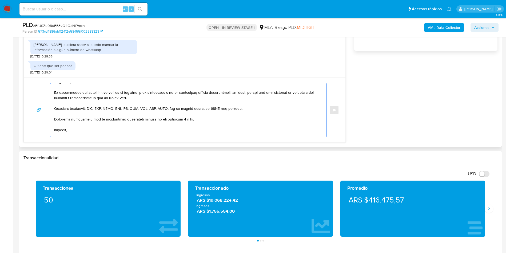
scroll to position [86, 0]
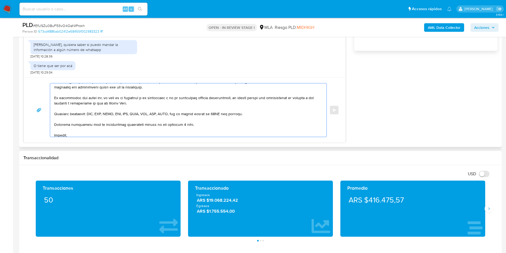
click at [187, 99] on textarea at bounding box center [187, 109] width 266 height 53
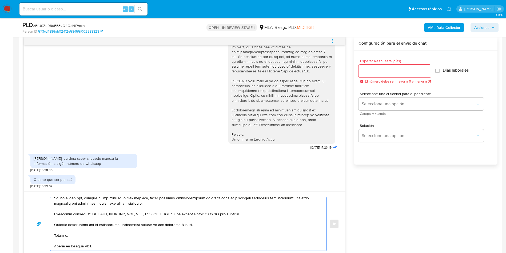
scroll to position [232, 0]
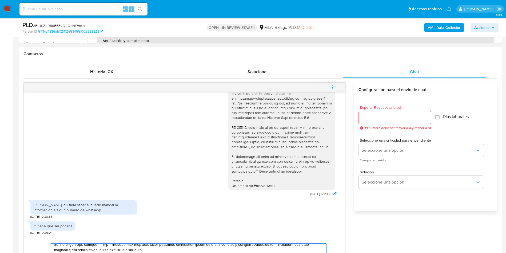
type textarea "Hola, Carolina Dones, muchas gracias por tu respuesta. La información y documen…"
click at [386, 121] on input "Esperar Respuesta (días)" at bounding box center [395, 117] width 73 height 7
type input "3"
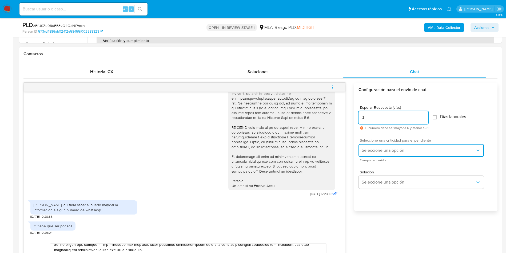
click at [372, 150] on span "Seleccione una opción" at bounding box center [419, 150] width 114 height 5
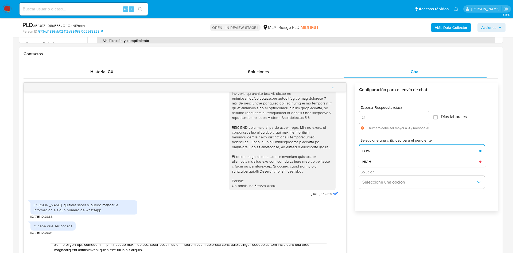
drag, startPoint x: 377, startPoint y: 151, endPoint x: 191, endPoint y: 150, distance: 185.5
click at [377, 151] on div "LOW" at bounding box center [420, 150] width 117 height 11
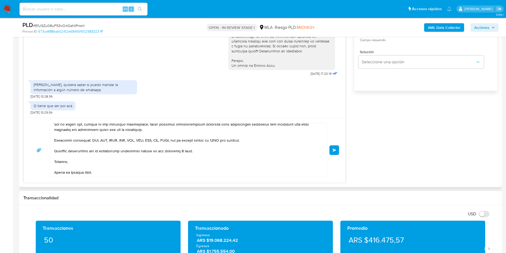
scroll to position [0, 0]
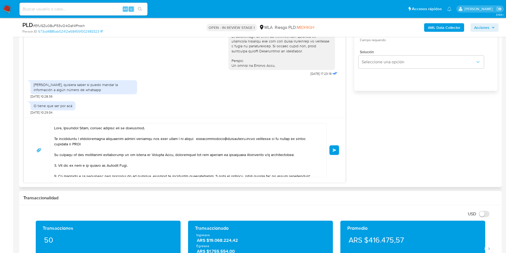
click at [335, 153] on button "Enviar" at bounding box center [335, 150] width 10 height 10
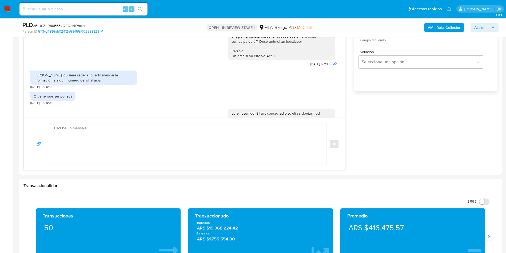
scroll to position [403, 0]
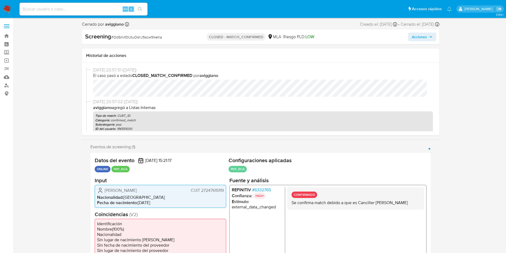
select select "10"
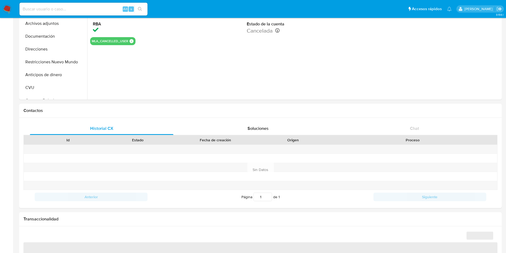
select select "10"
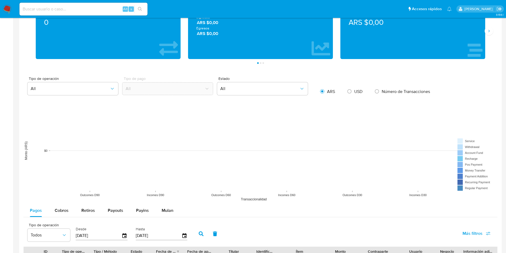
scroll to position [400, 0]
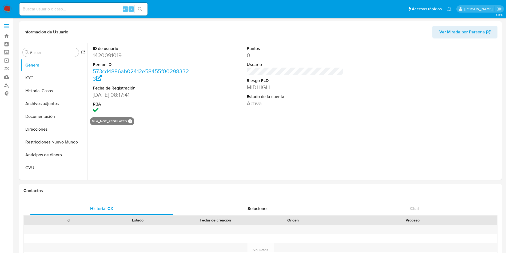
select select "10"
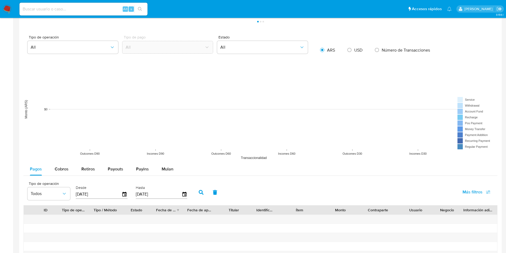
scroll to position [481, 0]
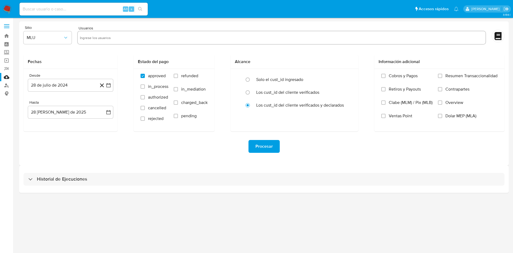
click at [0, 210] on aside "Bandeja Tablero Screening Búsqueda en Listas Watchlist Herramientas Operaciones…" at bounding box center [6, 126] width 13 height 253
click at [55, 40] on span "MLU" at bounding box center [45, 37] width 36 height 5
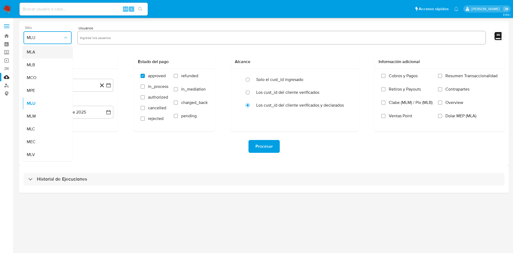
click at [50, 50] on div "MLA" at bounding box center [46, 52] width 38 height 13
click at [98, 40] on input "text" at bounding box center [281, 37] width 403 height 9
type input "196551030"
click at [109, 85] on icon "button" at bounding box center [108, 84] width 5 height 5
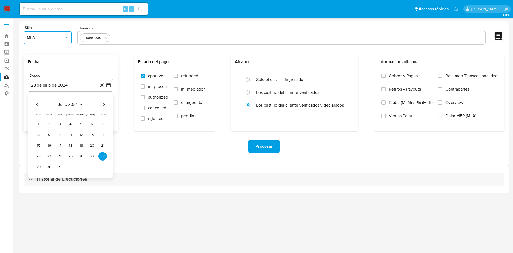
click at [101, 104] on icon "Mes siguiente" at bounding box center [103, 104] width 6 height 6
click at [39, 106] on icon "Mes anterior" at bounding box center [37, 104] width 6 height 6
click at [38, 125] on button "1" at bounding box center [38, 124] width 9 height 9
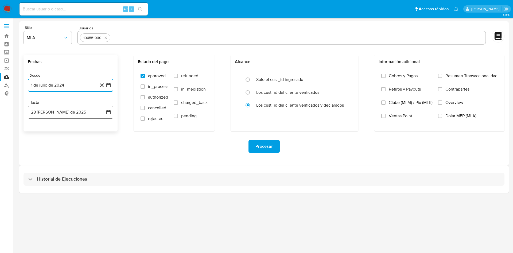
click at [109, 113] on icon "button" at bounding box center [108, 111] width 5 height 5
click at [36, 130] on icon "Mes anterior" at bounding box center [37, 131] width 6 height 6
click at [68, 192] on button "31" at bounding box center [70, 194] width 9 height 9
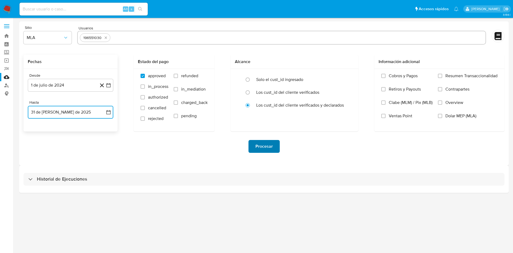
click at [262, 150] on span "Procesar" at bounding box center [263, 146] width 17 height 12
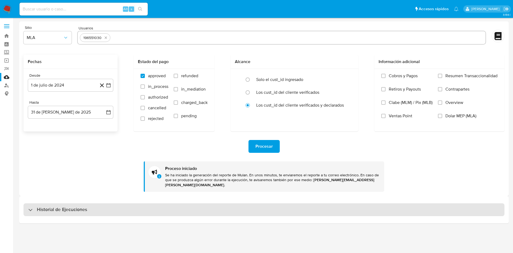
click at [43, 206] on h3 "Historial de Ejecuciones" at bounding box center [62, 209] width 50 height 6
select select "10"
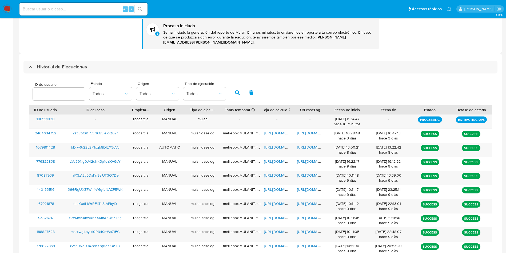
scroll to position [160, 0]
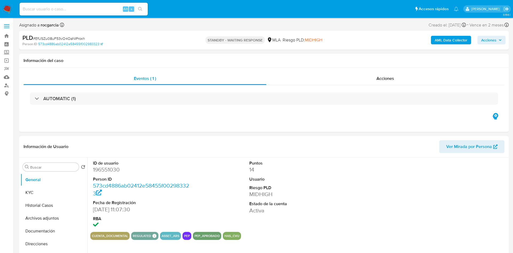
select select "10"
